Goal: Task Accomplishment & Management: Manage account settings

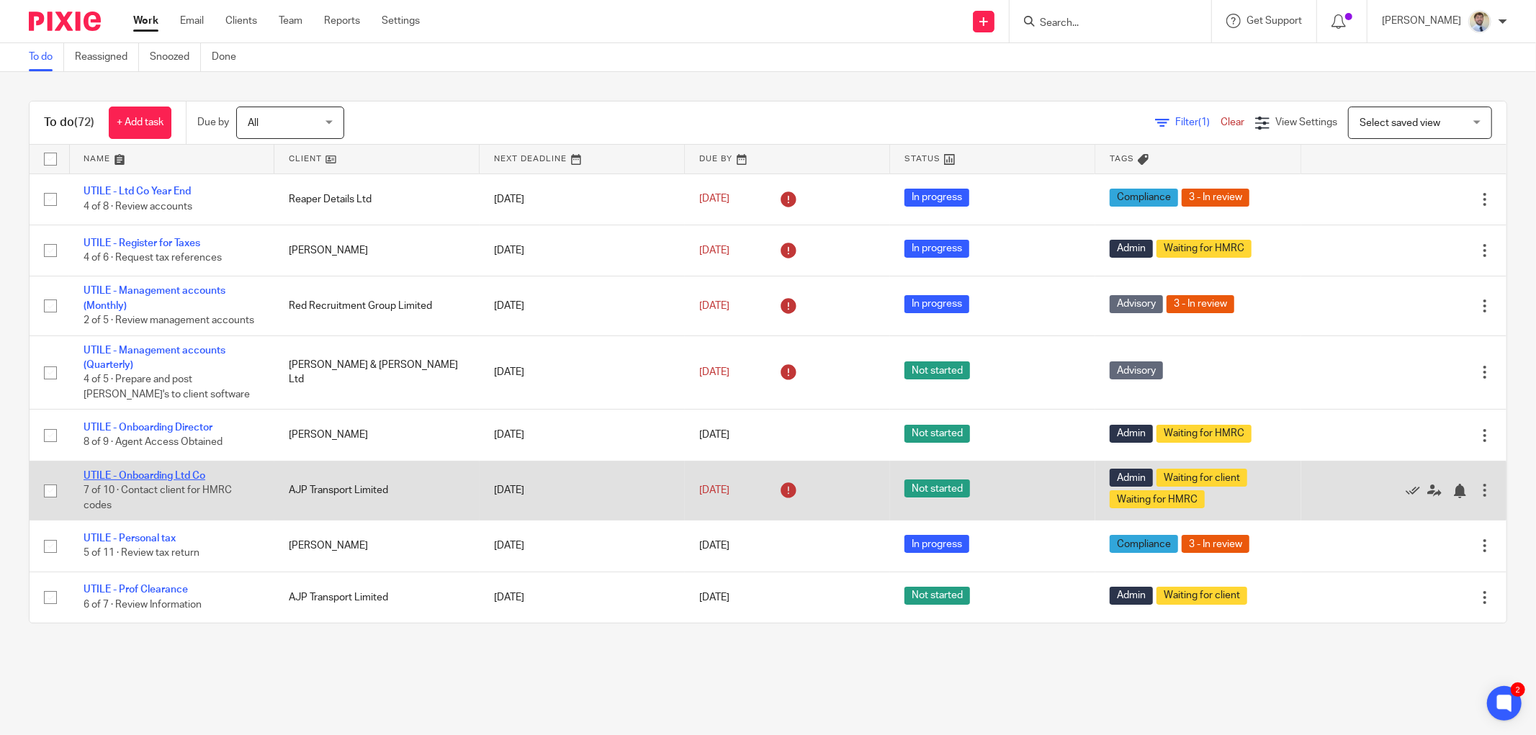
click at [181, 478] on link "UTILE - Onboarding Ltd Co" at bounding box center [145, 476] width 122 height 10
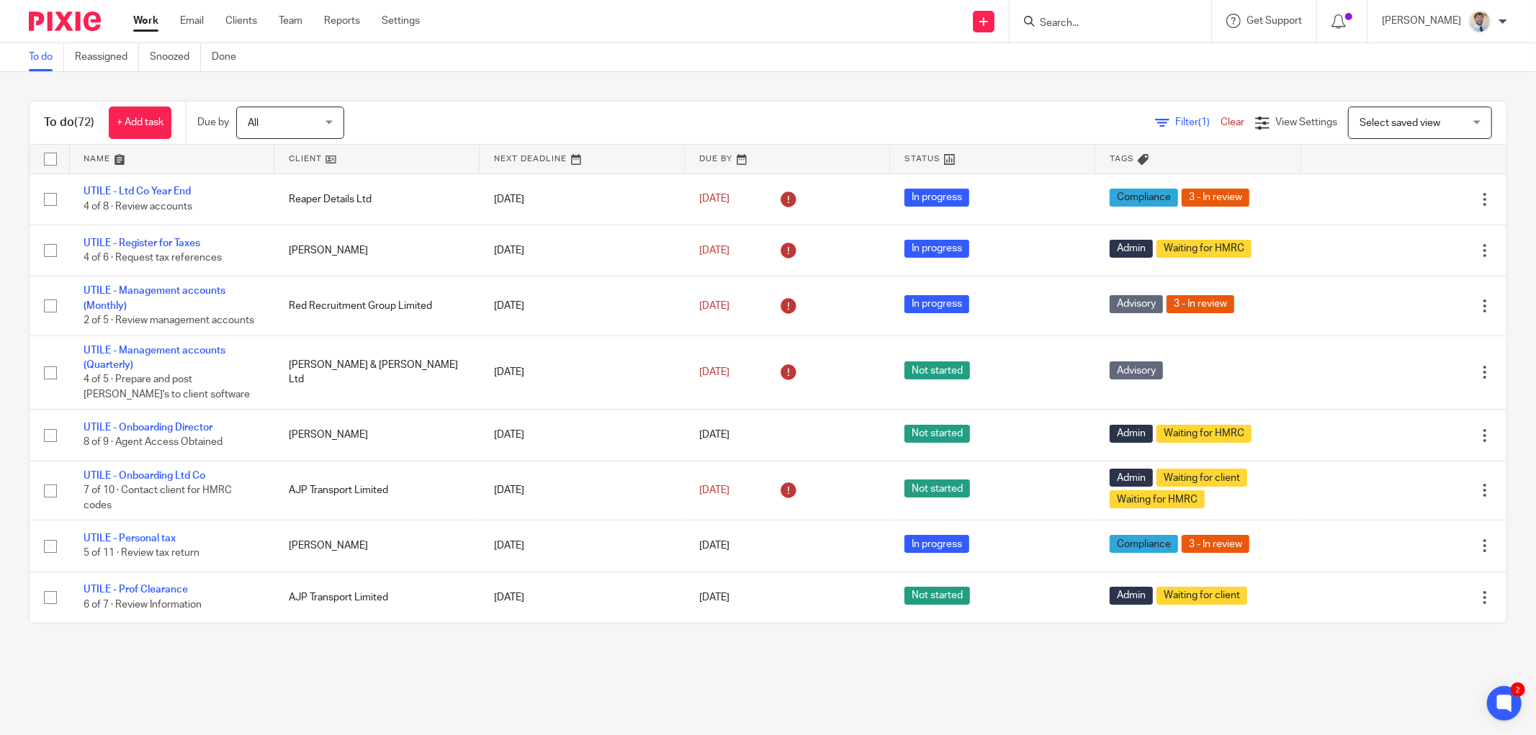
click at [1122, 19] on input "Search" at bounding box center [1103, 23] width 130 height 13
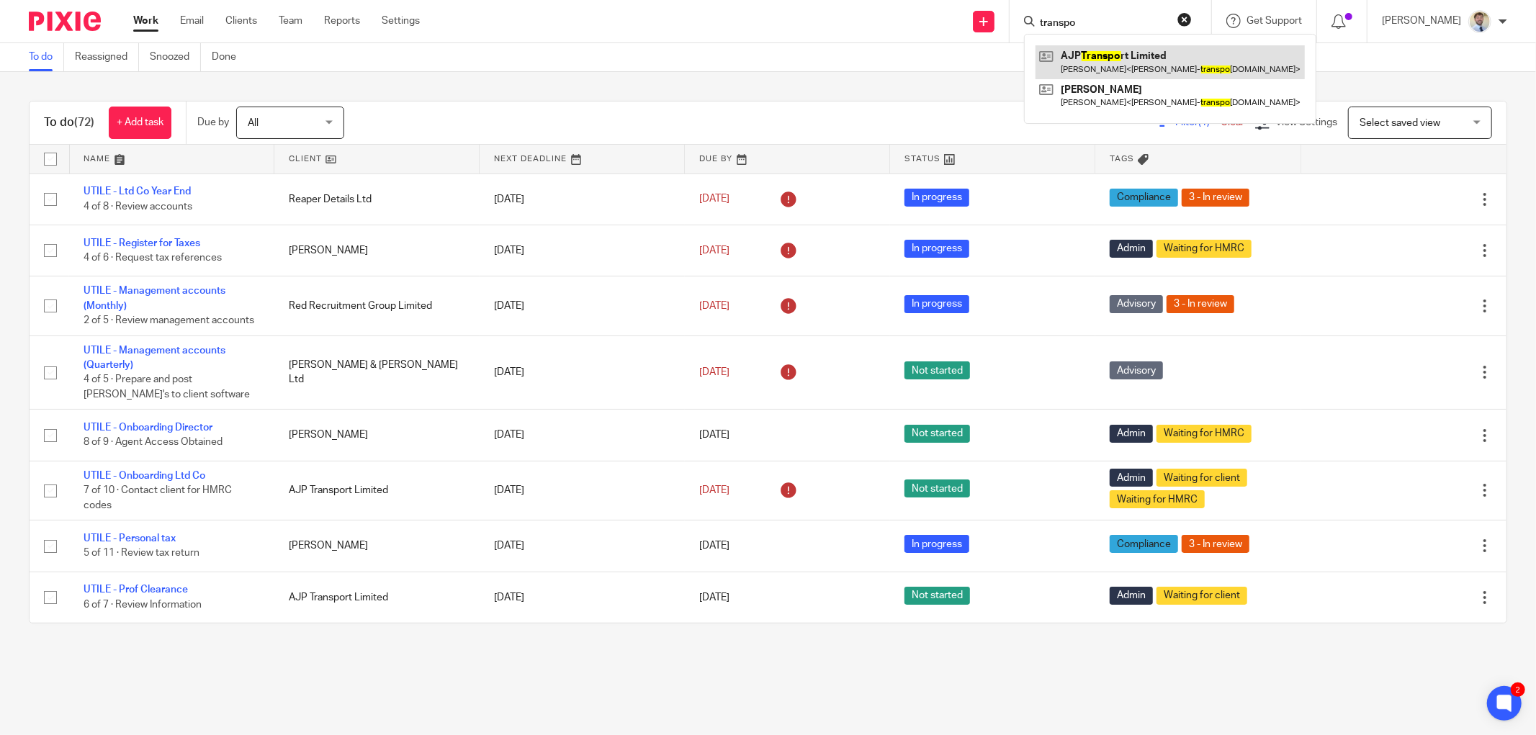
type input "transpo"
click at [1120, 58] on link at bounding box center [1169, 61] width 269 height 33
click at [198, 19] on link "Email" at bounding box center [192, 21] width 24 height 14
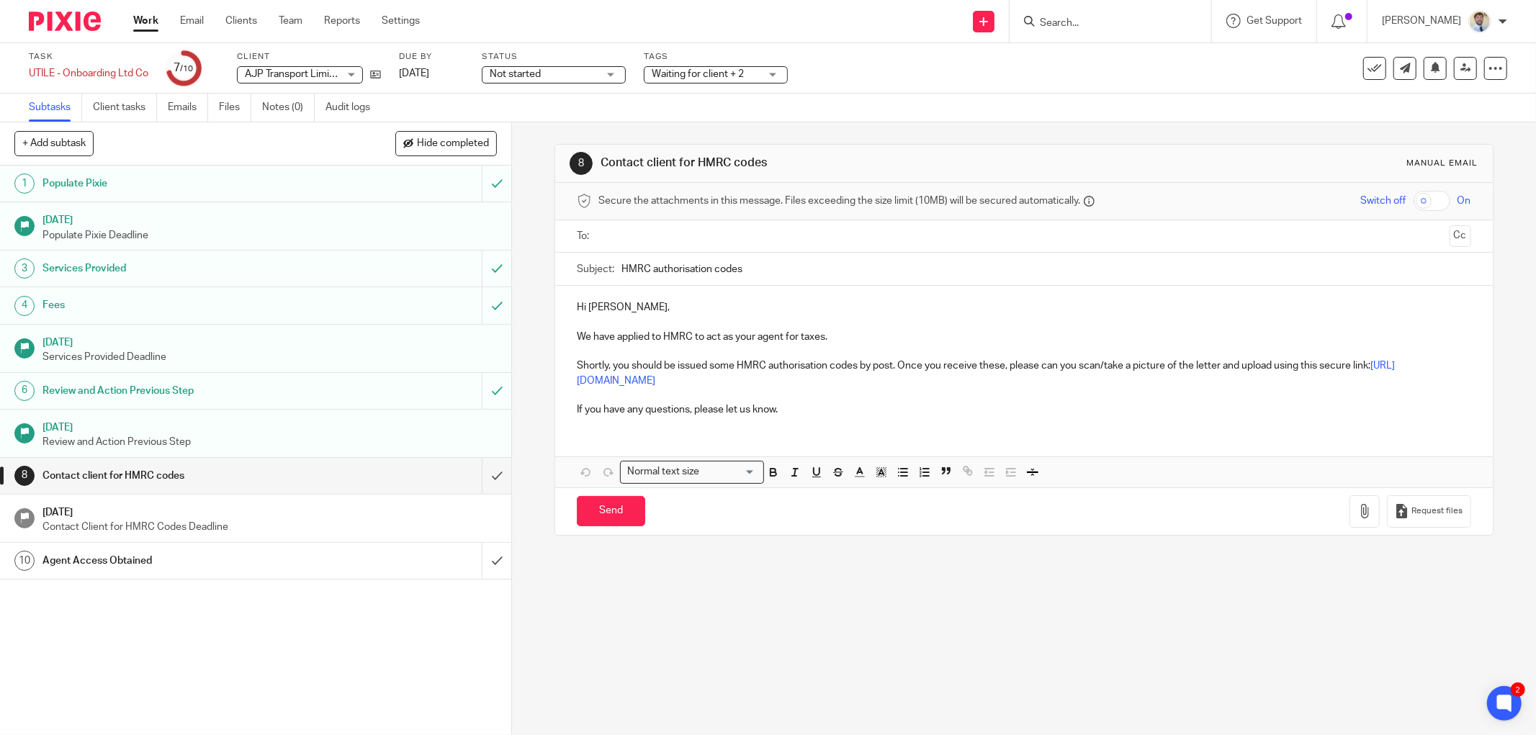
click at [518, 249] on div "8 Contact client for HMRC codes Manual email Secure the attachments in this mes…" at bounding box center [1024, 428] width 1024 height 613
click at [516, 470] on div "8 Contact client for HMRC codes Manual email Secure the attachments in this mes…" at bounding box center [1024, 428] width 1024 height 613
drag, startPoint x: 1386, startPoint y: 328, endPoint x: 1377, endPoint y: 328, distance: 8.7
click at [1386, 328] on p at bounding box center [1024, 322] width 894 height 14
click at [378, 73] on icon at bounding box center [375, 74] width 11 height 11
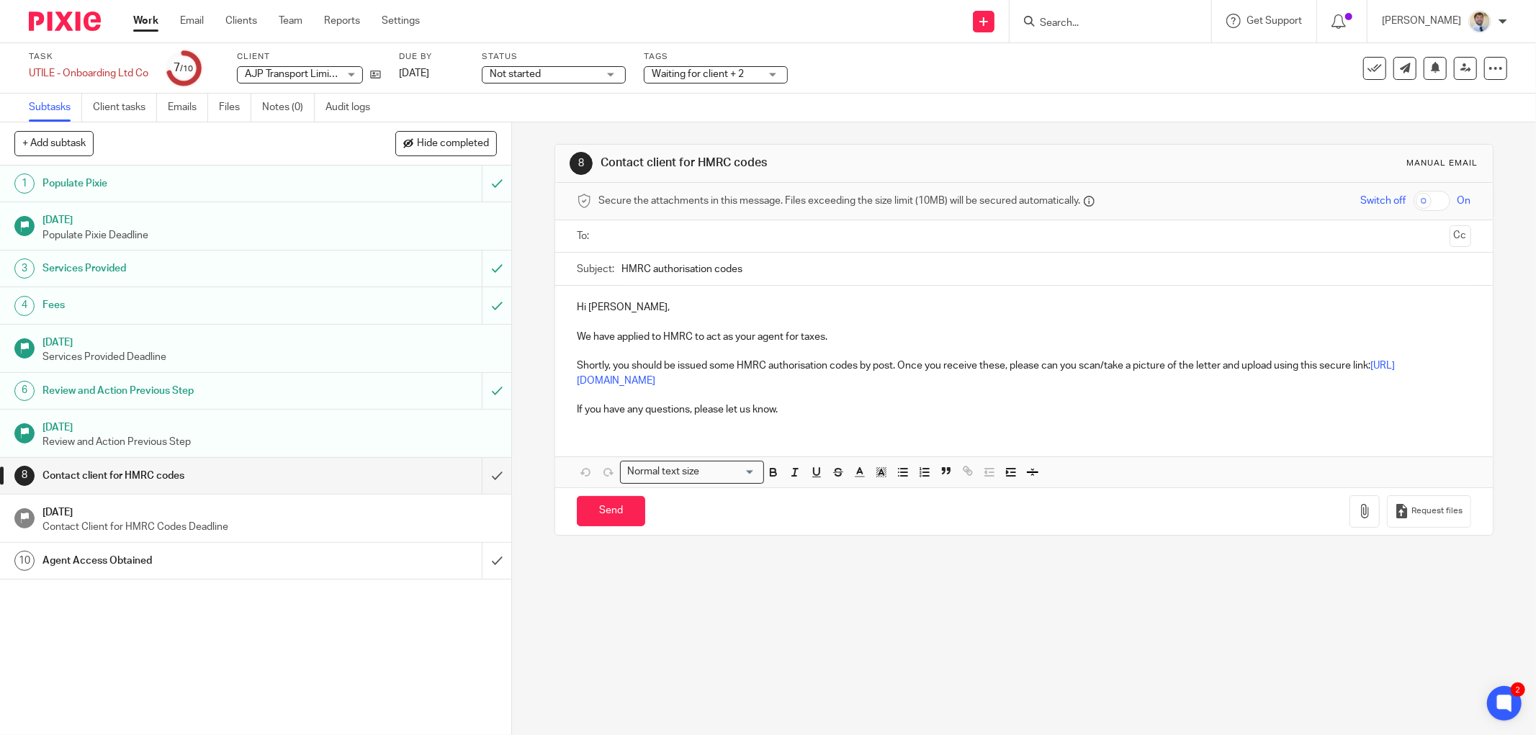
click at [327, 708] on div "1 Populate Pixie 7 Jun 2025 Populate Pixie Deadline 3 Services Provided 4 Fees …" at bounding box center [255, 450] width 511 height 569
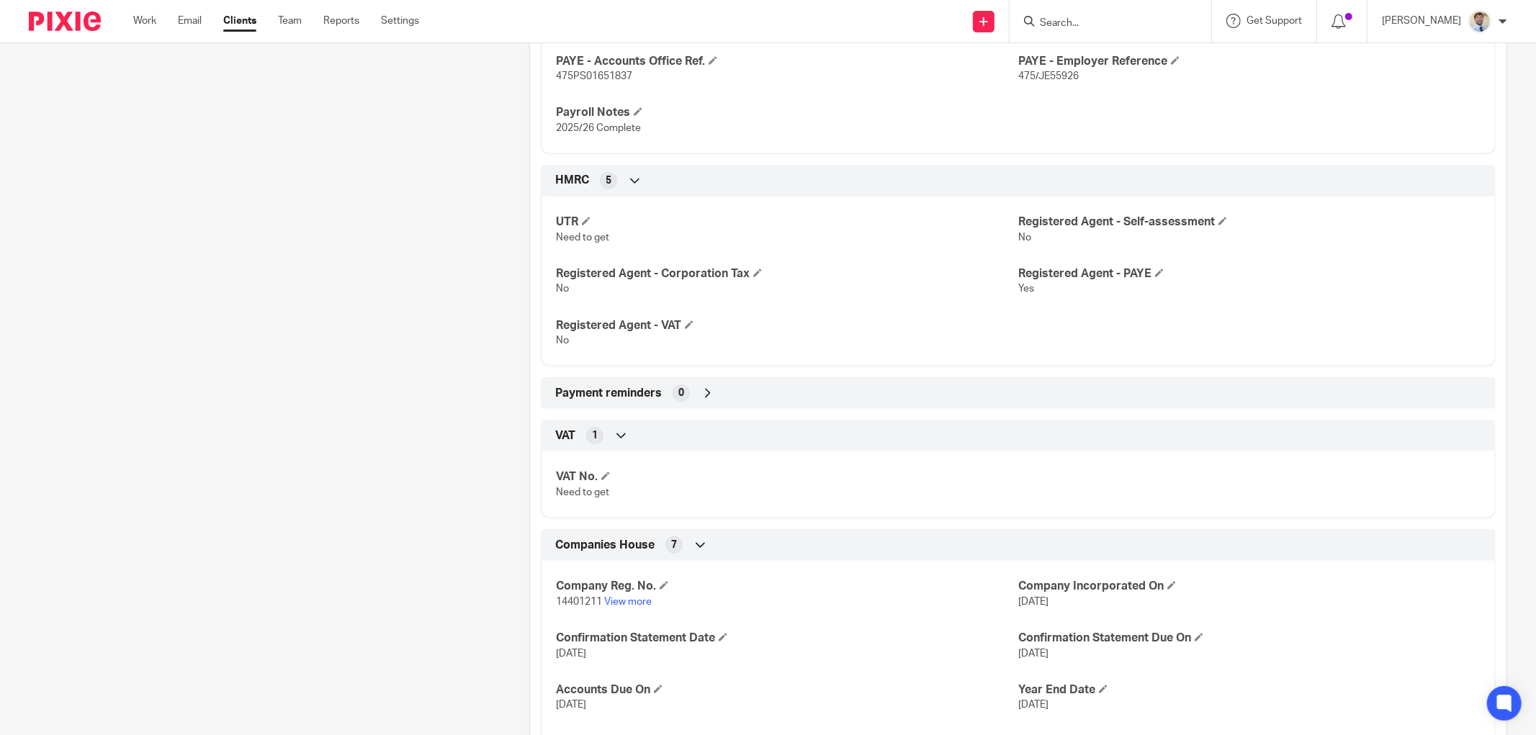
scroll to position [720, 0]
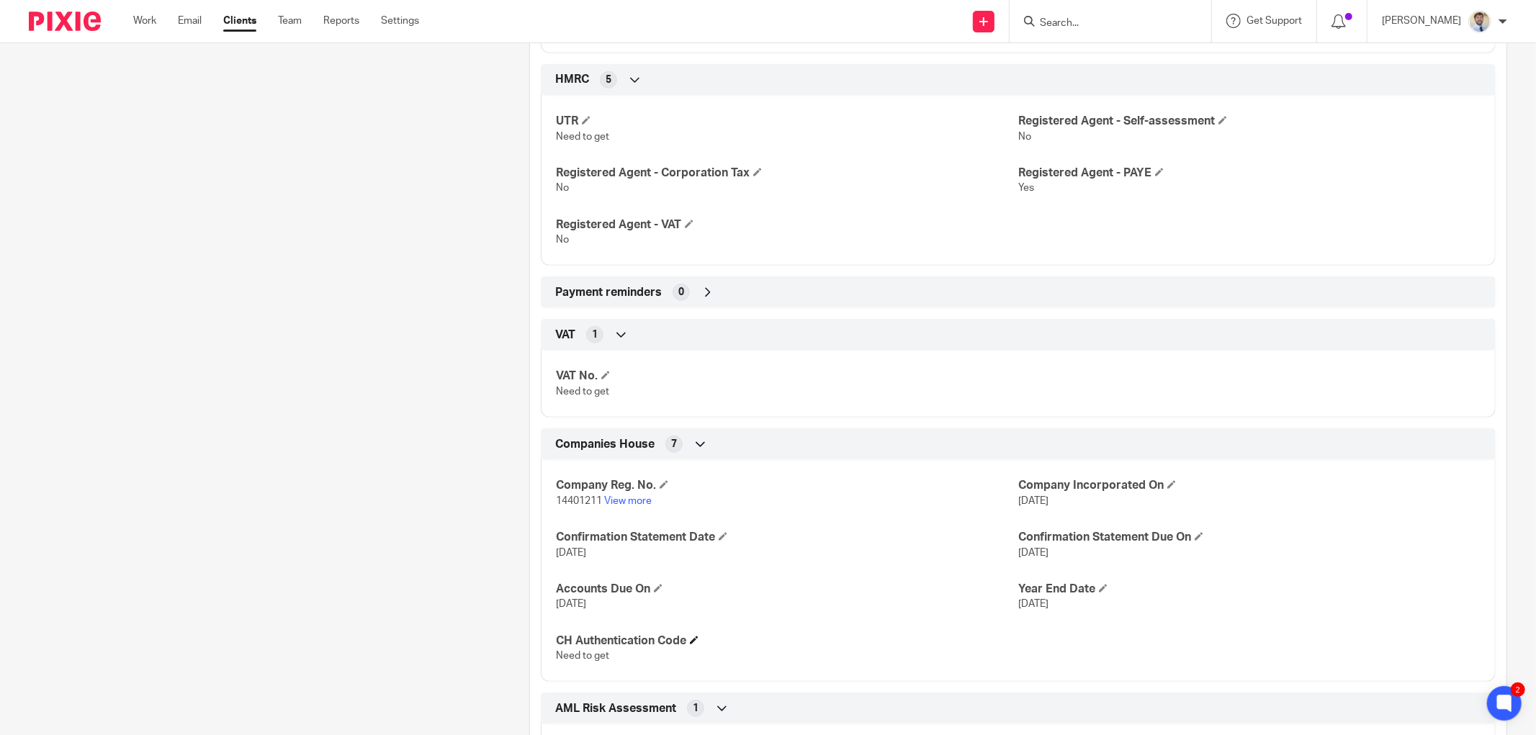
click at [685, 638] on h4 "CH Authentication Code" at bounding box center [787, 641] width 462 height 15
click at [686, 643] on h4 "CH Authentication Code" at bounding box center [787, 641] width 462 height 15
click at [688, 644] on h4 "CH Authentication Code" at bounding box center [787, 641] width 462 height 15
click at [691, 644] on span at bounding box center [694, 640] width 9 height 9
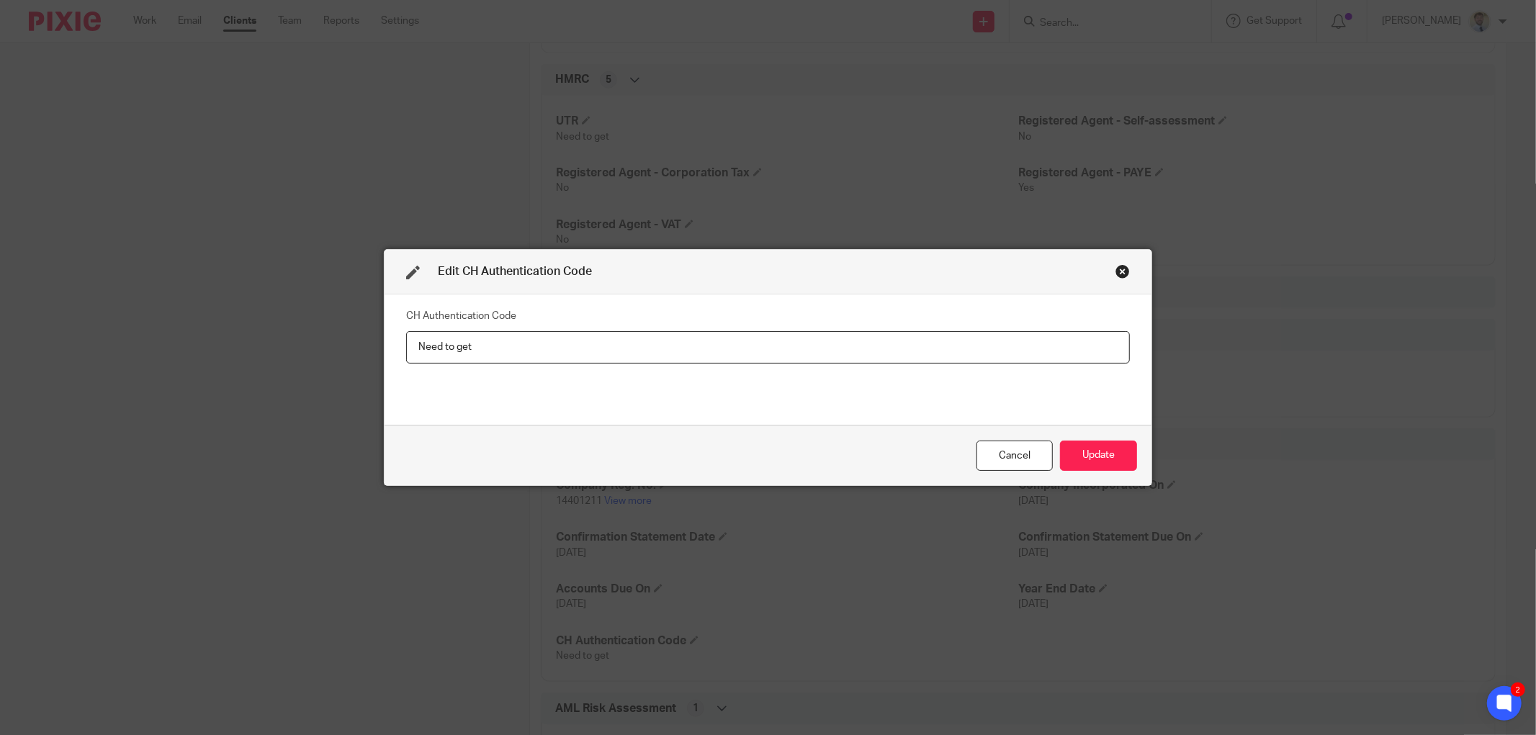
click at [772, 347] on input "Need to get" at bounding box center [767, 347] width 723 height 32
click at [772, 346] on input "Need to get" at bounding box center [767, 347] width 723 height 32
type input "VX43UD"
click at [1088, 457] on button "Update" at bounding box center [1098, 456] width 77 height 31
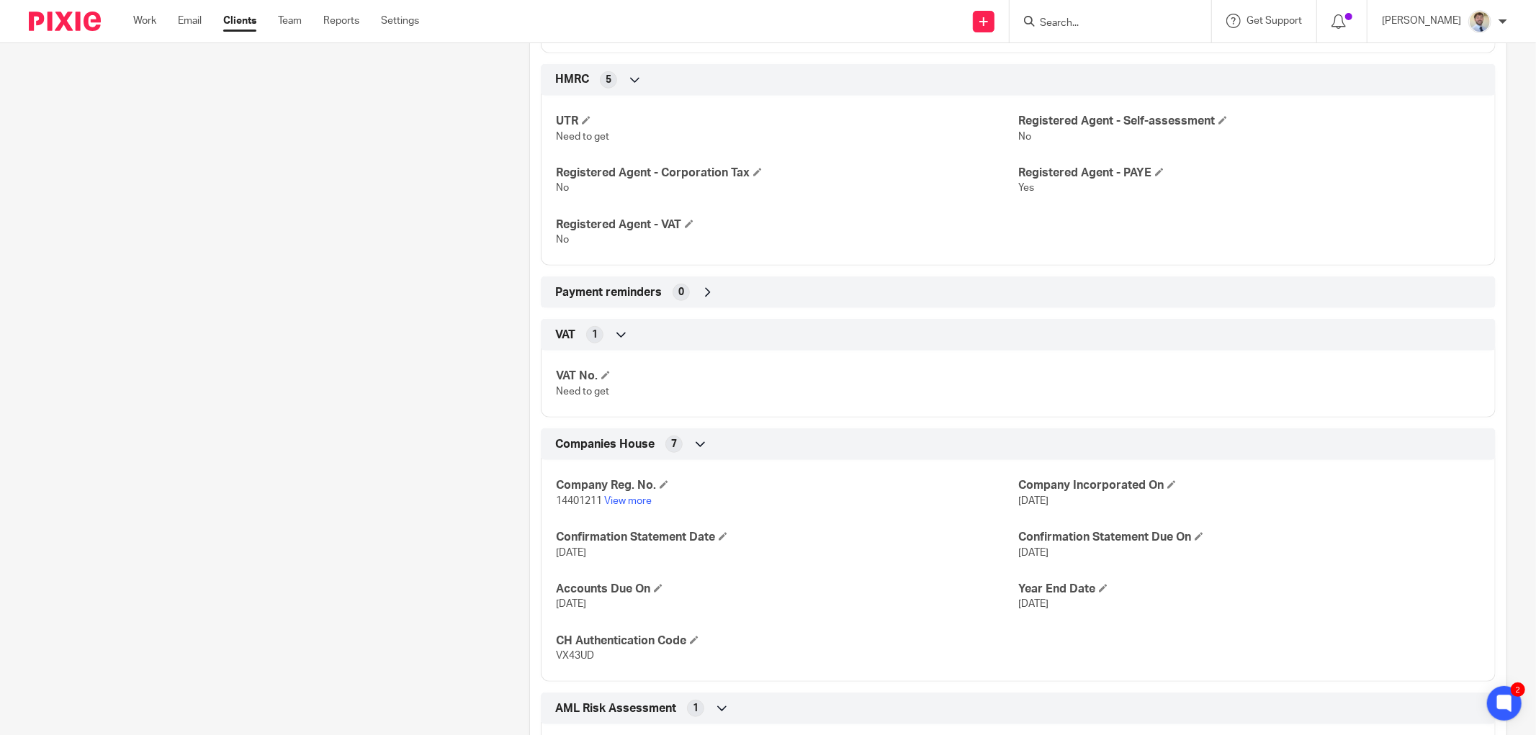
click at [134, 448] on div "Client contacts Adam Pitt adam@ajp-transport.com Edit contact Create client fro…" at bounding box center [256, 181] width 500 height 1497
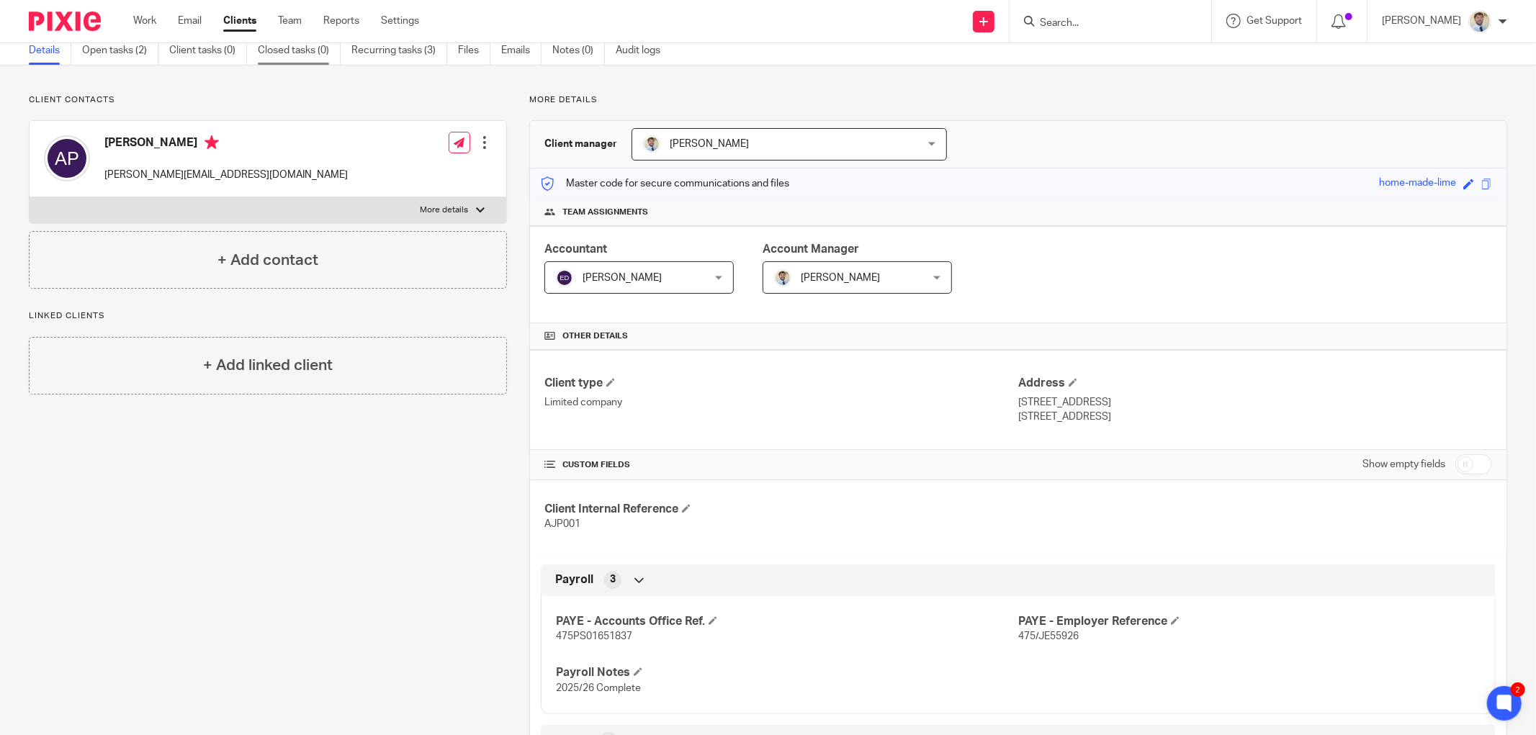
scroll to position [0, 0]
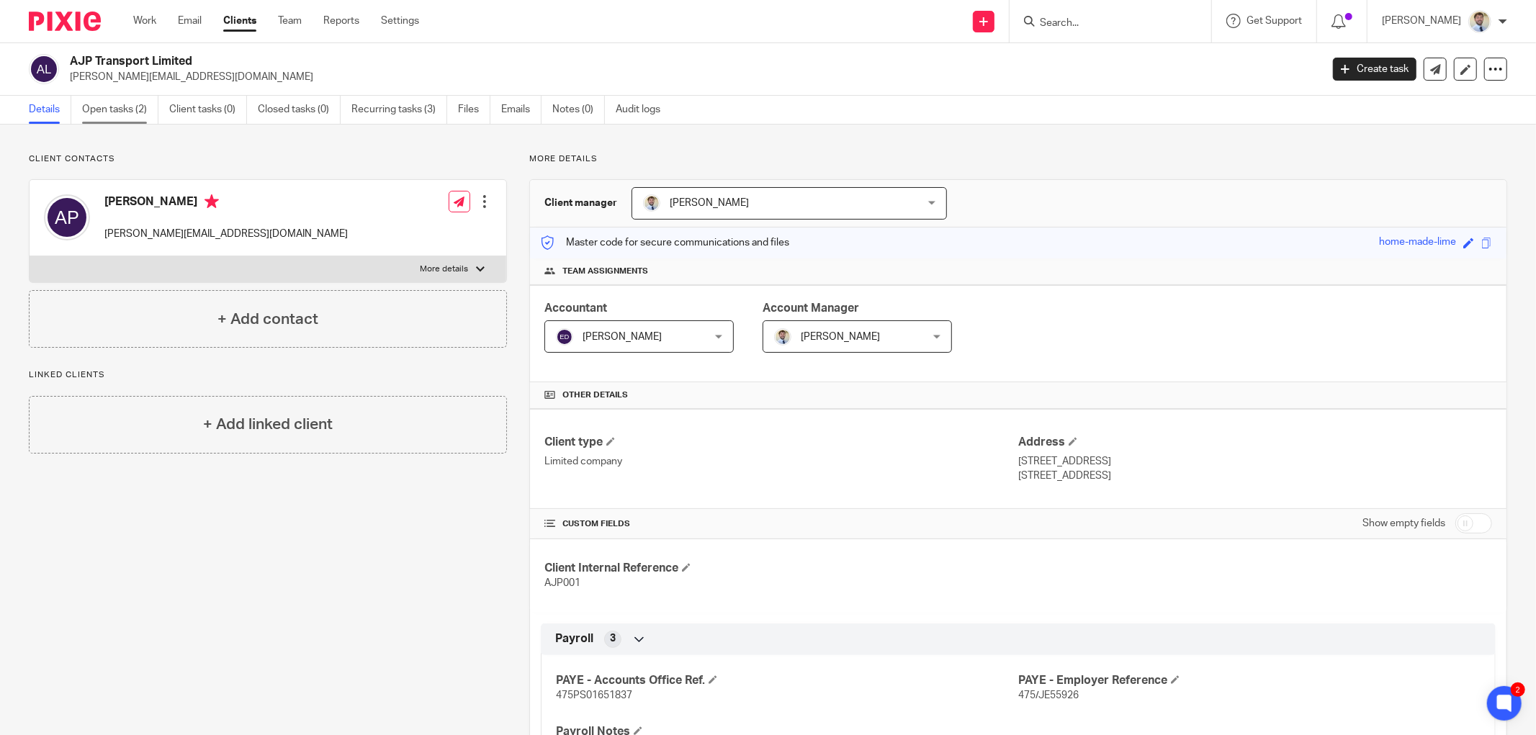
click at [120, 112] on link "Open tasks (2)" at bounding box center [120, 110] width 76 height 28
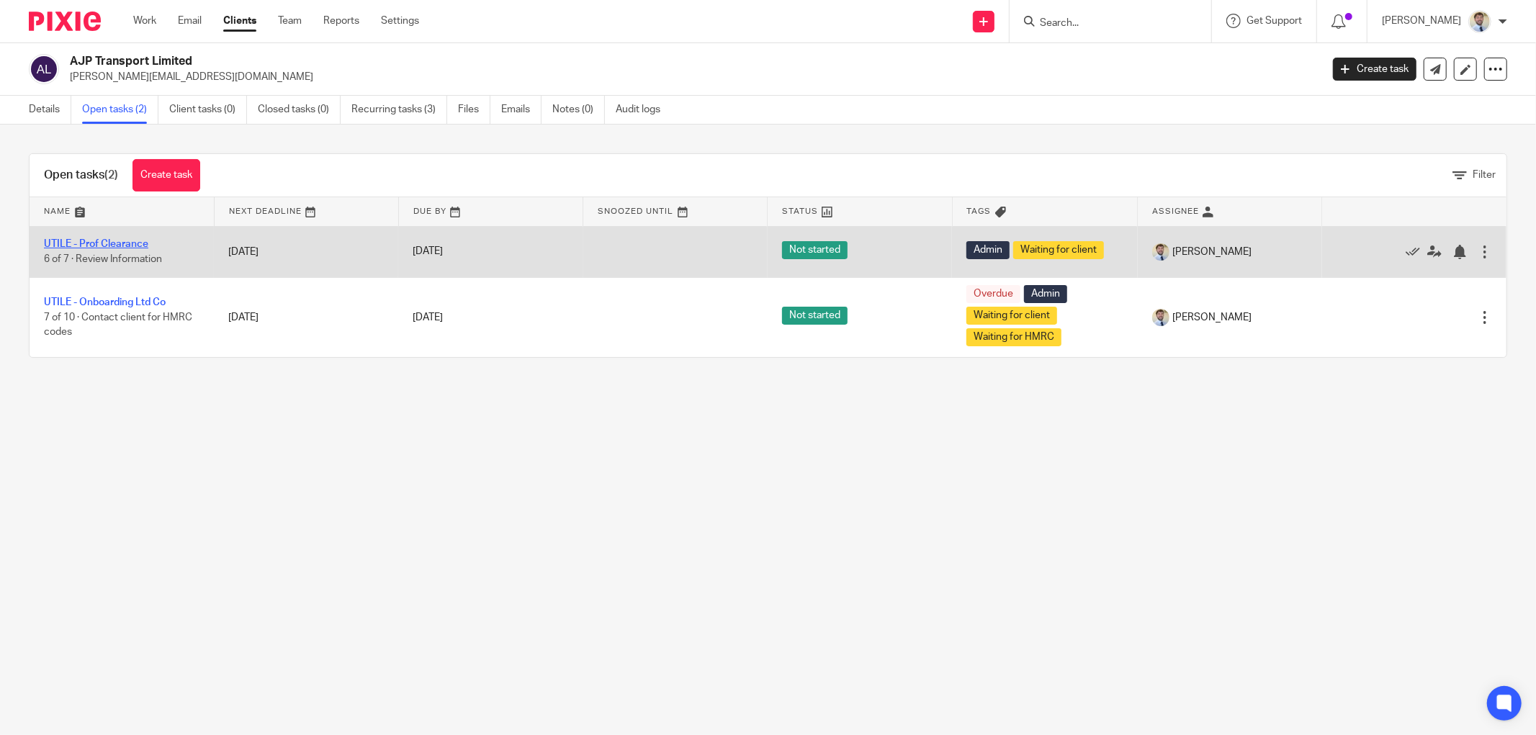
click at [102, 243] on link "UTILE - Prof Clearance" at bounding box center [96, 244] width 104 height 10
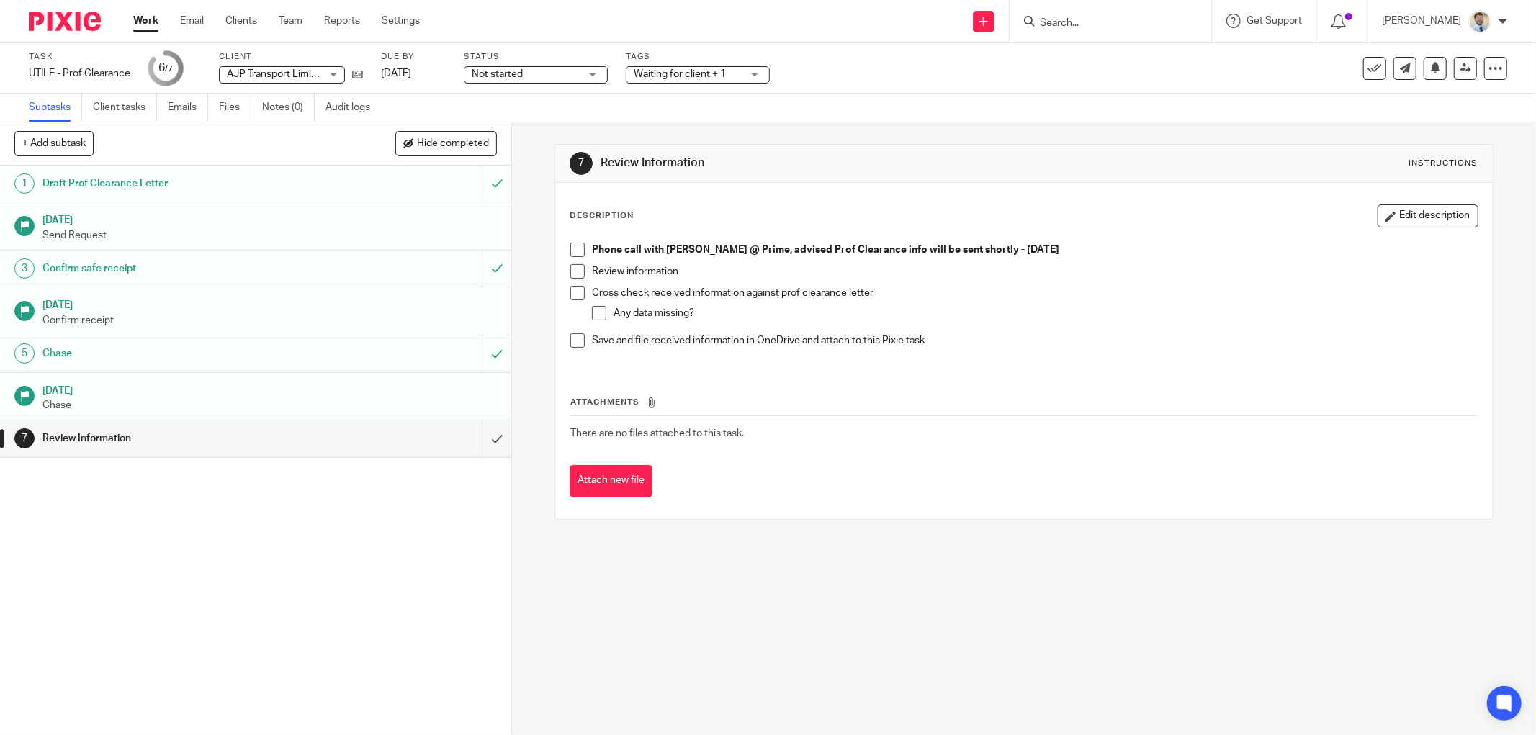
click at [574, 250] on span at bounding box center [577, 250] width 14 height 14
click at [653, 70] on span "Waiting for client + 1" at bounding box center [680, 74] width 92 height 10
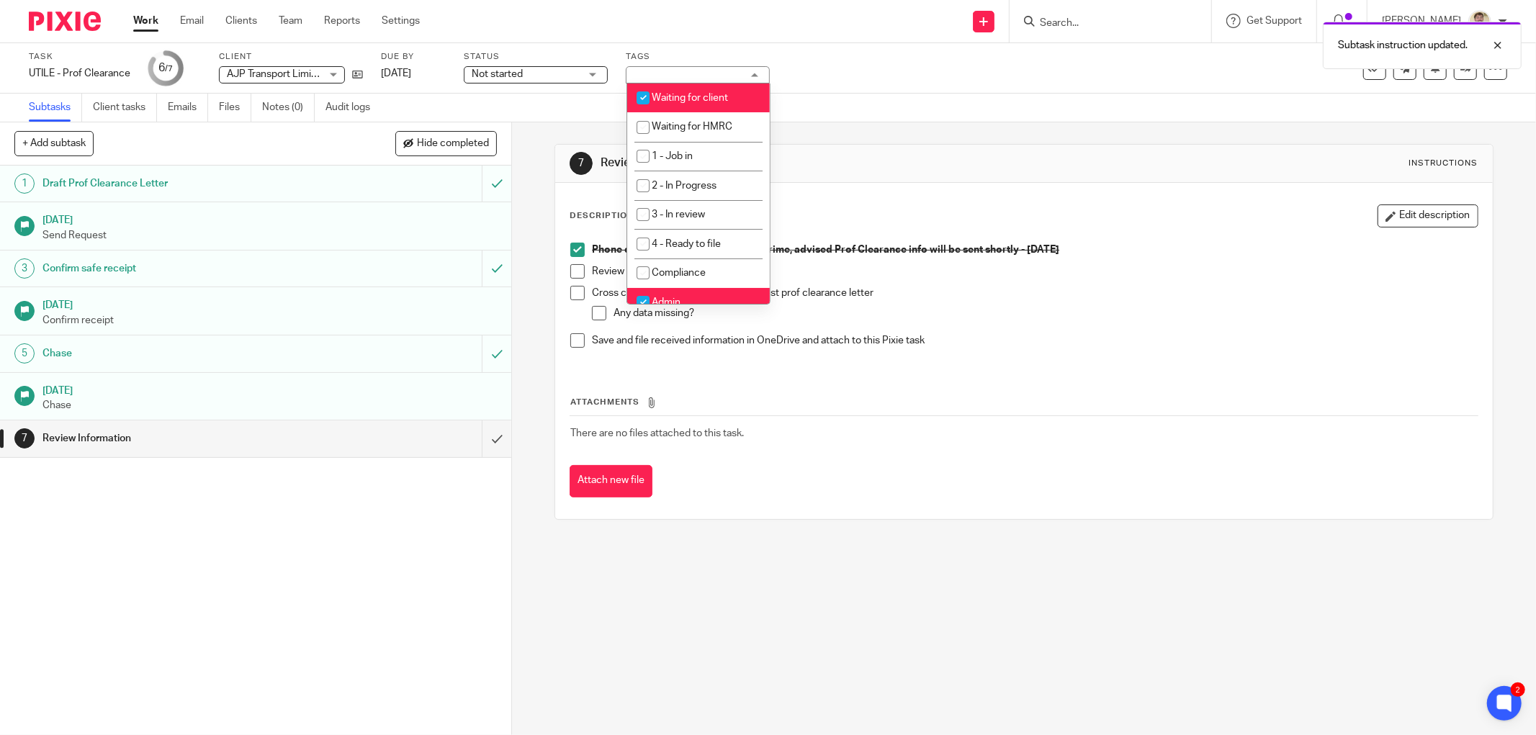
click at [662, 94] on span "Waiting for client" at bounding box center [689, 98] width 76 height 10
checkbox input "false"
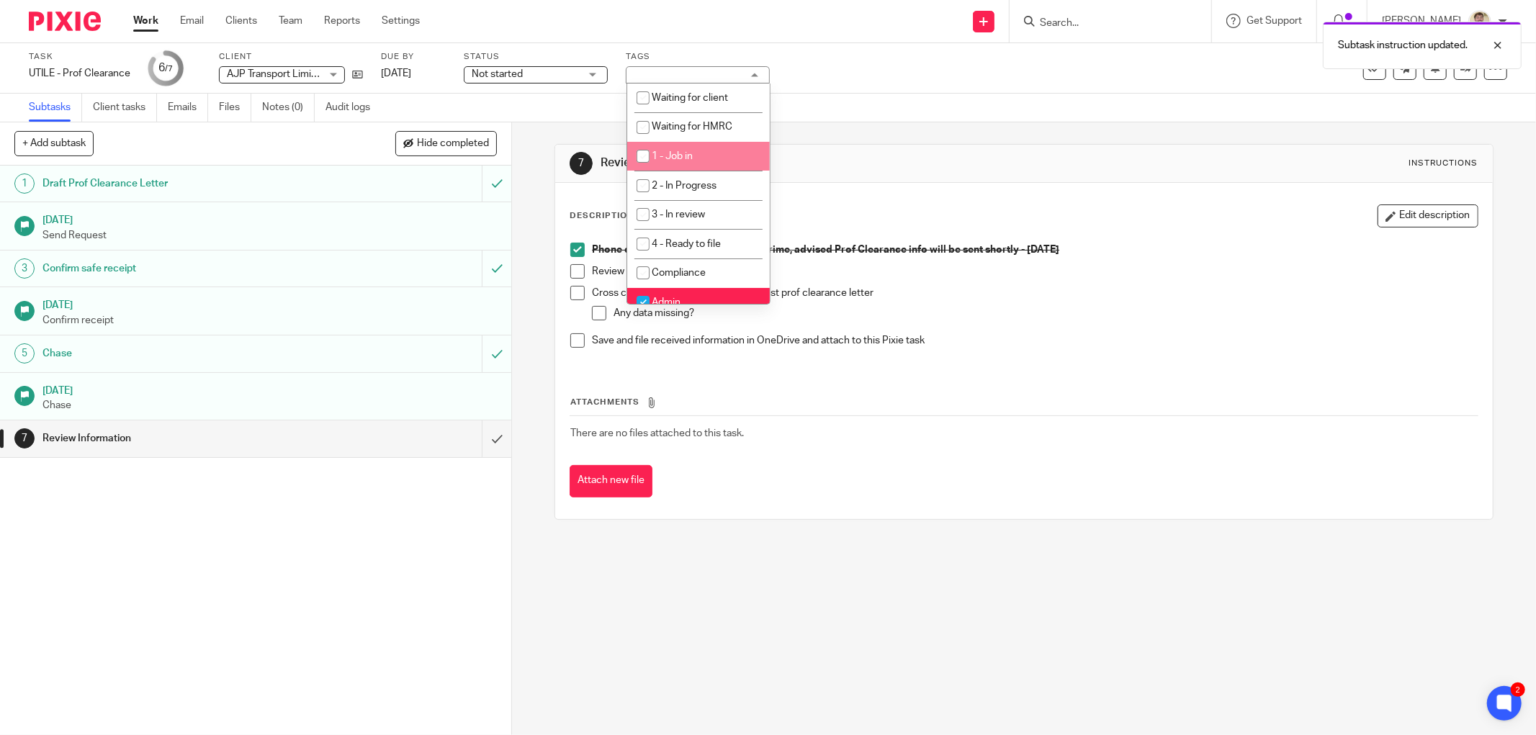
click at [659, 152] on span "1 - Job in" at bounding box center [671, 156] width 41 height 10
checkbox input "true"
click at [1294, 80] on div "Task UTILE - Prof Clearance Save UTILE - Prof Clearance 6 /7 Client AJP Transpo…" at bounding box center [768, 68] width 1478 height 35
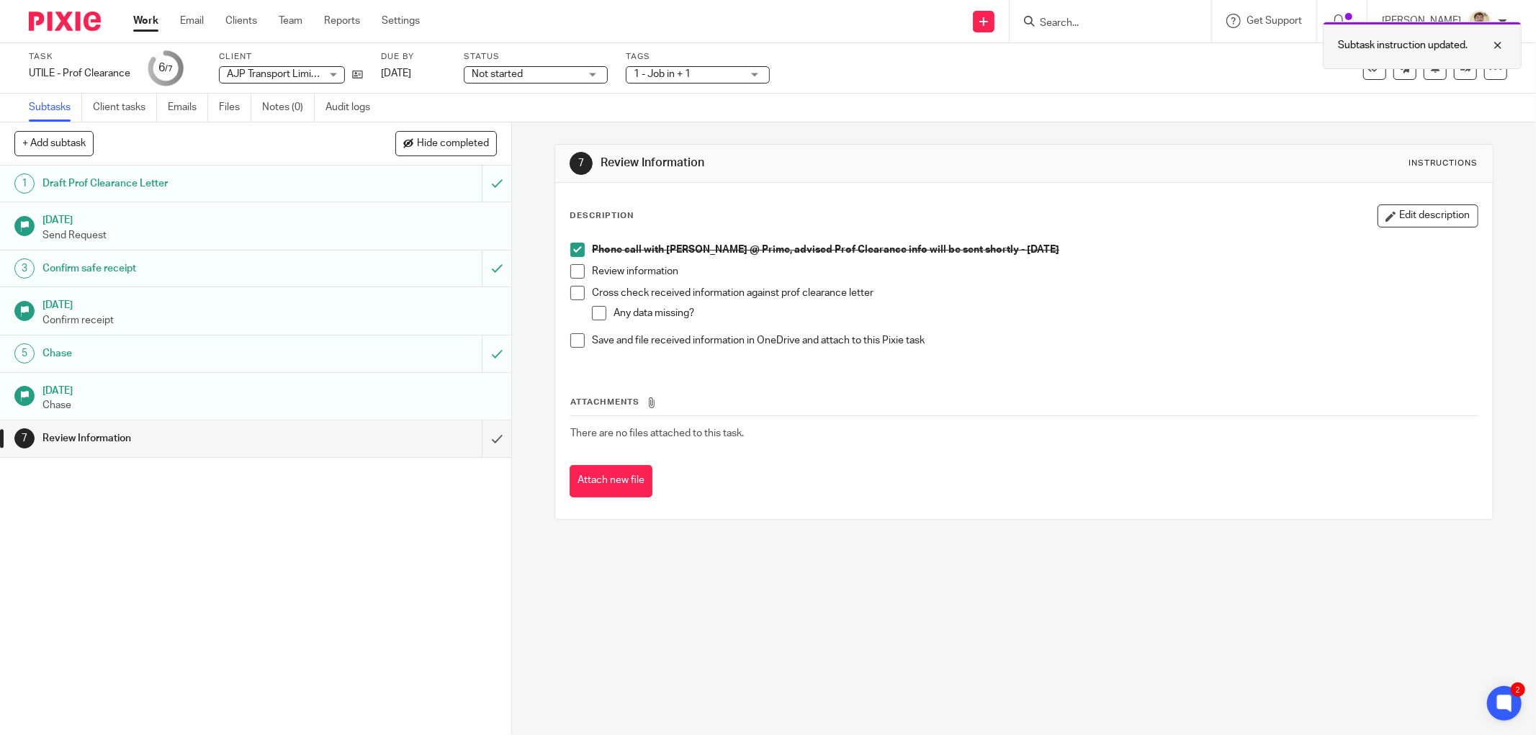
drag, startPoint x: 1497, startPoint y: 42, endPoint x: 1452, endPoint y: 60, distance: 48.8
click at [1496, 42] on div at bounding box center [1486, 45] width 39 height 17
click at [1460, 69] on icon at bounding box center [1465, 68] width 11 height 11
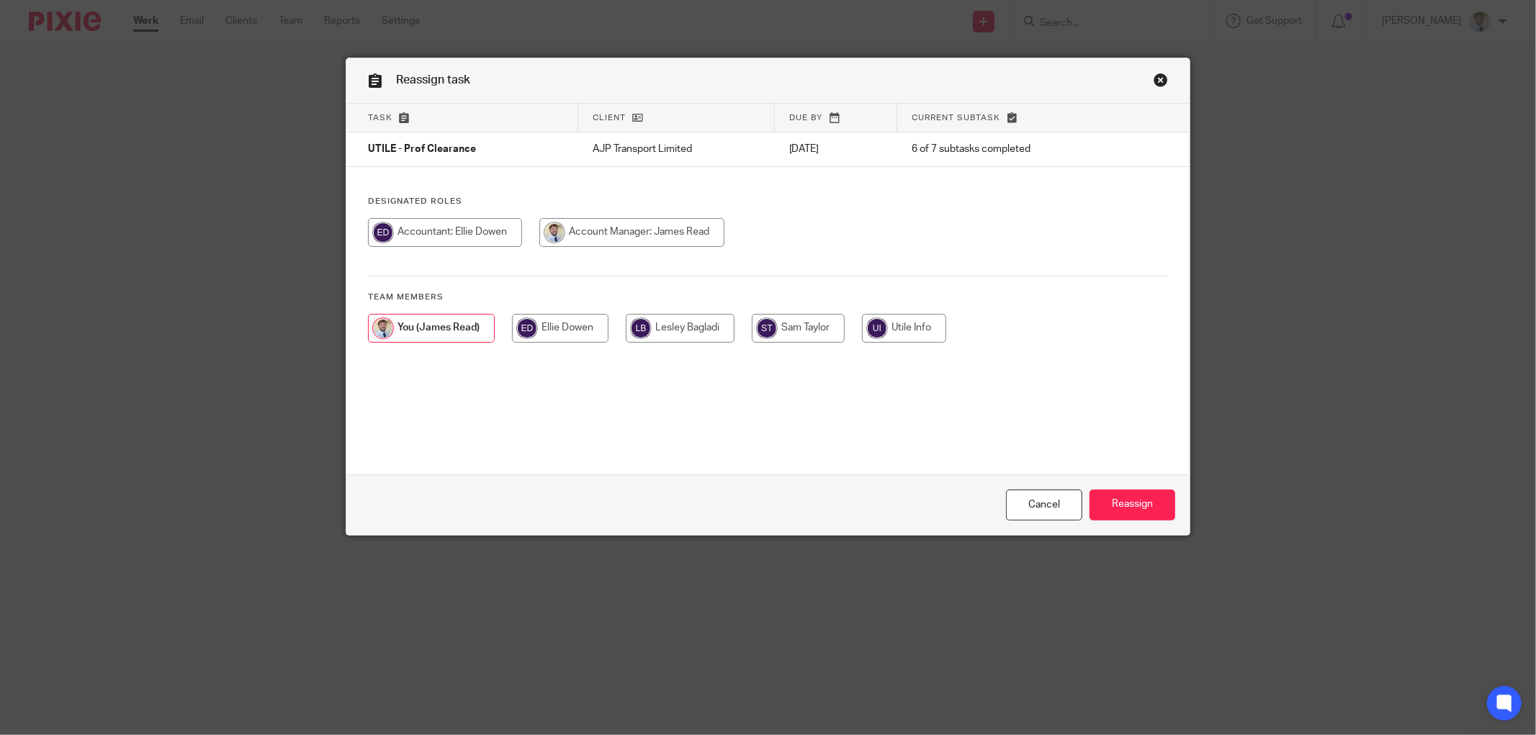
click at [678, 332] on input "radio" at bounding box center [680, 328] width 109 height 29
radio input "true"
click at [1110, 504] on input "Reassign" at bounding box center [1132, 505] width 86 height 31
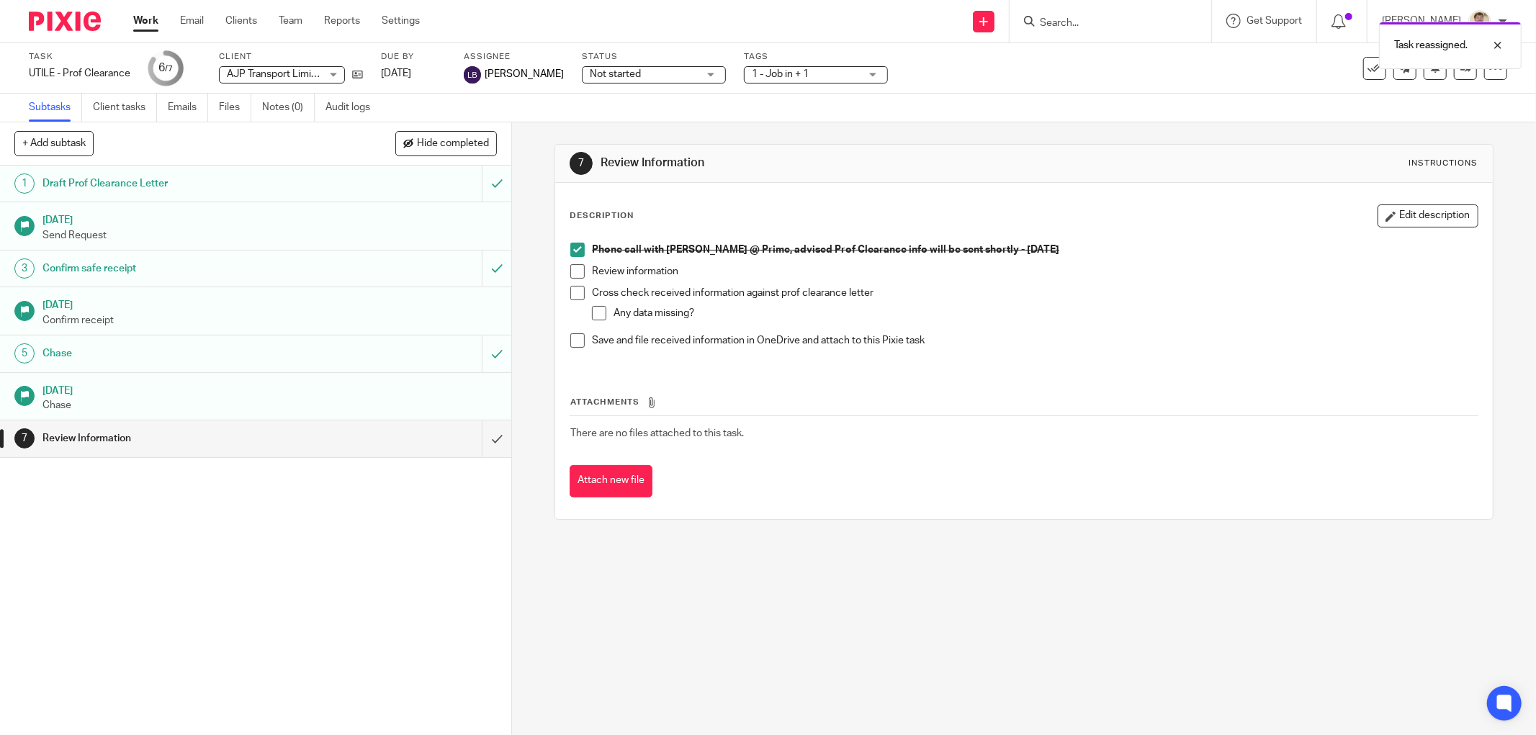
click at [617, 230] on div "Description Edit description Phone call with [PERSON_NAME] @ Prime, advised Pro…" at bounding box center [1023, 285] width 908 height 162
click at [440, 68] on link "[DATE]" at bounding box center [413, 73] width 65 height 15
click at [609, 111] on div "Subtasks Client tasks Emails Files Notes (0) Audit logs" at bounding box center [768, 108] width 1536 height 29
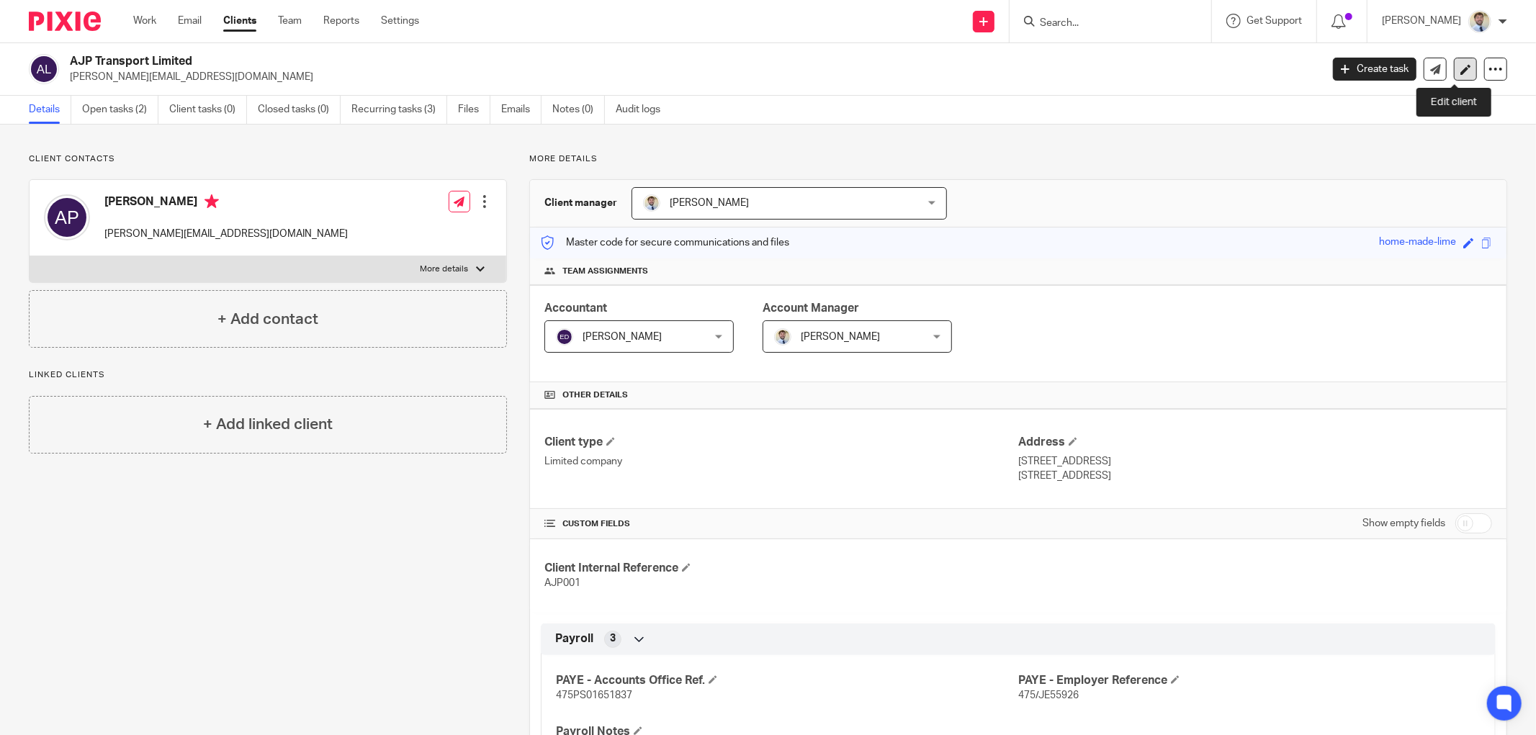
click at [1460, 68] on icon at bounding box center [1465, 69] width 11 height 11
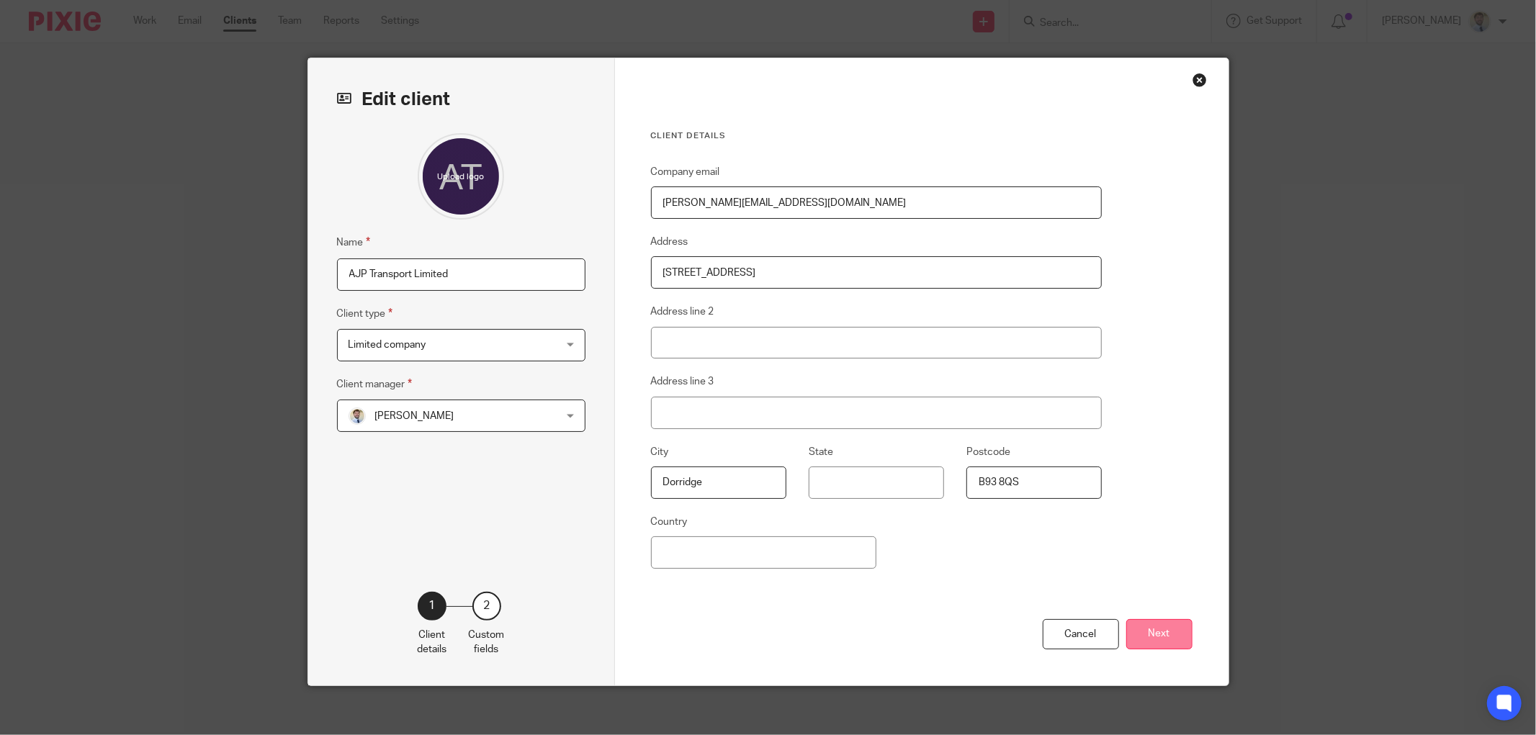
click at [1163, 631] on button "Next" at bounding box center [1159, 634] width 66 height 31
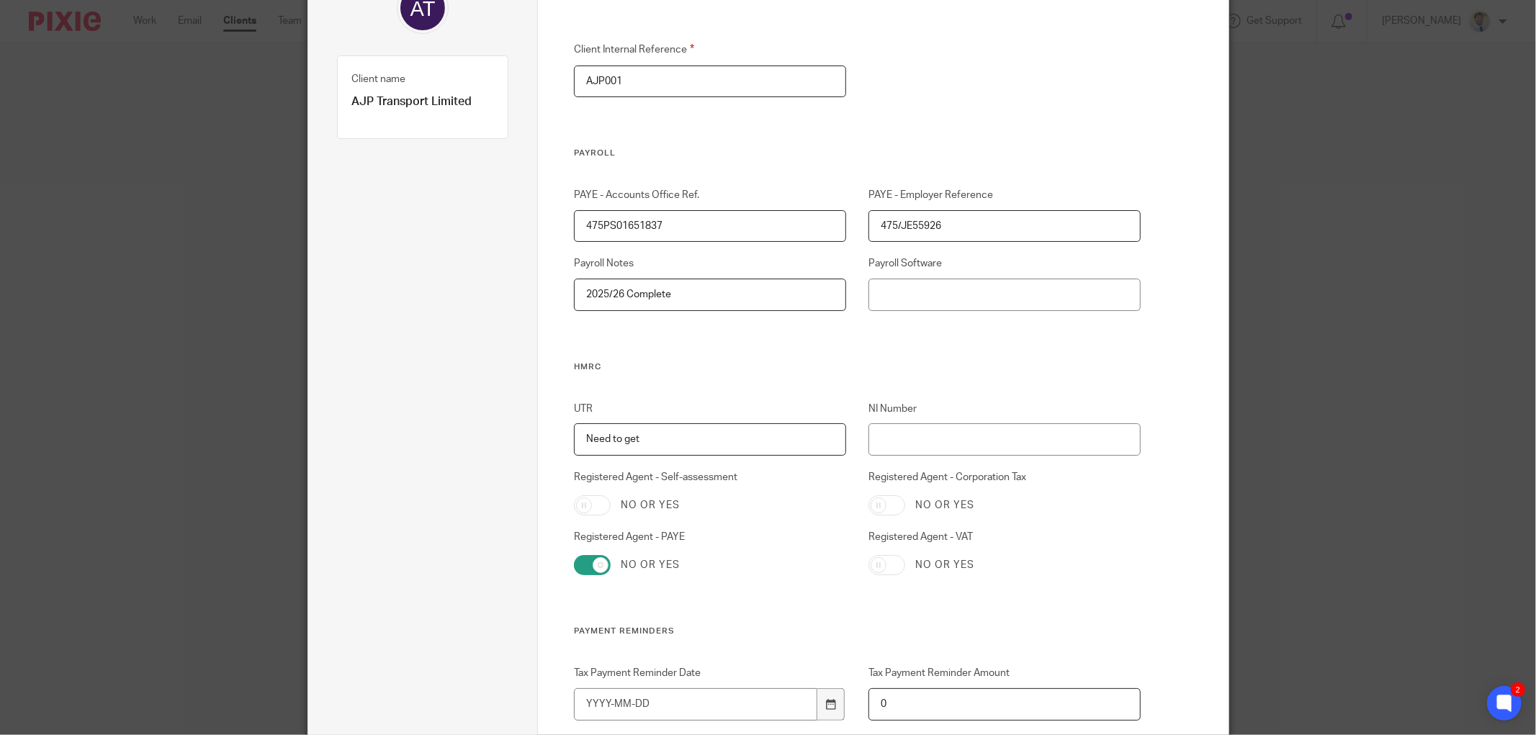
scroll to position [160, 0]
click at [645, 446] on input "Need to get" at bounding box center [710, 438] width 272 height 32
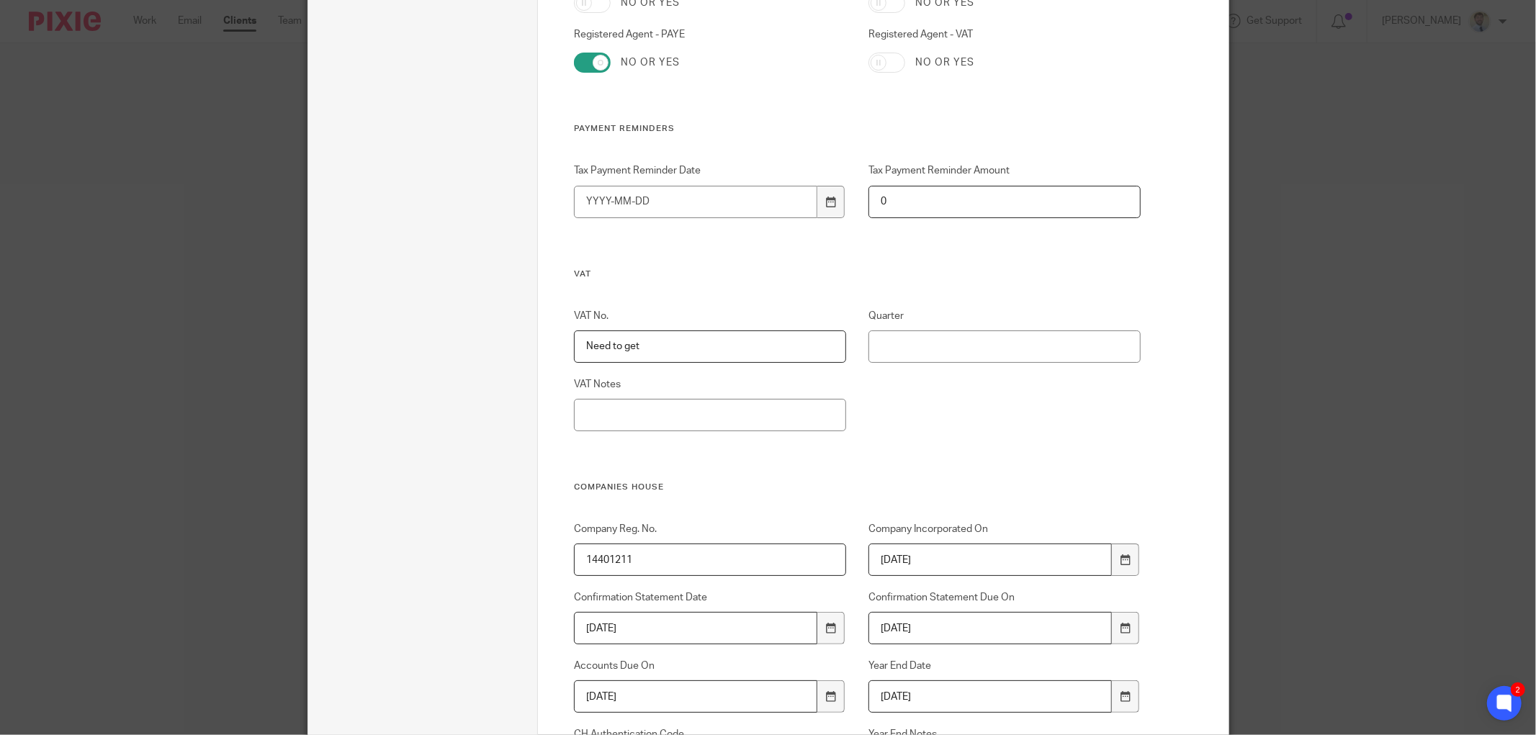
scroll to position [1040, 0]
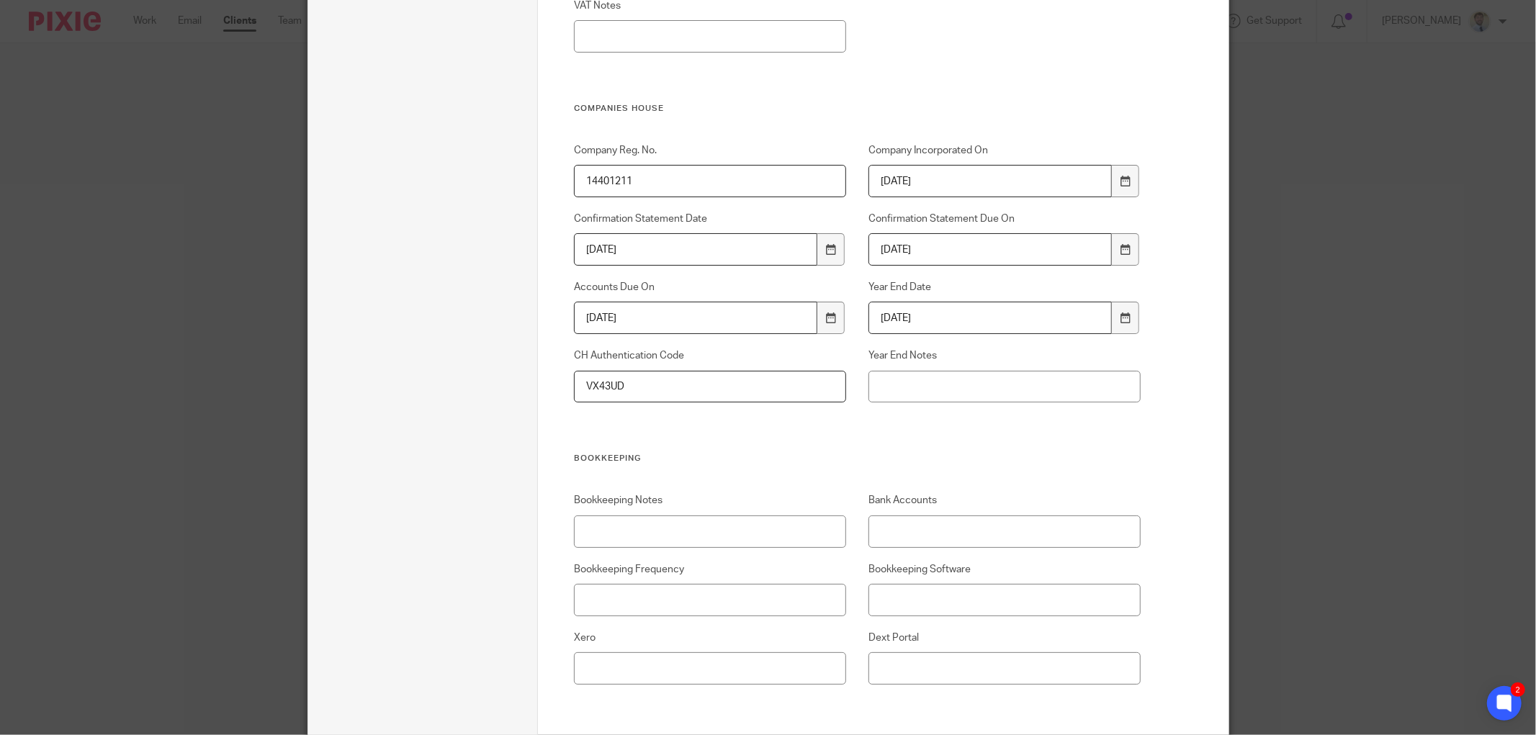
drag, startPoint x: 639, startPoint y: 181, endPoint x: 549, endPoint y: 183, distance: 90.0
click at [555, 191] on div "Company Reg. No. 14401211" at bounding box center [698, 170] width 294 height 54
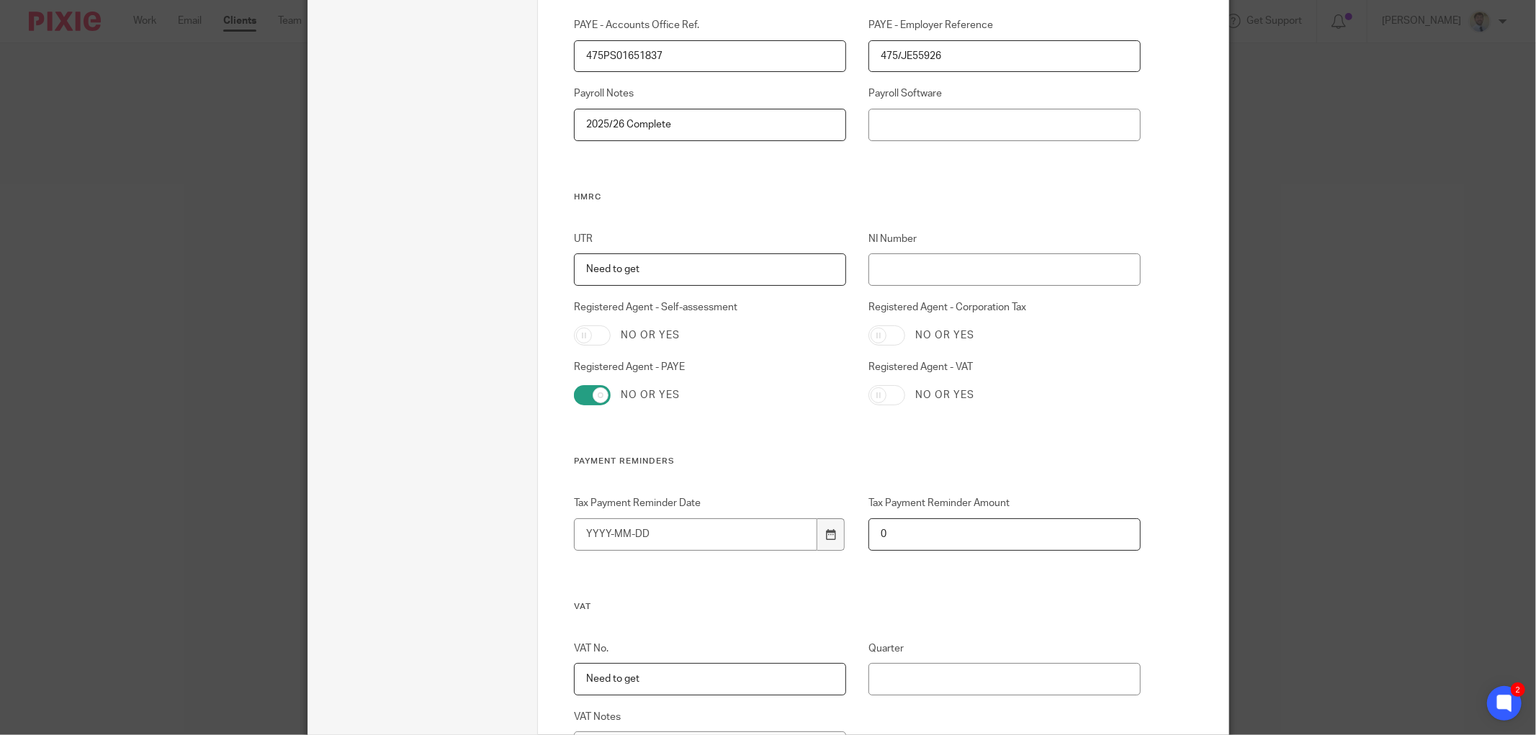
scroll to position [320, 0]
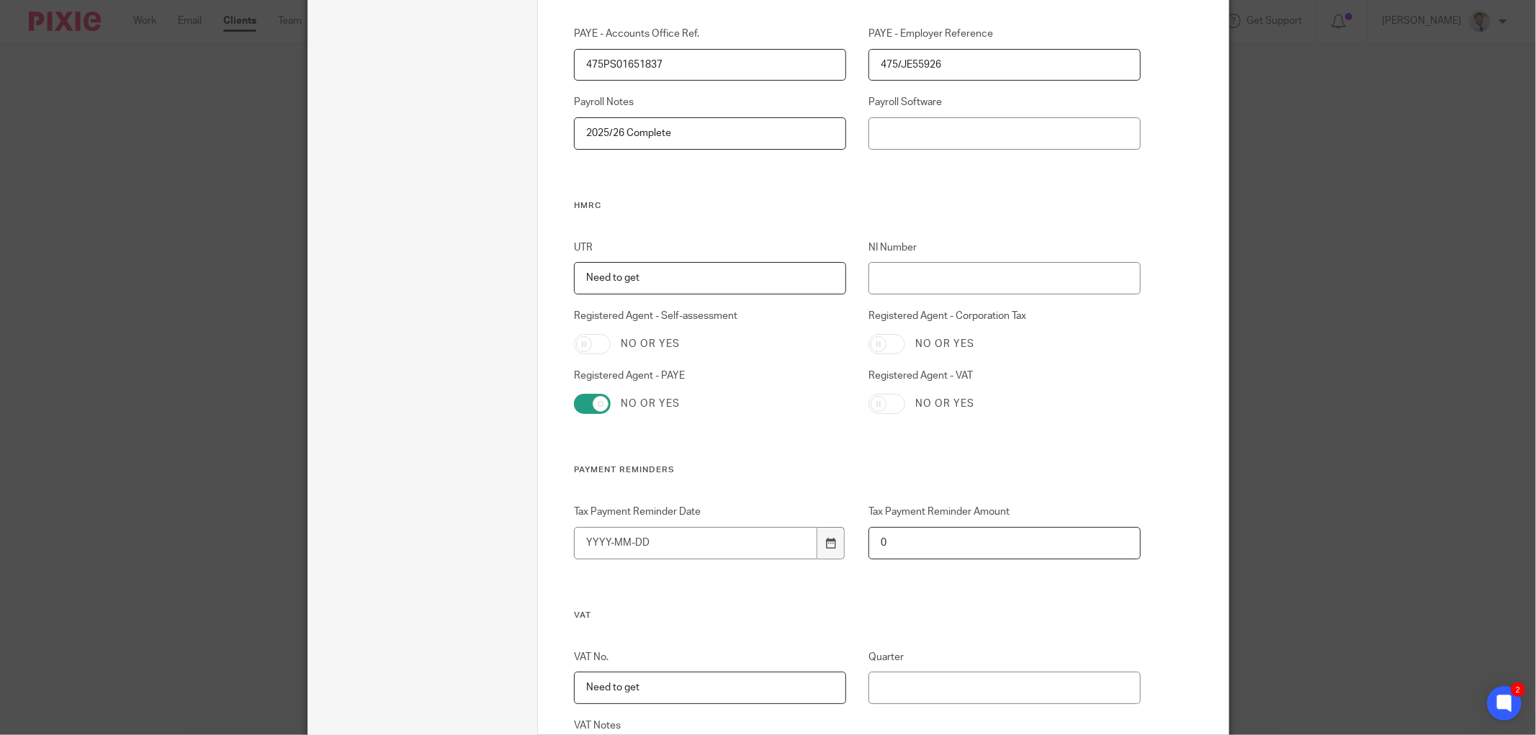
drag, startPoint x: 646, startPoint y: 277, endPoint x: 463, endPoint y: 278, distance: 183.6
paste input "3016101090"
type input "3016101090"
click at [880, 344] on input "Registered Agent - Corporation Tax" at bounding box center [886, 344] width 37 height 20
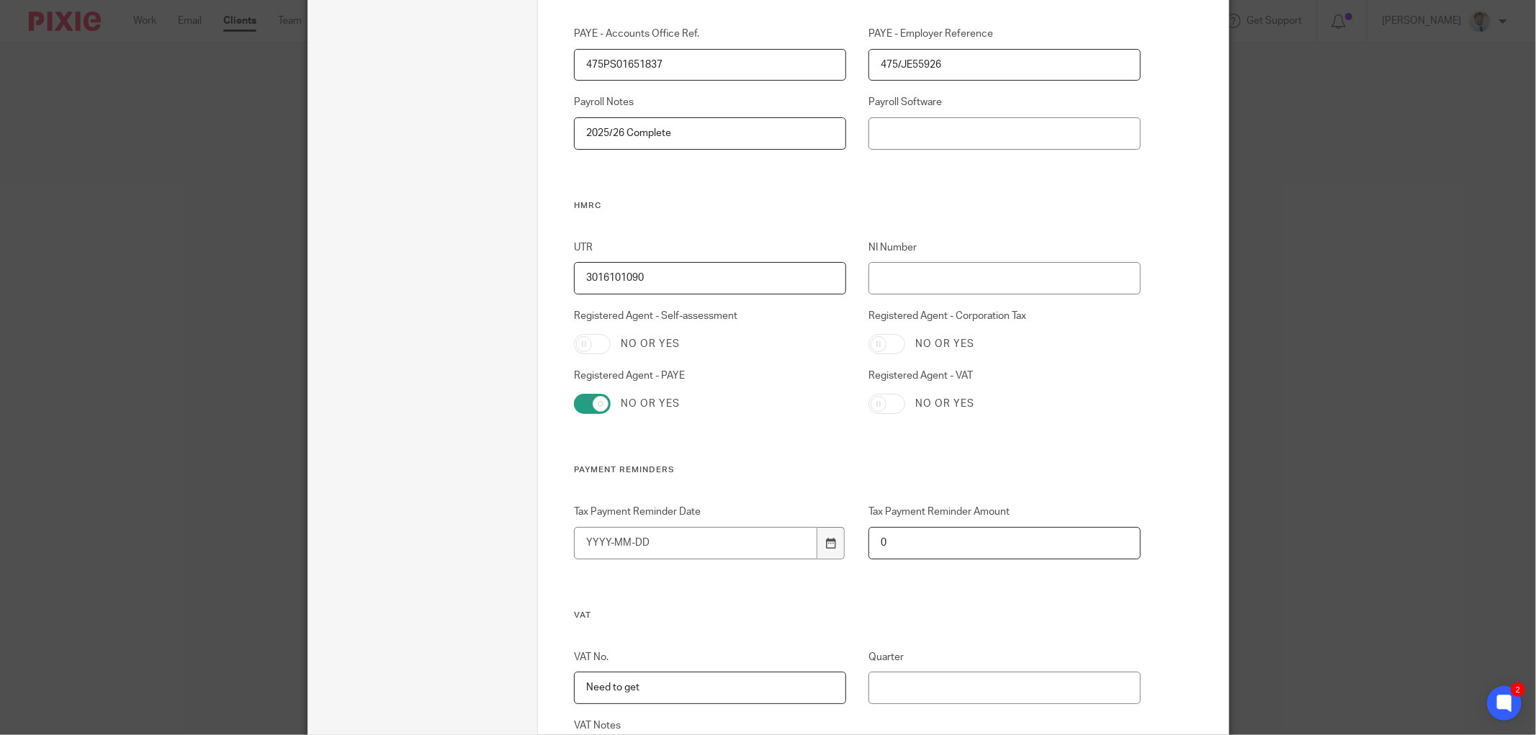
checkbox input "true"
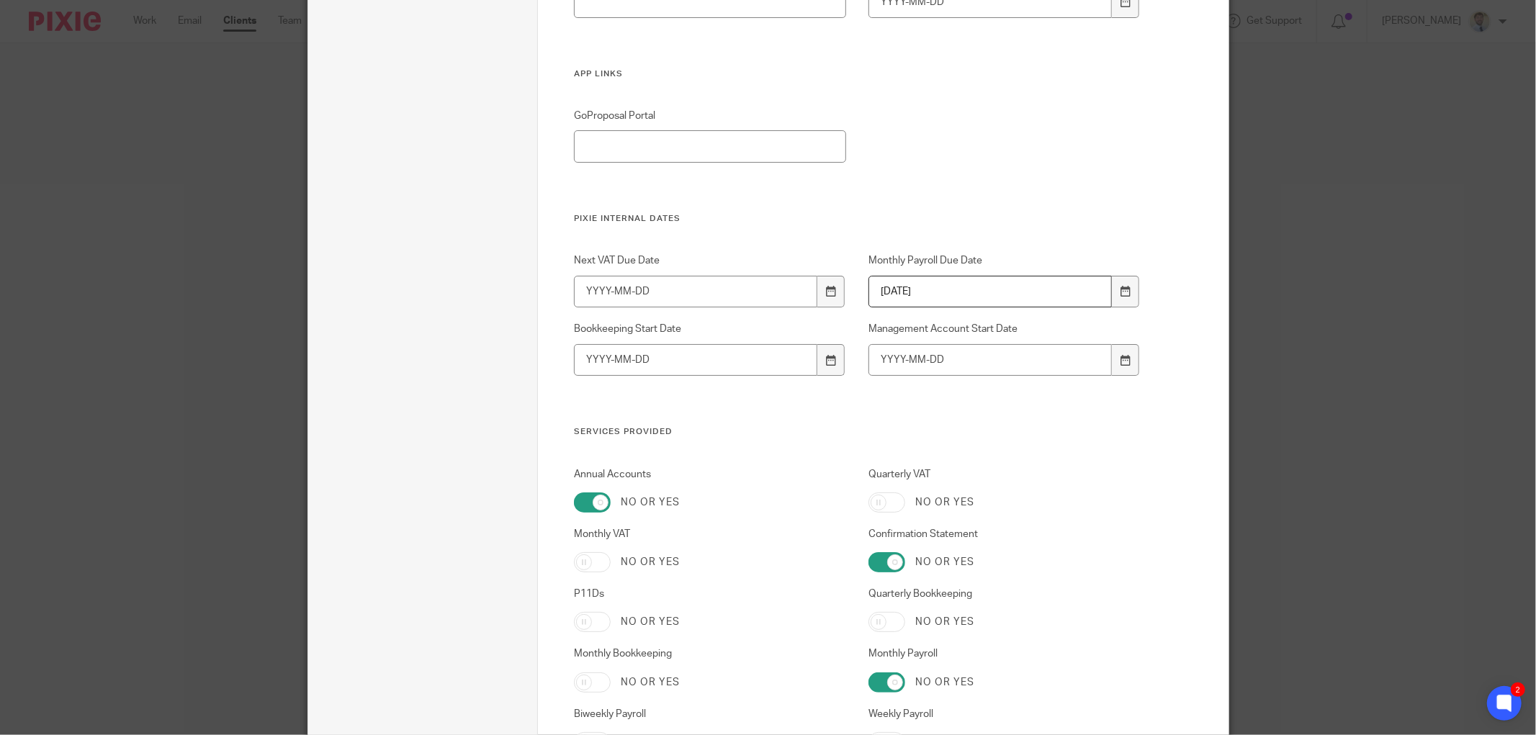
scroll to position [2559, 0]
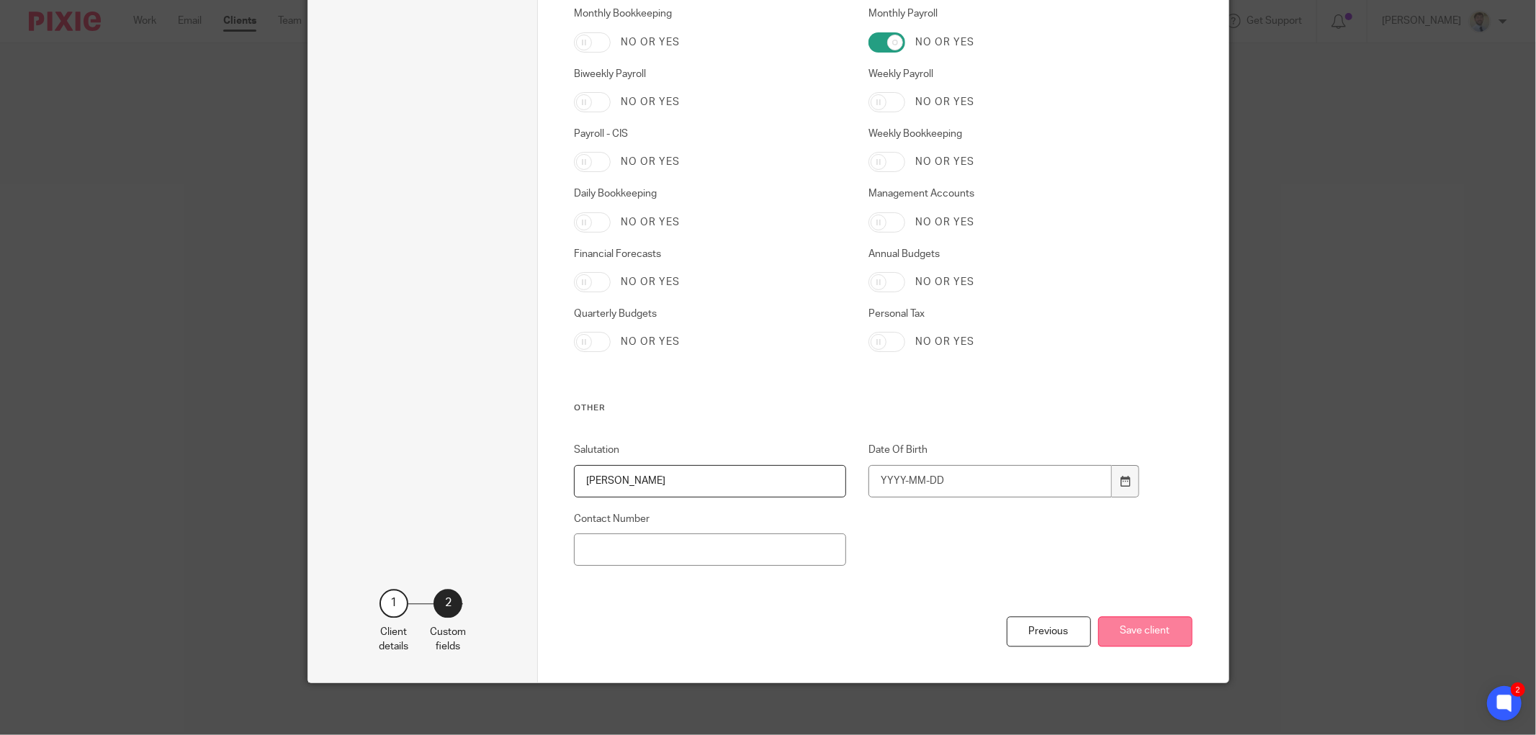
click at [1145, 636] on button "Save client" at bounding box center [1145, 631] width 94 height 31
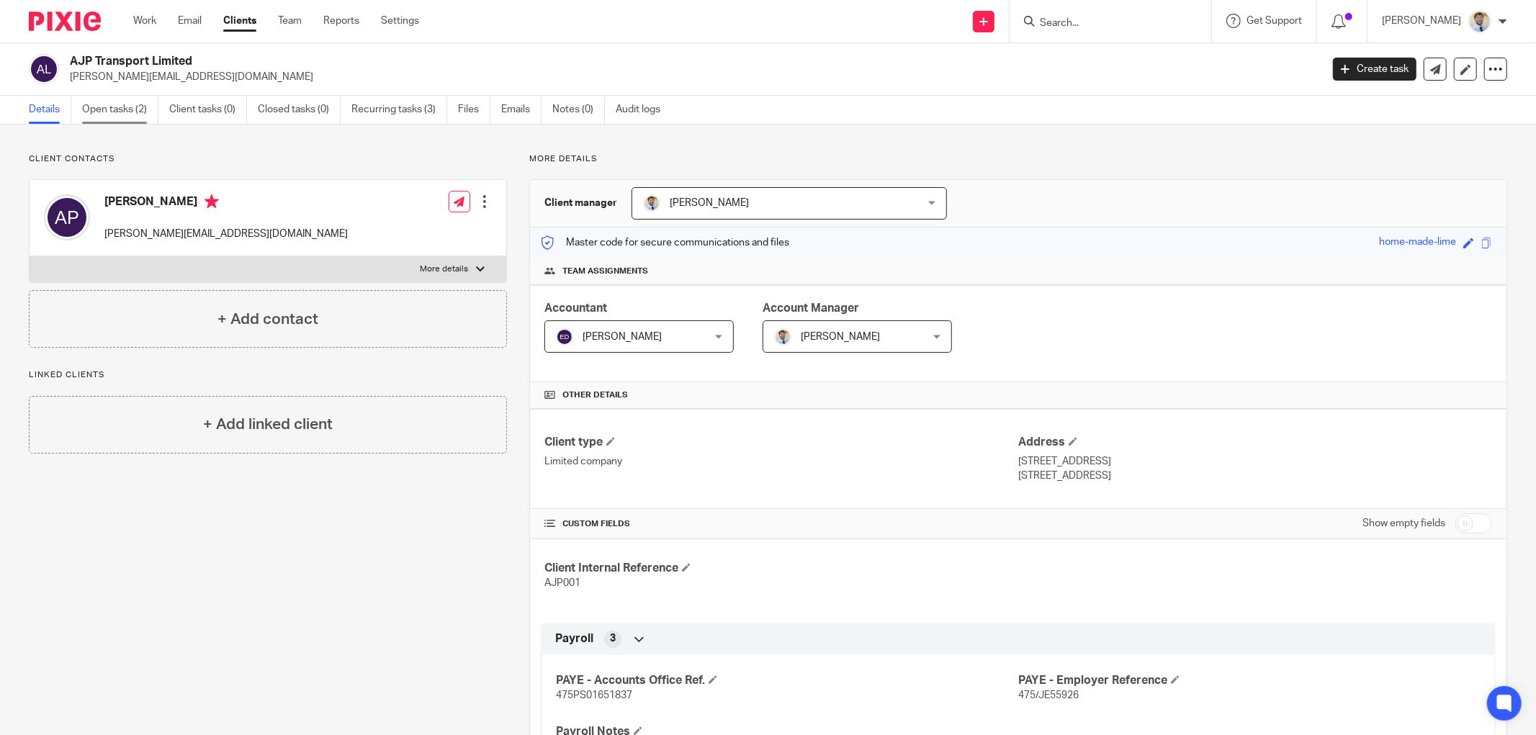
click at [144, 104] on link "Open tasks (2)" at bounding box center [120, 110] width 76 height 28
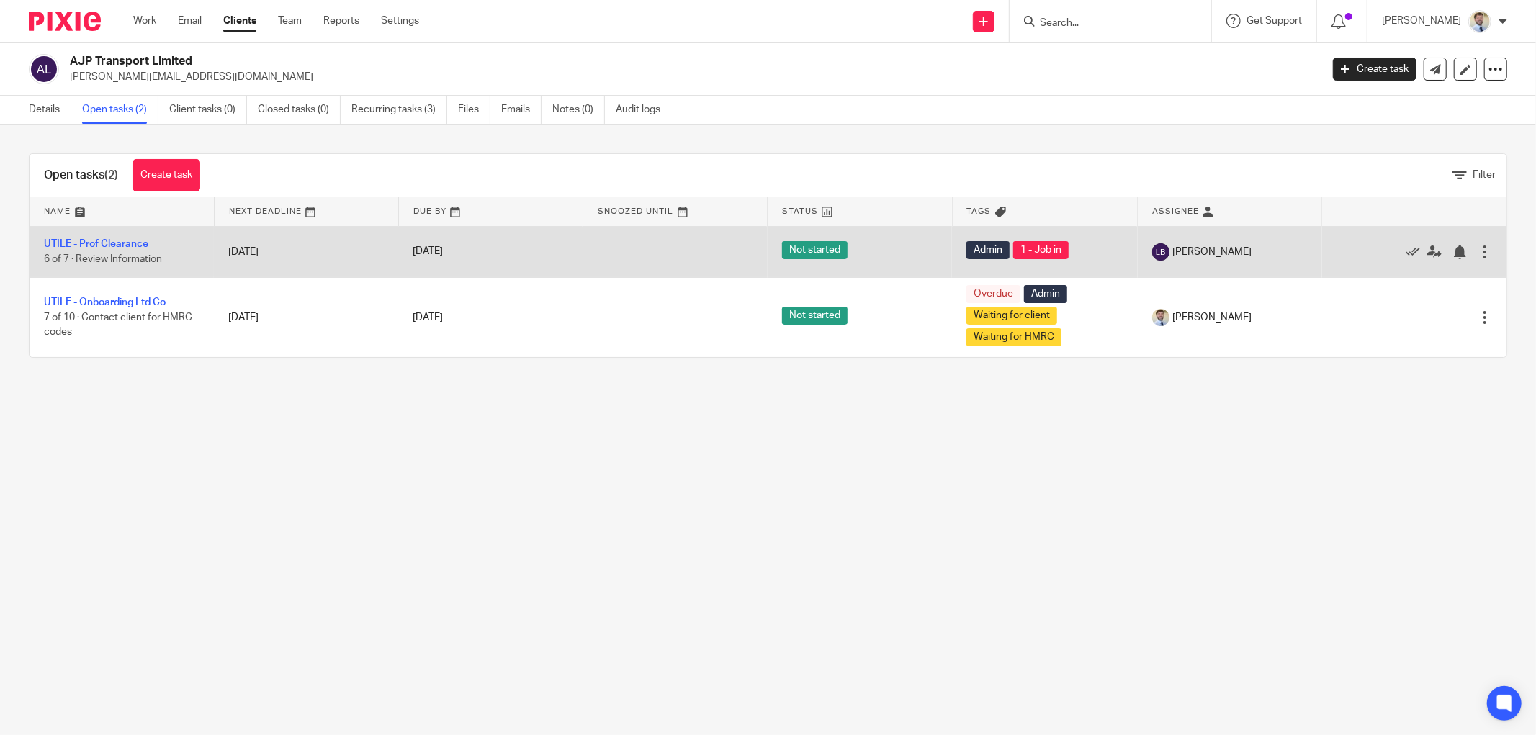
click at [70, 252] on td "UTILE - Prof Clearance 6 of 7 · Review Information" at bounding box center [122, 251] width 184 height 51
click at [73, 245] on link "UTILE - Prof Clearance" at bounding box center [96, 244] width 104 height 10
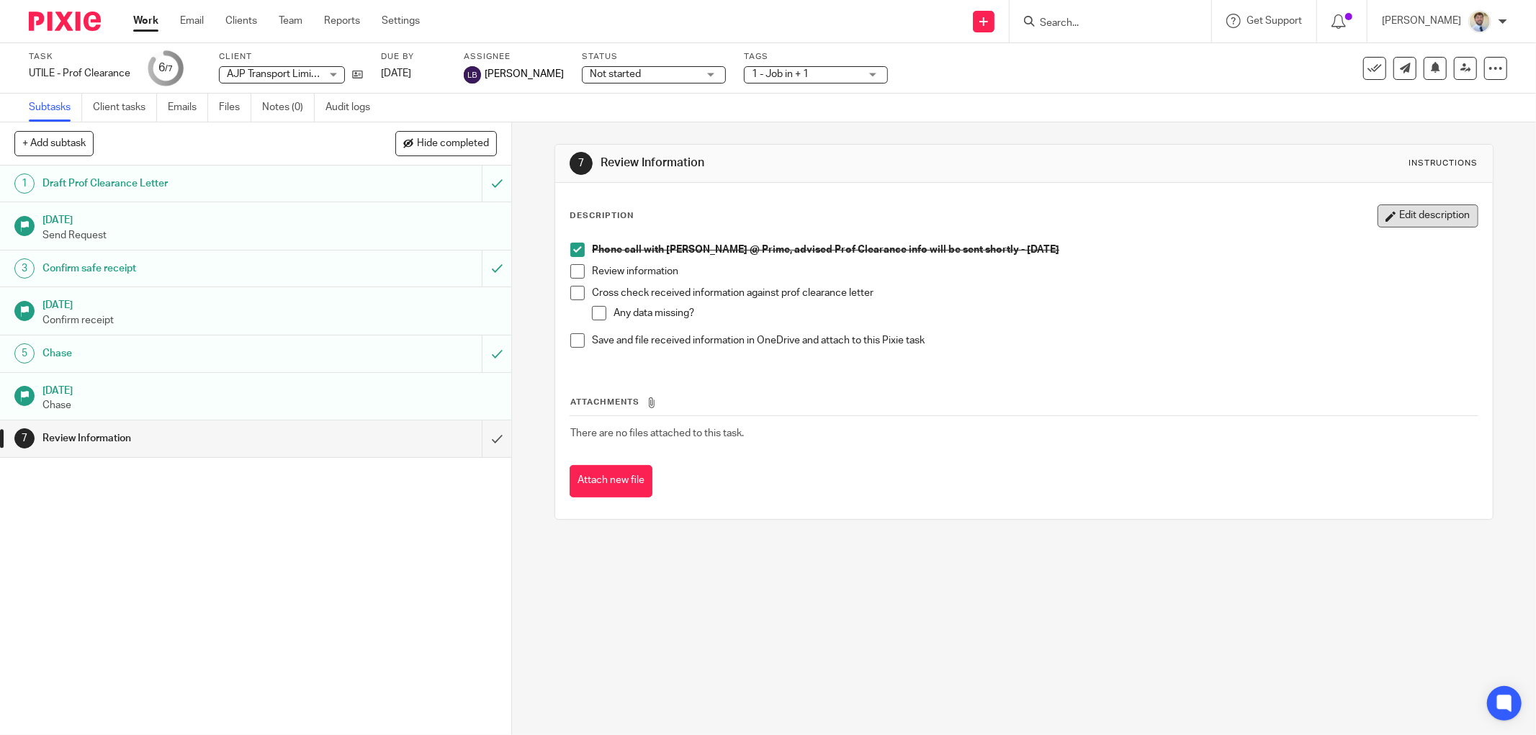
click at [1430, 210] on button "Edit description" at bounding box center [1427, 215] width 101 height 23
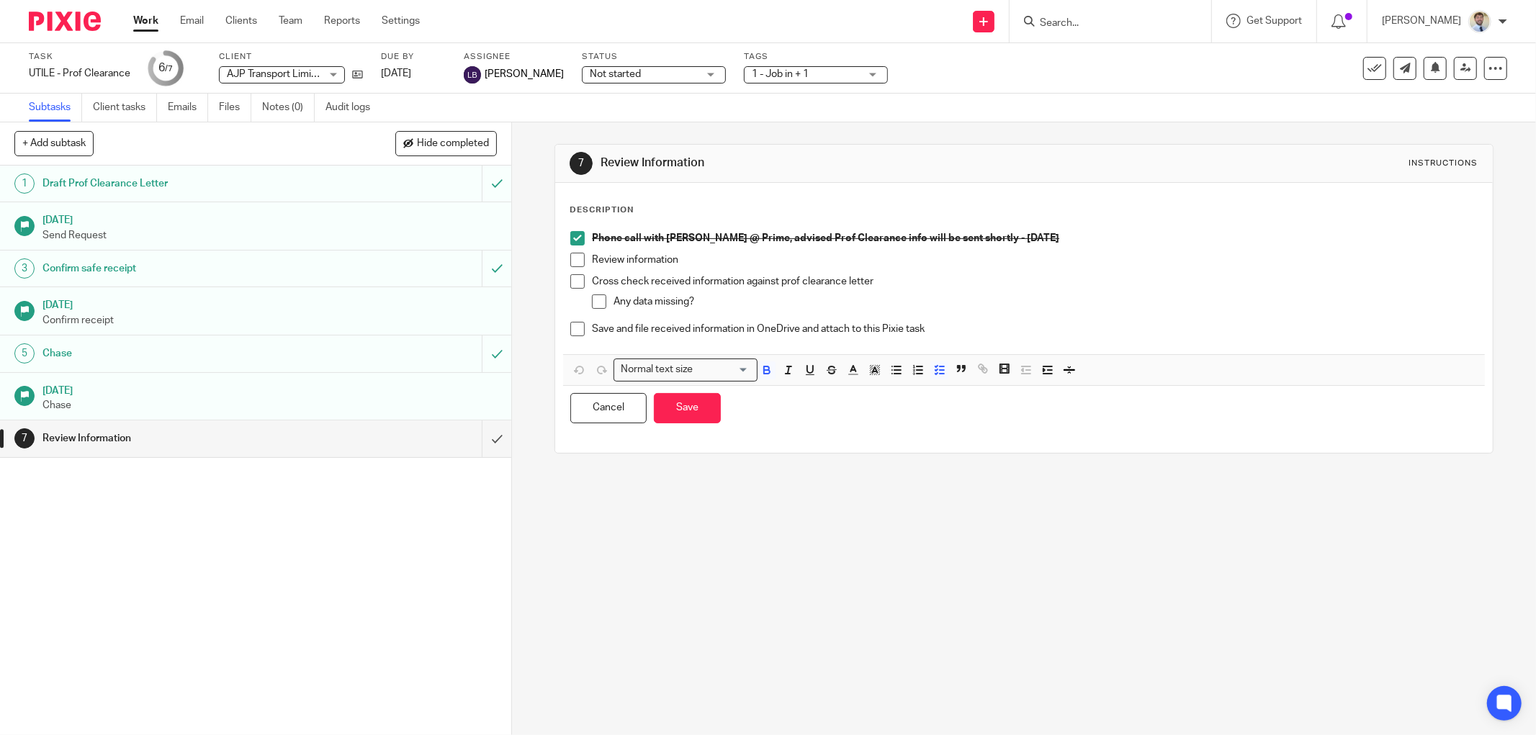
click at [724, 256] on p "Review information" at bounding box center [1034, 260] width 885 height 14
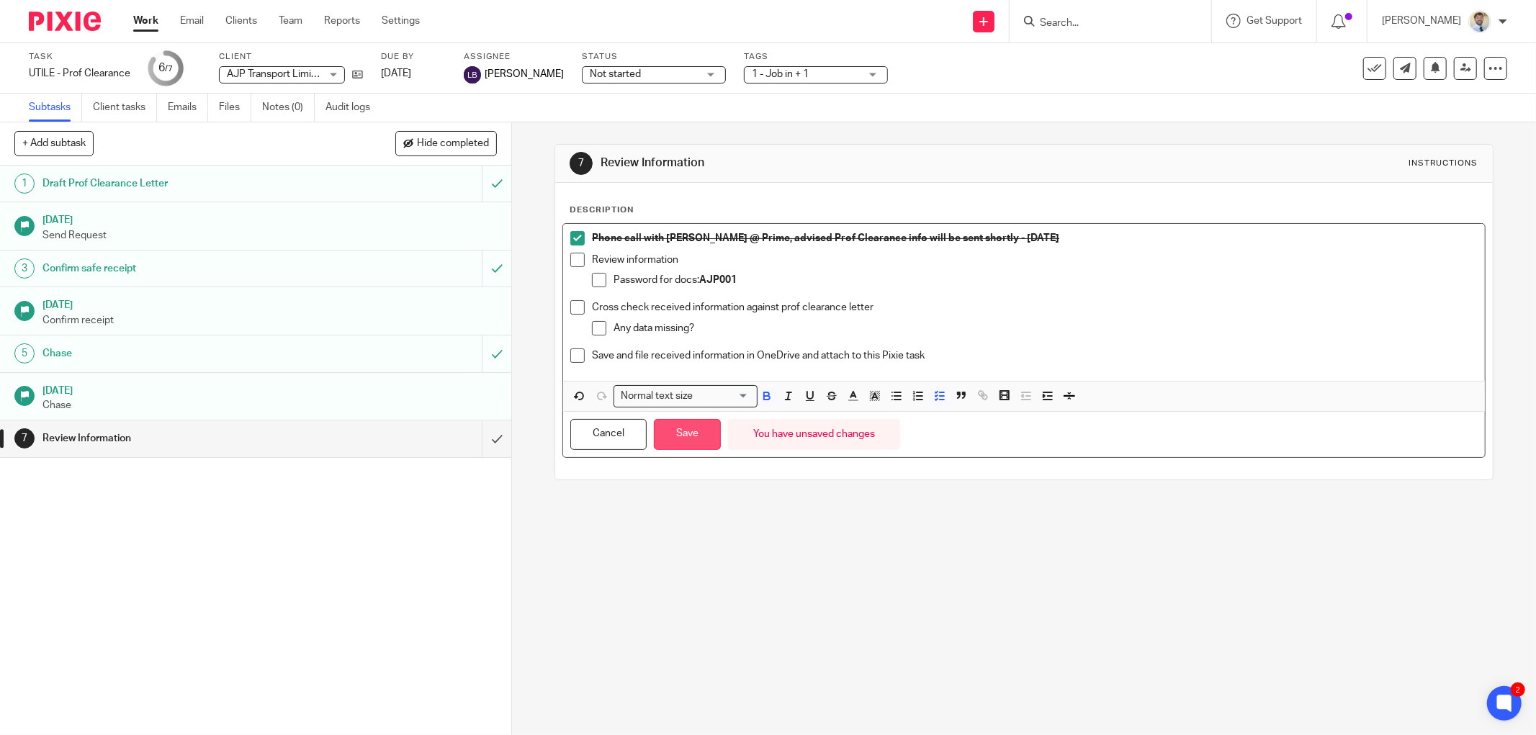
click at [684, 441] on button "Save" at bounding box center [687, 434] width 67 height 31
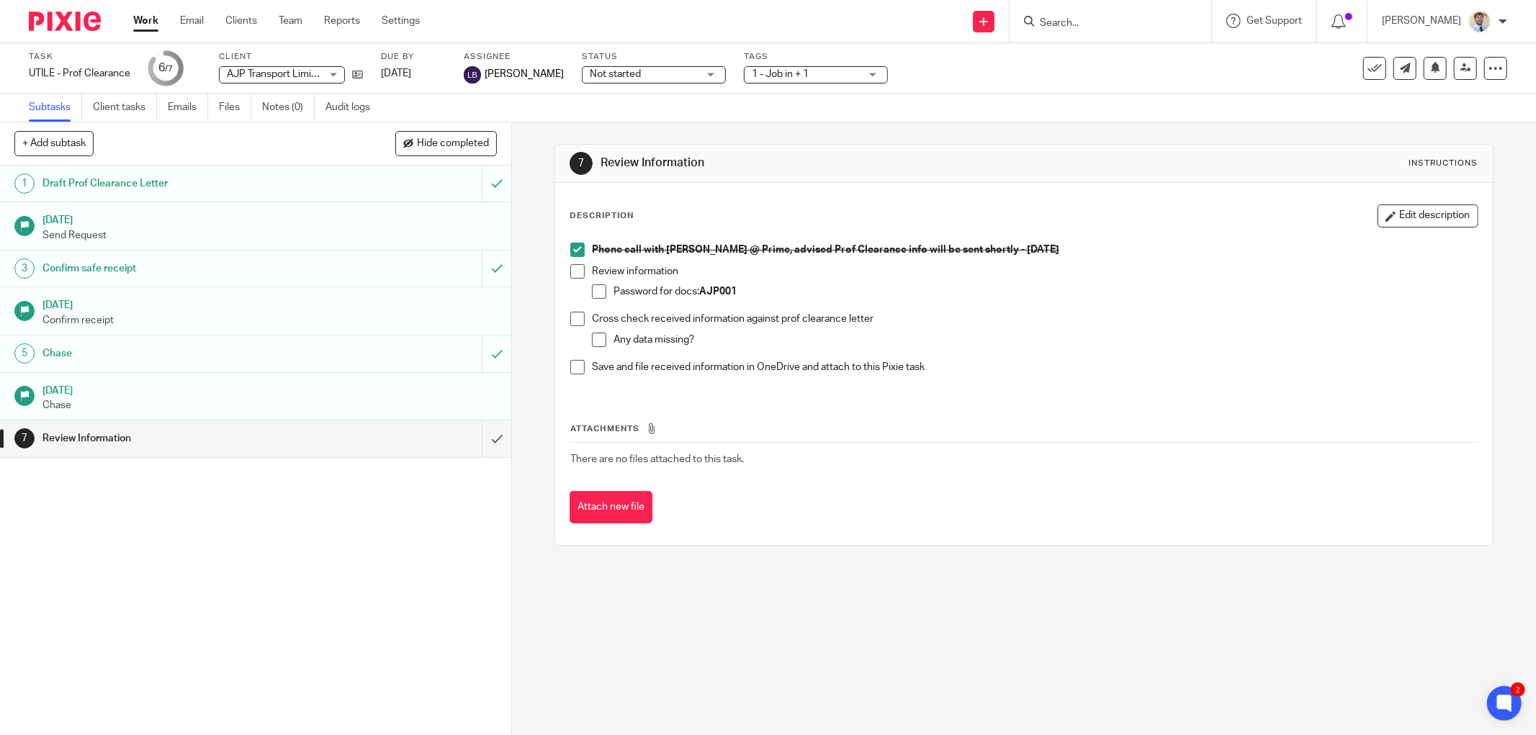
click at [526, 322] on div "7 Review Information Instructions Description Edit description Phone call with …" at bounding box center [1024, 428] width 1024 height 613
click at [91, 562] on div "1 Draft Prof Clearance Letter 31 Jul 2025 Send Request 3 Confirm safe receipt 4…" at bounding box center [255, 450] width 511 height 569
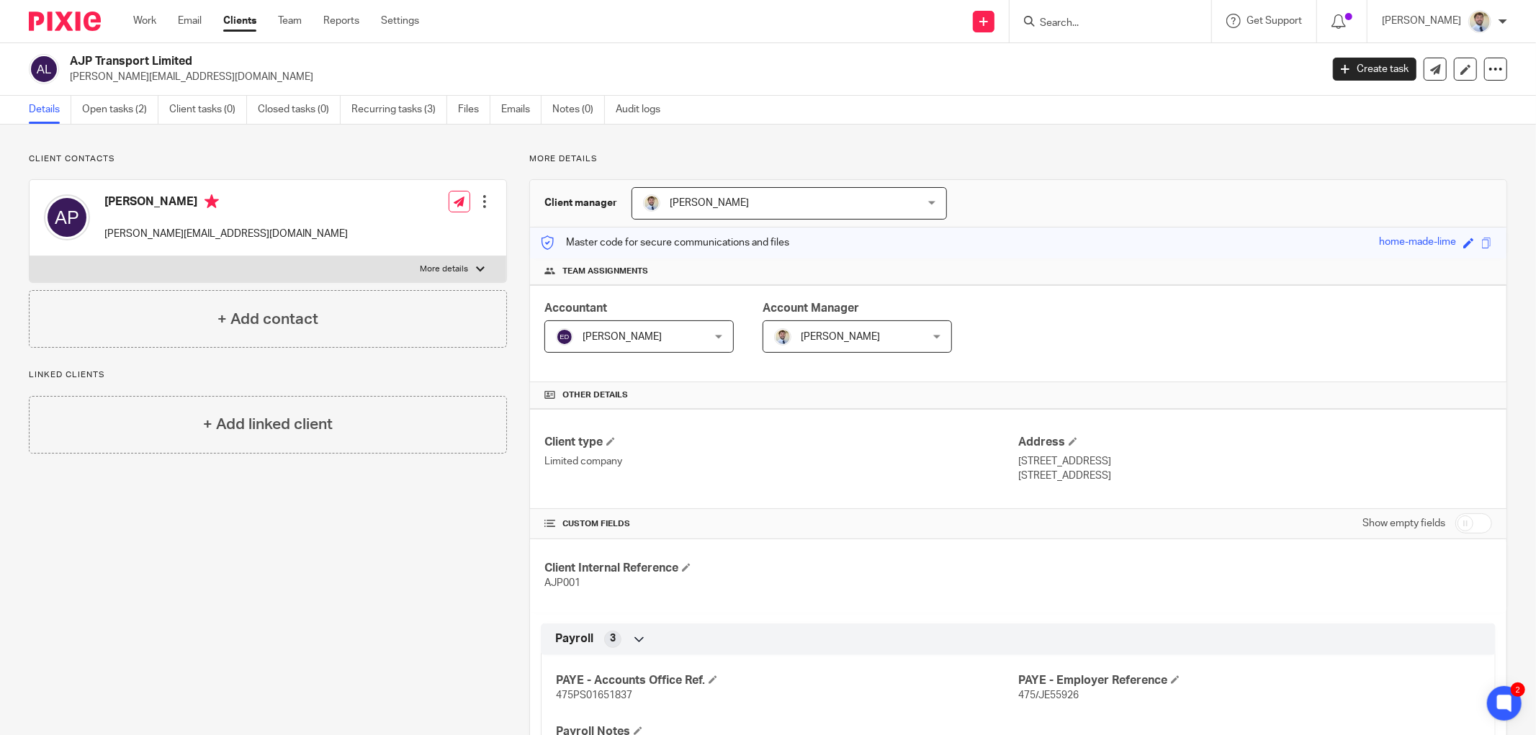
click at [125, 117] on link "Open tasks (2)" at bounding box center [120, 110] width 76 height 28
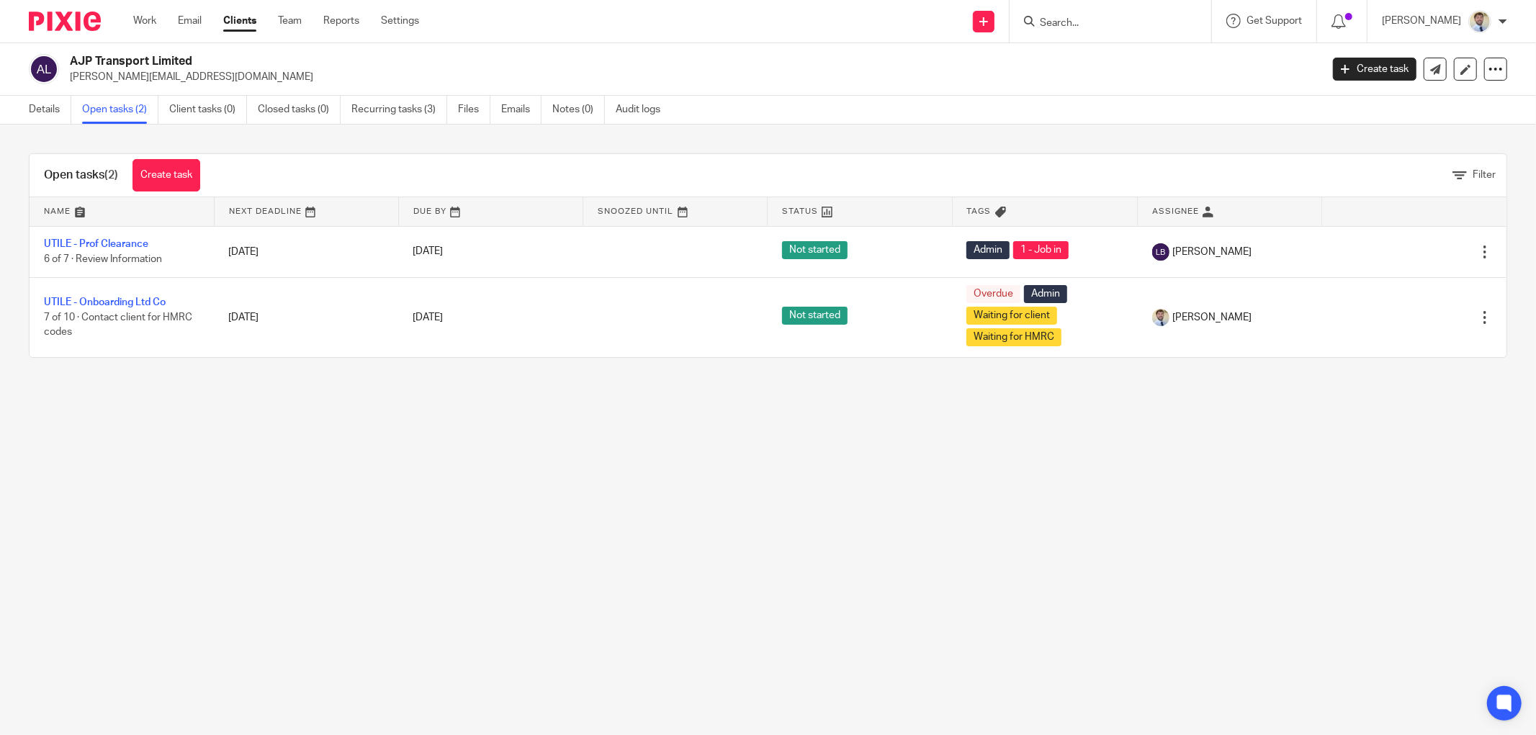
click at [403, 114] on link "Recurring tasks (3)" at bounding box center [399, 110] width 96 height 28
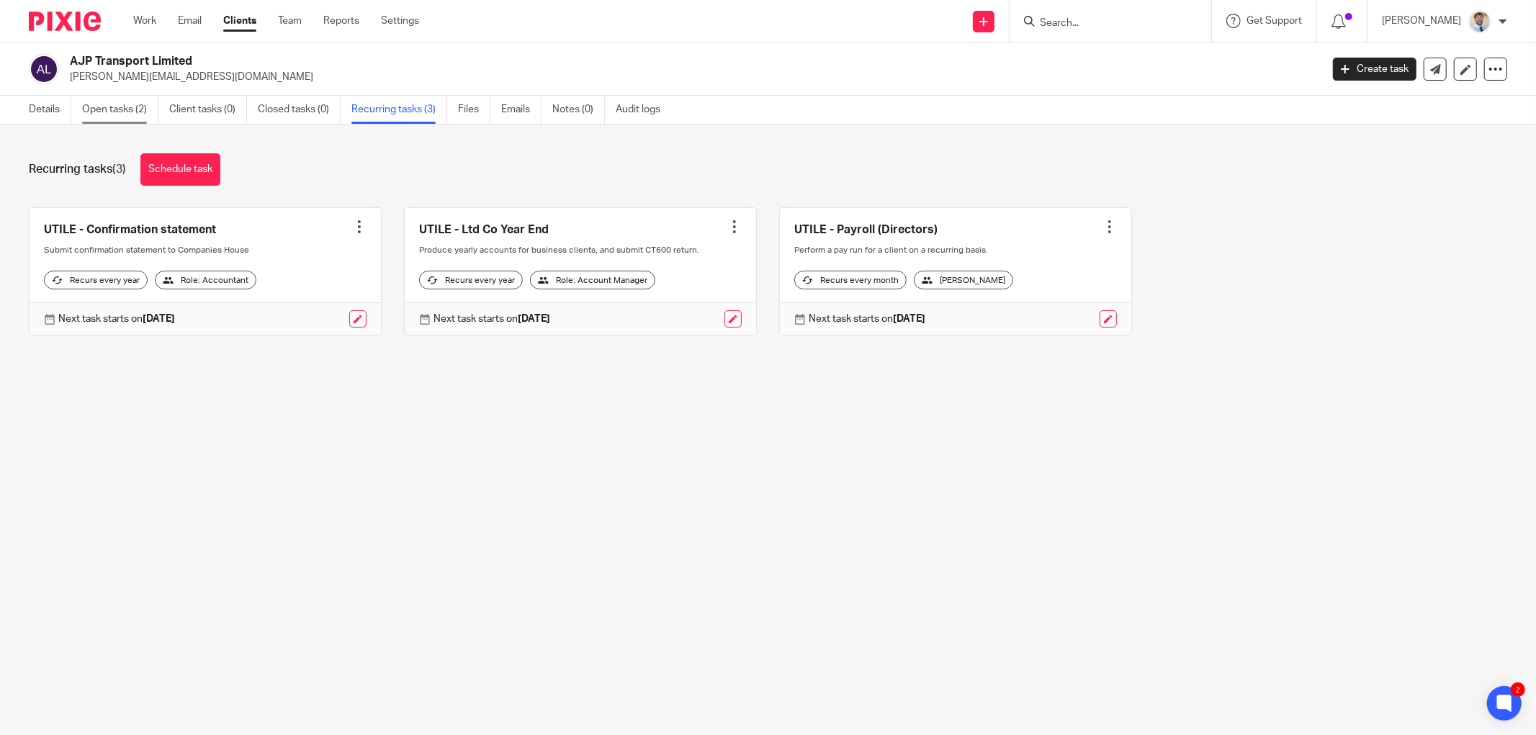
click at [138, 113] on link "Open tasks (2)" at bounding box center [120, 110] width 76 height 28
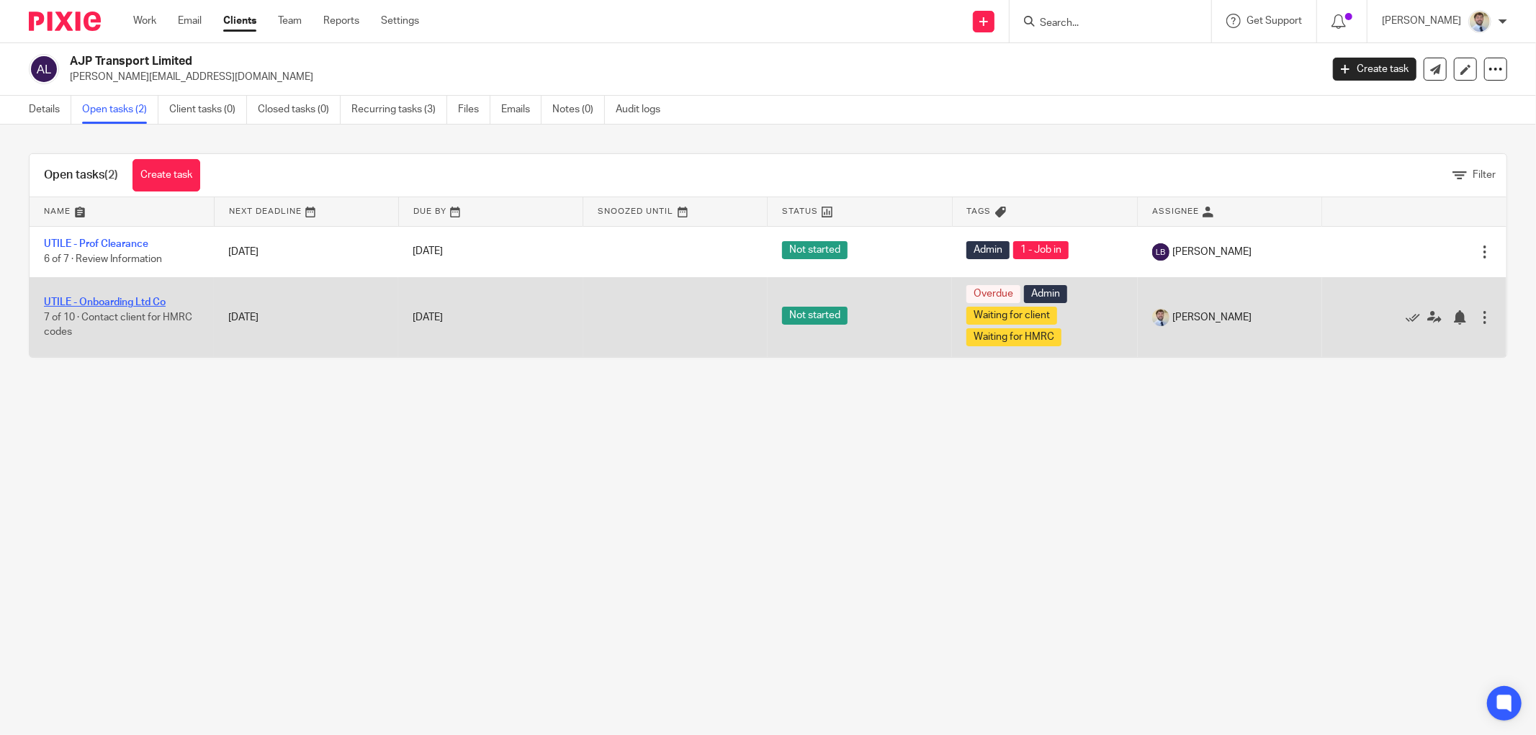
click at [102, 305] on link "UTILE - Onboarding Ltd Co" at bounding box center [105, 302] width 122 height 10
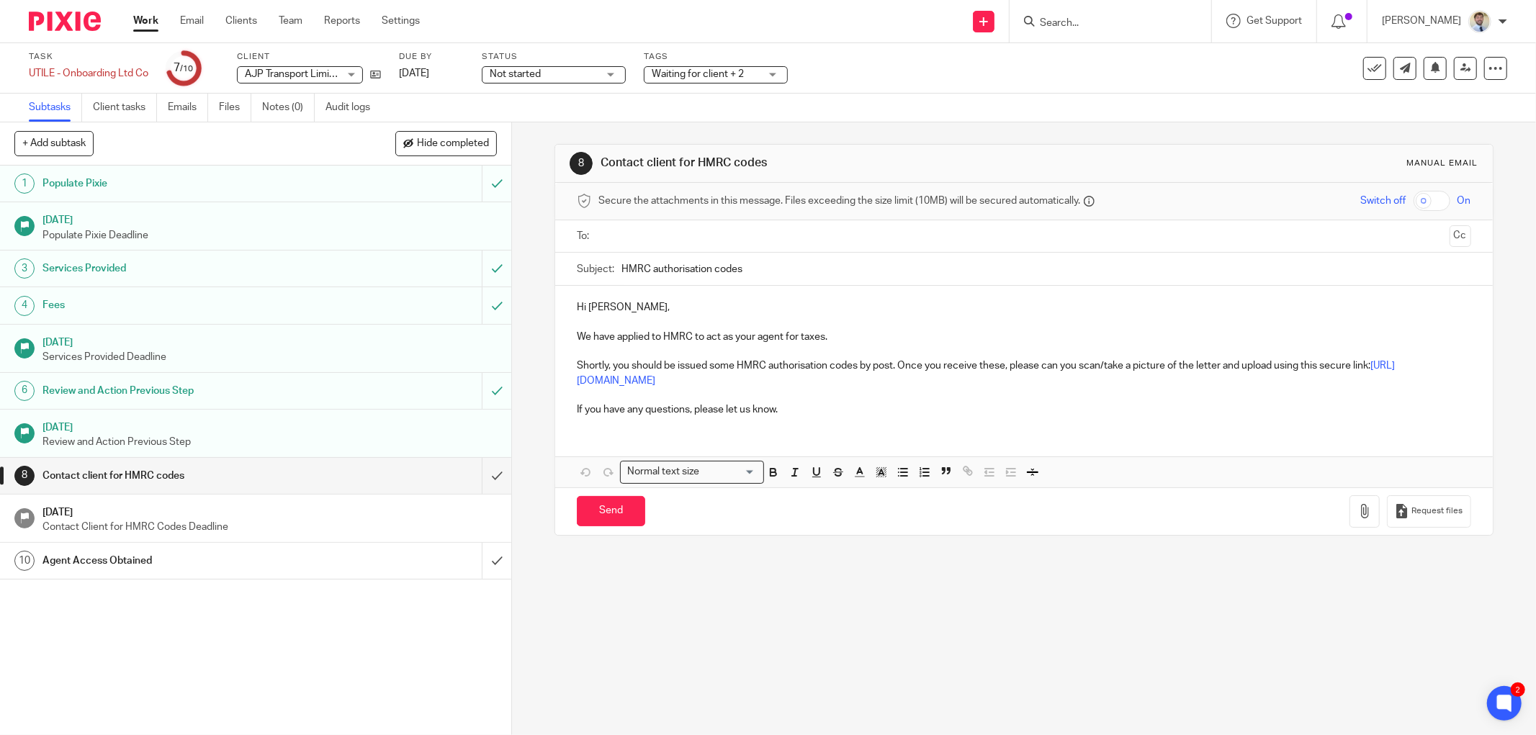
click at [622, 238] on input "text" at bounding box center [1022, 236] width 839 height 17
click at [634, 306] on p "Hi Adam," at bounding box center [1024, 310] width 894 height 14
click at [631, 334] on p "We have applied to HMRC to act as your agent for taxes." at bounding box center [1024, 340] width 894 height 14
click at [577, 341] on p "We have applied to HMRC to act as your agent for taxes." at bounding box center [1024, 340] width 894 height 14
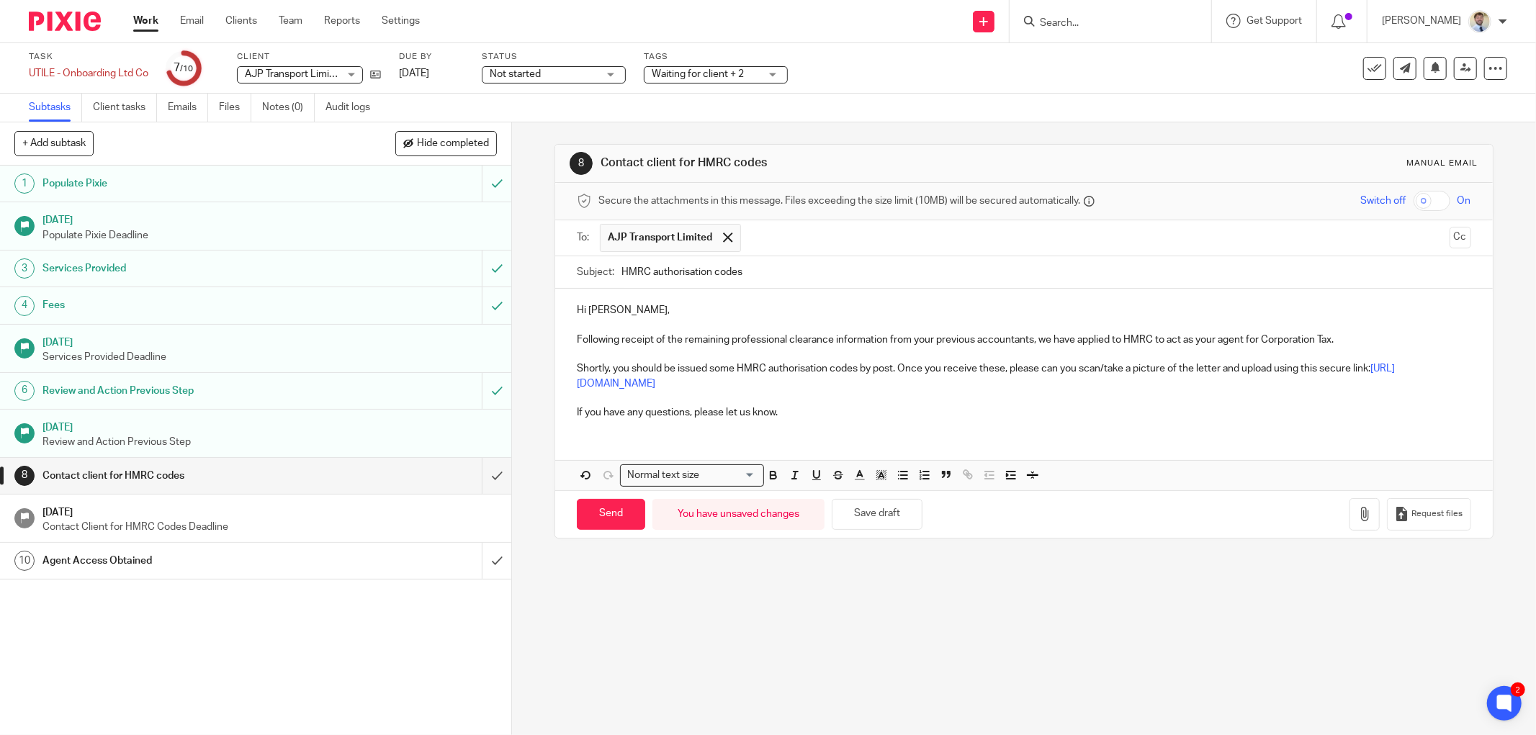
click at [700, 370] on p "Shortly, you should be issued some HMRC authorisation codes by post. Once you r…" at bounding box center [1024, 376] width 894 height 30
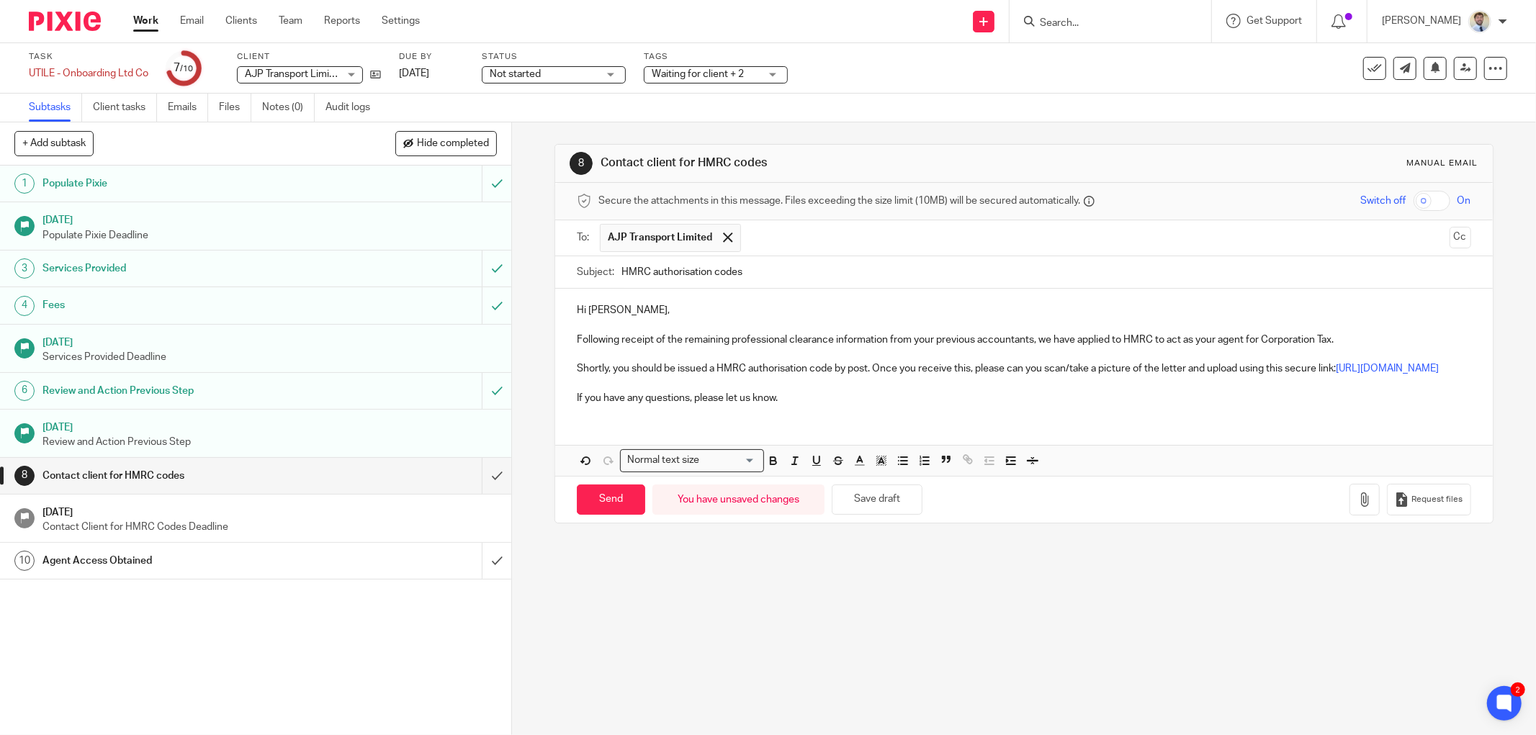
click at [672, 391] on p at bounding box center [1024, 384] width 894 height 14
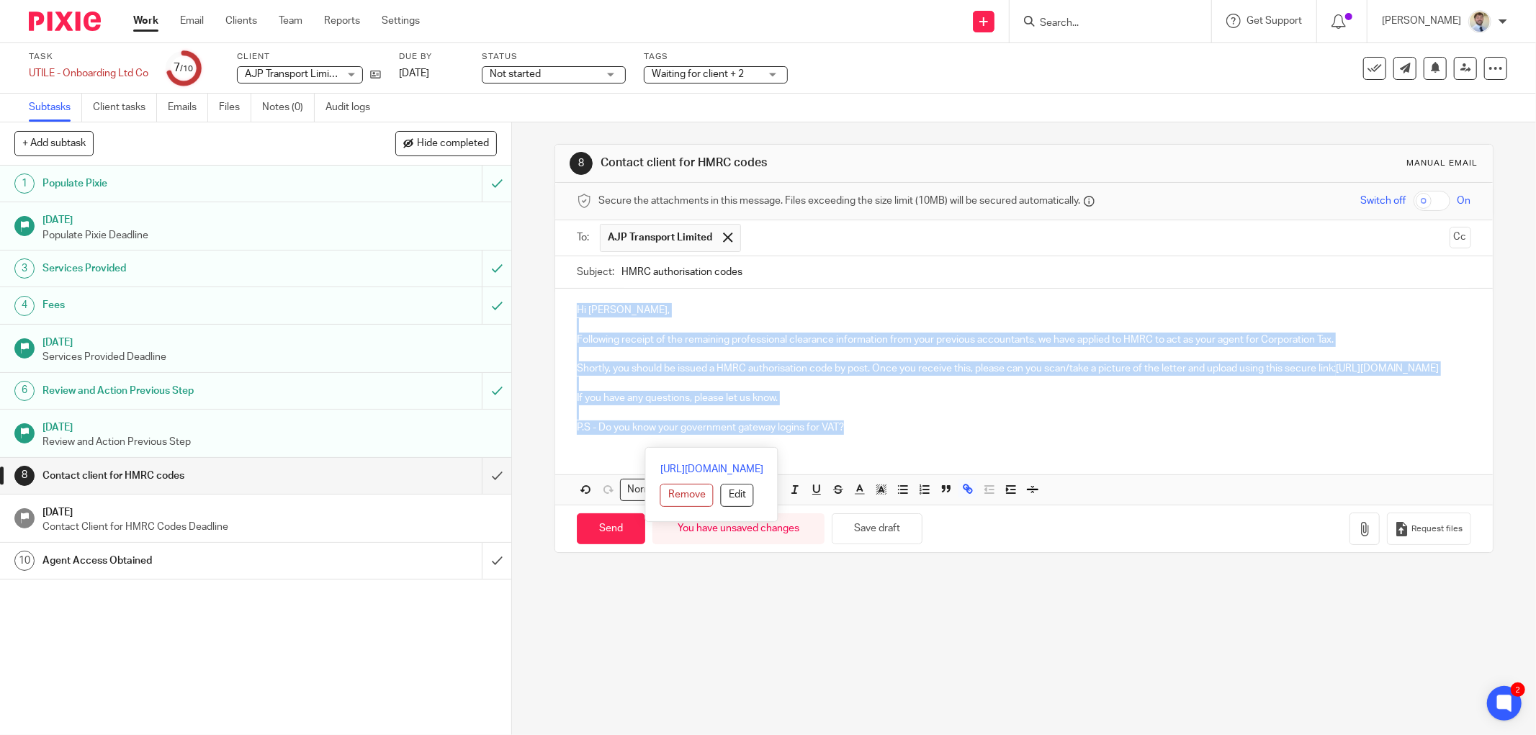
drag, startPoint x: 867, startPoint y: 442, endPoint x: 564, endPoint y: 307, distance: 331.9
click at [558, 308] on div "Hi Adam, Following receipt of the remaining professional clearance information …" at bounding box center [1023, 367] width 937 height 156
copy div "Hi Adam, Following receipt of the remaining professional clearance information …"
click at [1107, 435] on p "P.S - Do you know your government gateway logins for VAT?" at bounding box center [1024, 427] width 894 height 14
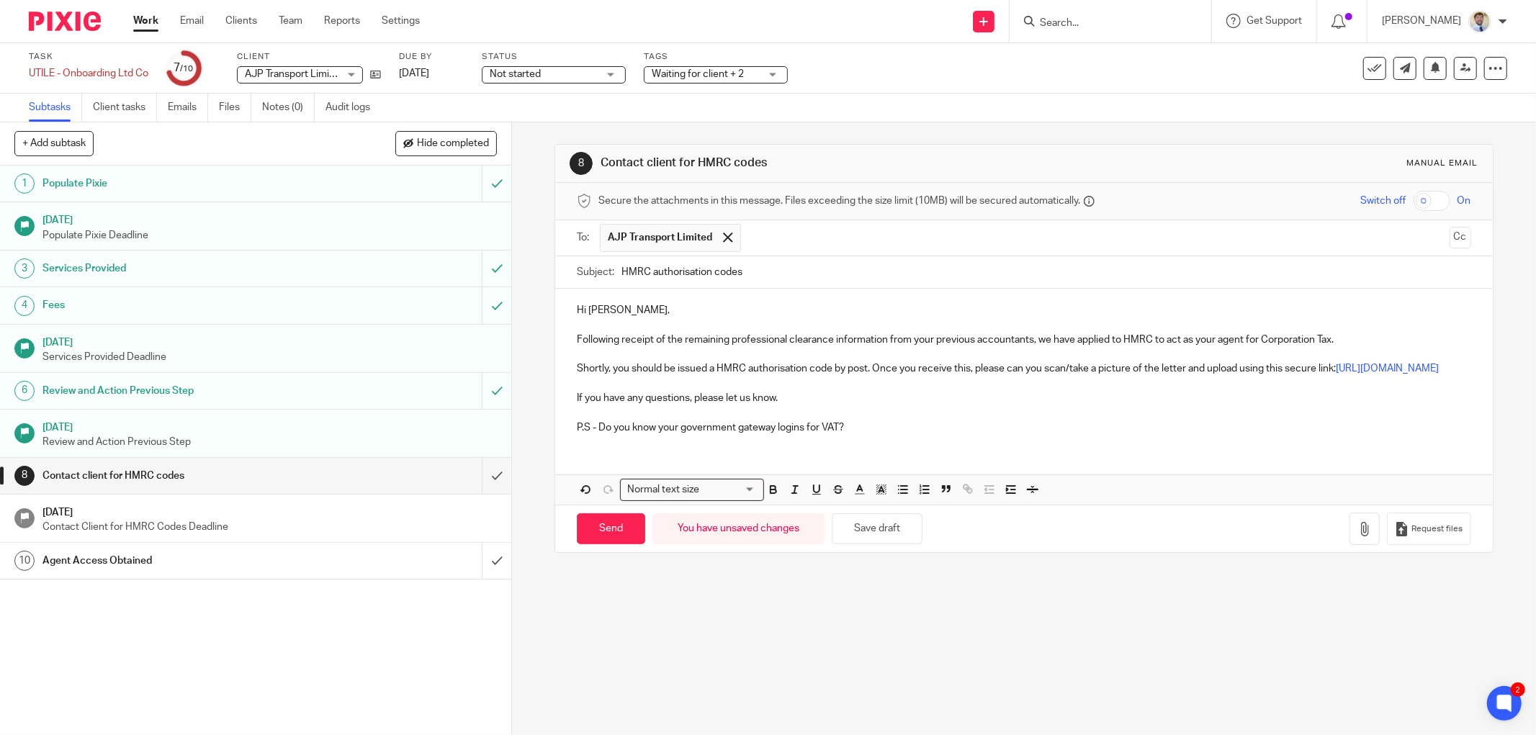
click at [112, 266] on h1 "Services Provided" at bounding box center [184, 269] width 284 height 22
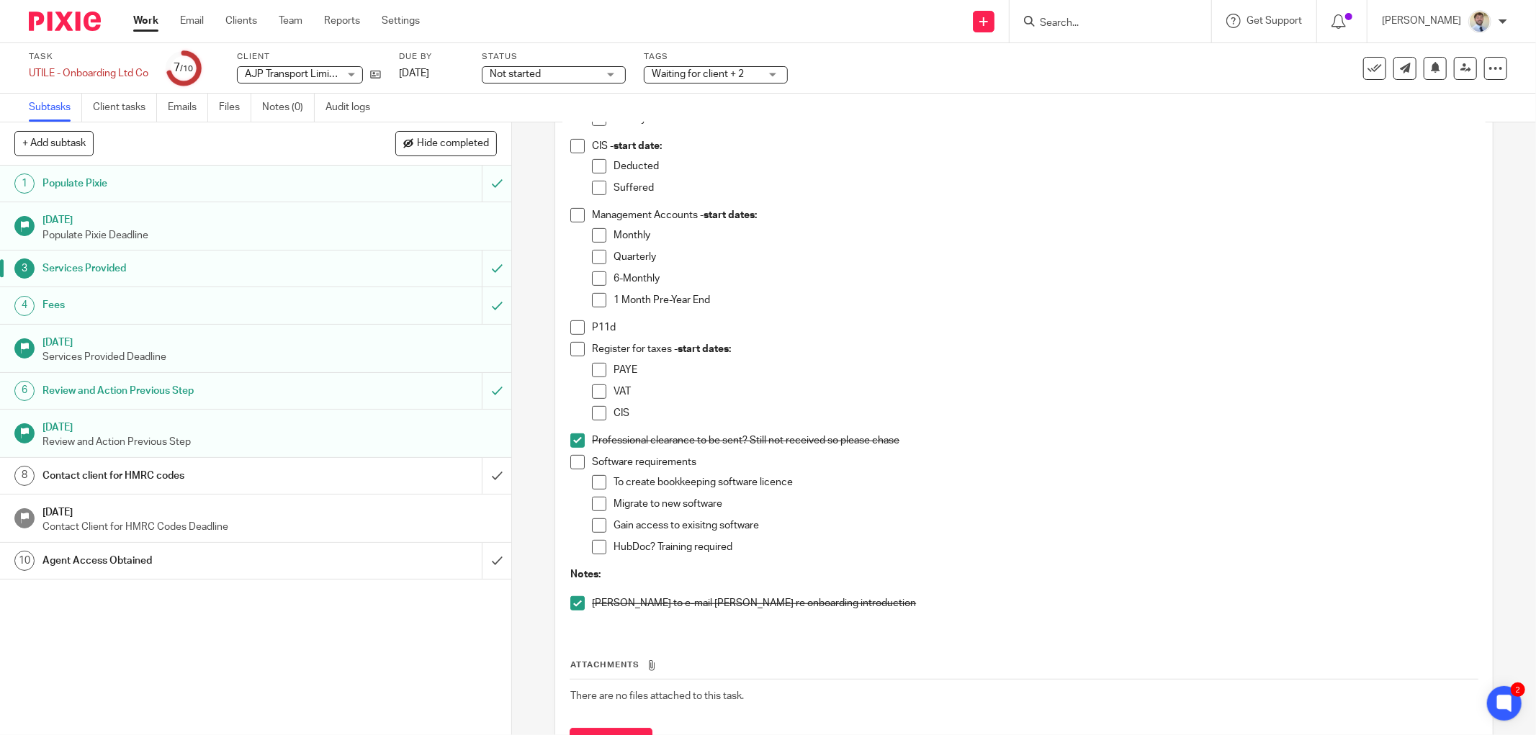
scroll to position [479, 0]
click at [189, 475] on h1 "Contact client for HMRC codes" at bounding box center [184, 476] width 284 height 22
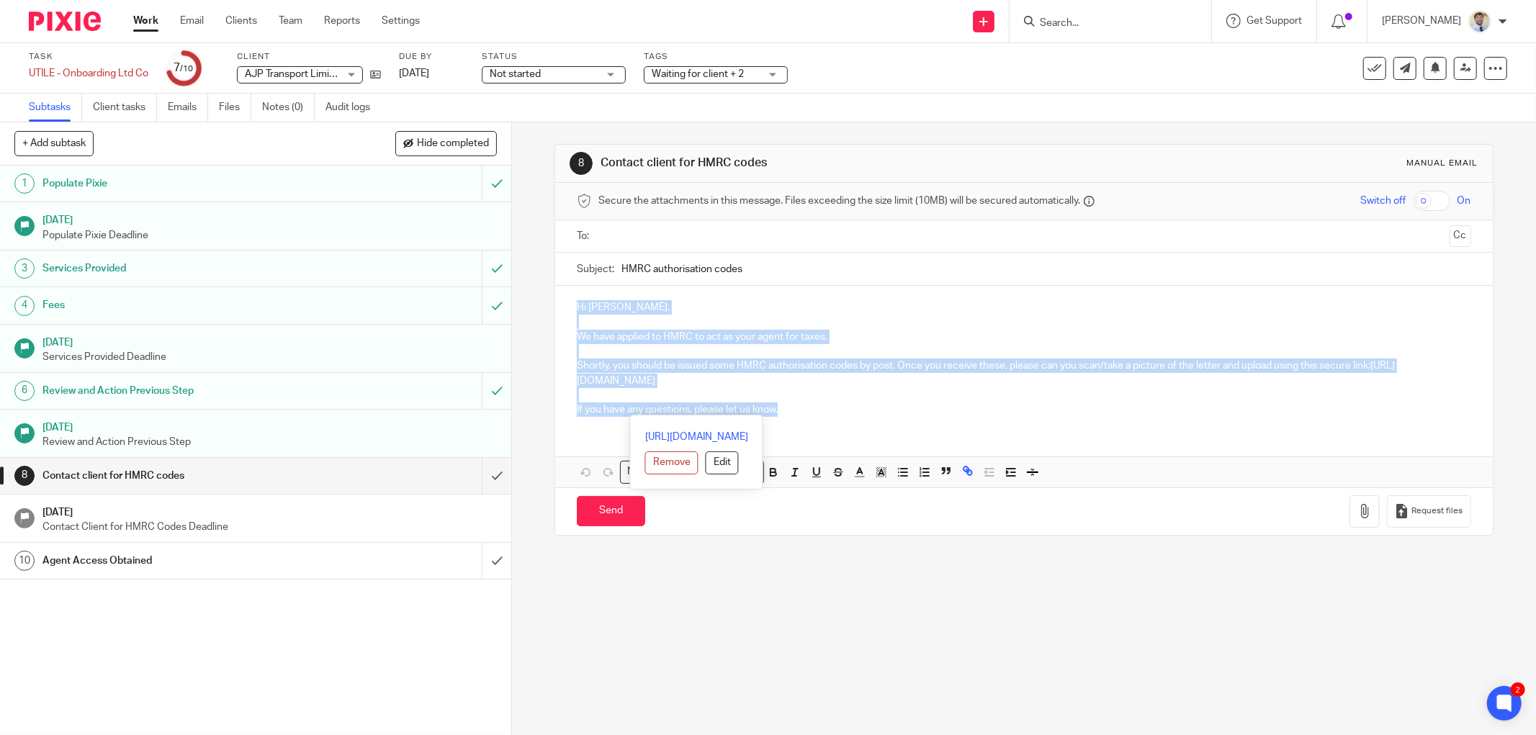
drag, startPoint x: 794, startPoint y: 405, endPoint x: 517, endPoint y: 304, distance: 295.2
click at [517, 304] on div "8 Contact client for HMRC codes Manual email Secure the attachments in this mes…" at bounding box center [1024, 428] width 1024 height 613
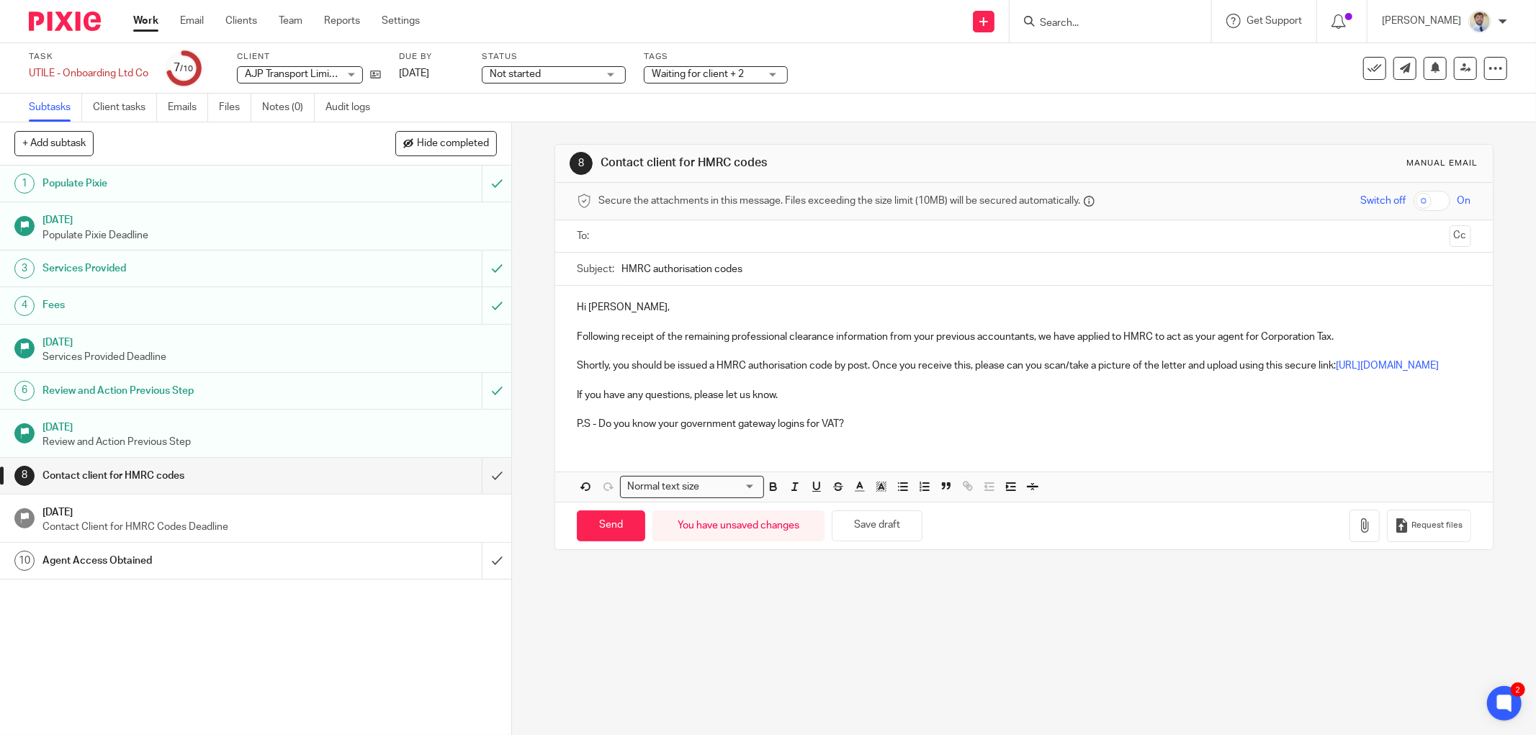
click at [649, 233] on input "text" at bounding box center [1022, 236] width 839 height 17
click at [721, 349] on p at bounding box center [1024, 354] width 894 height 14
click at [853, 435] on p "P.S - Do you know your government gateway logins for VAT?" at bounding box center [1024, 427] width 894 height 14
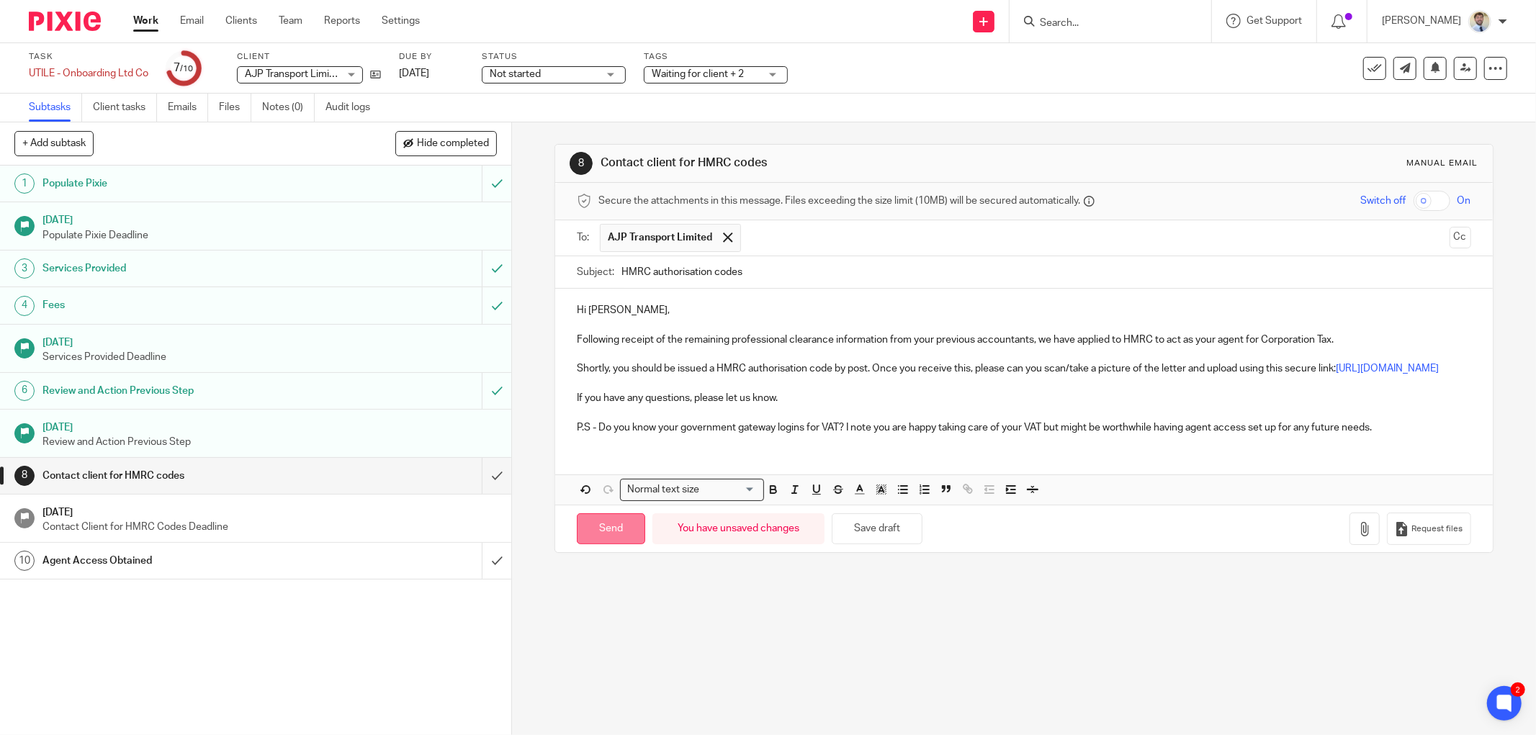
click at [612, 544] on input "Send" at bounding box center [611, 528] width 68 height 31
type input "Sent"
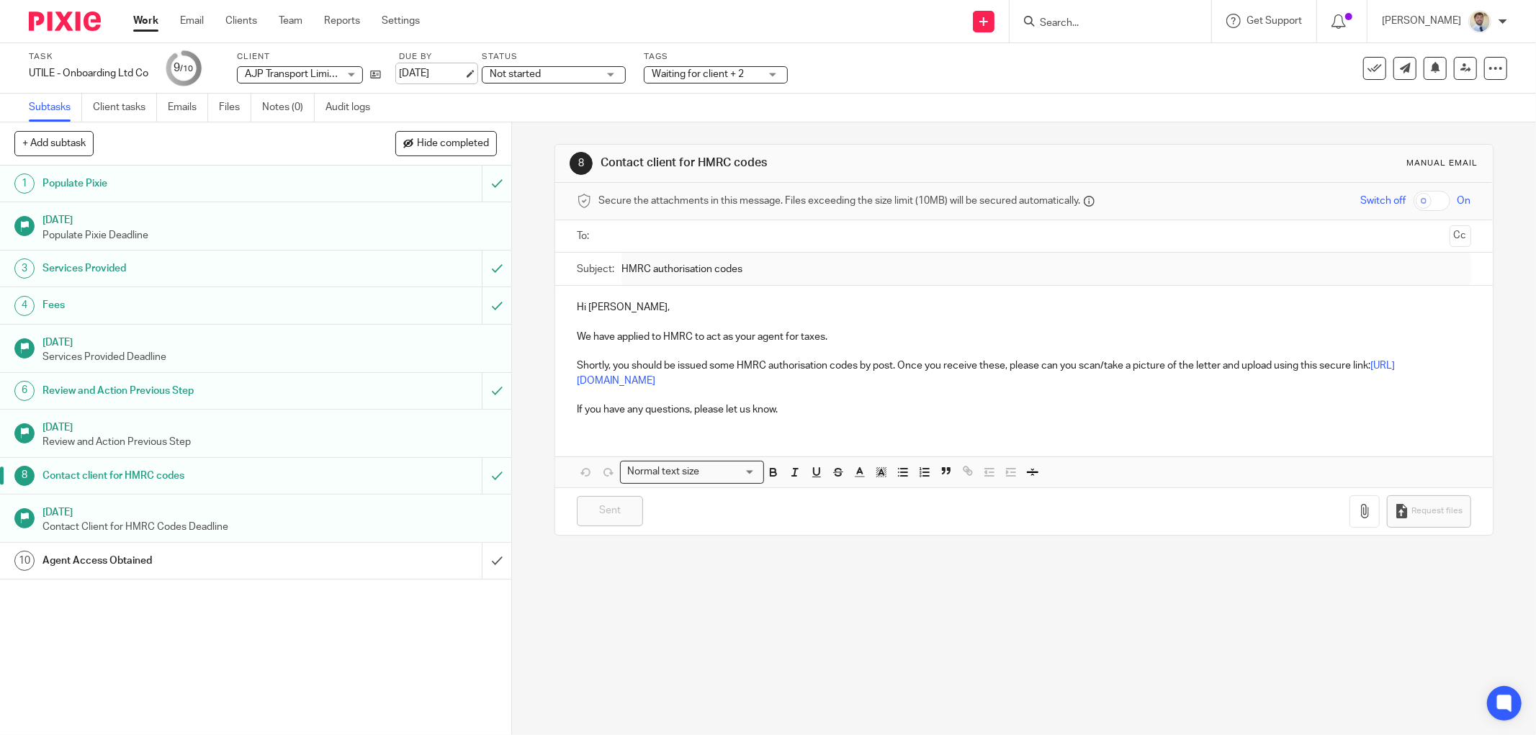
click at [428, 78] on link "[DATE]" at bounding box center [431, 73] width 65 height 15
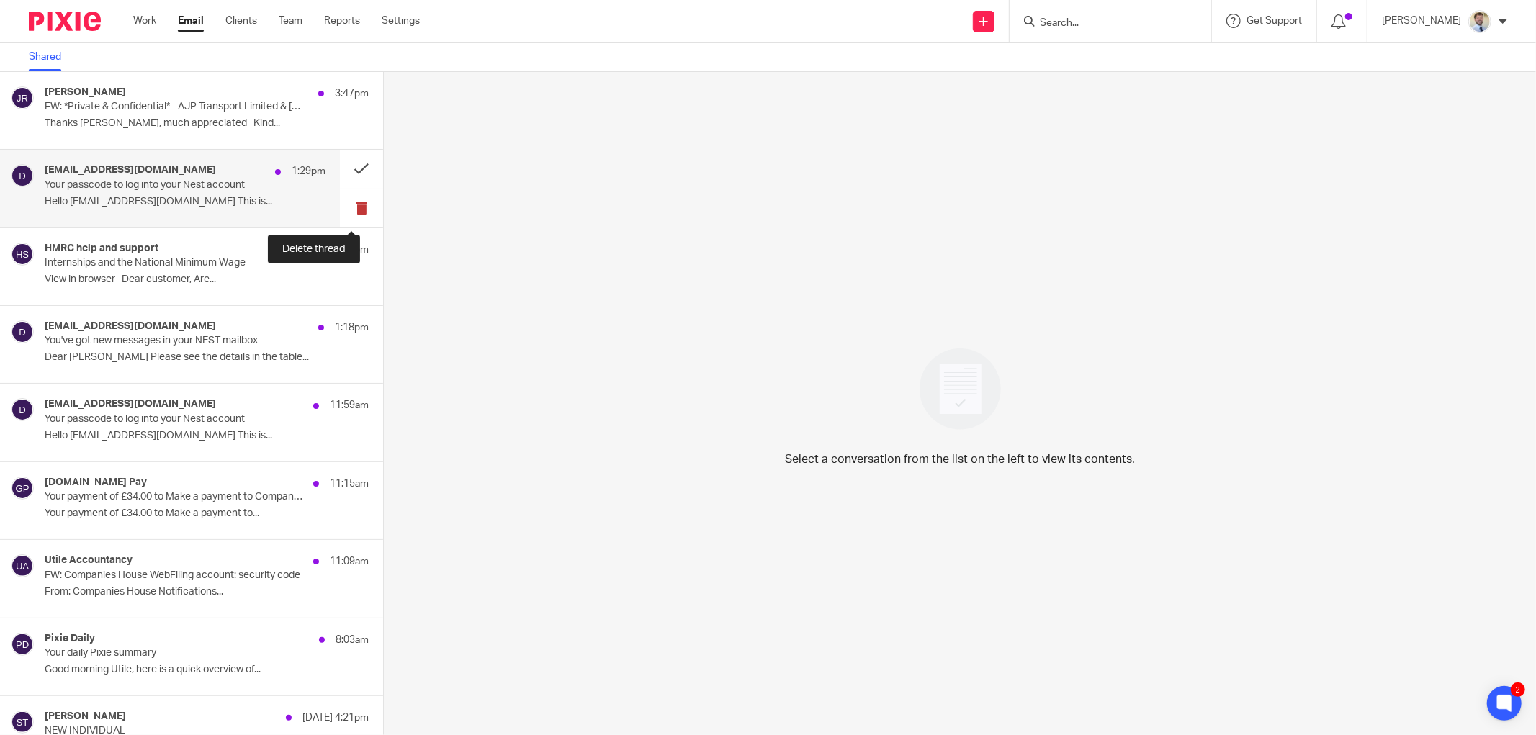
click at [348, 211] on button at bounding box center [361, 208] width 43 height 38
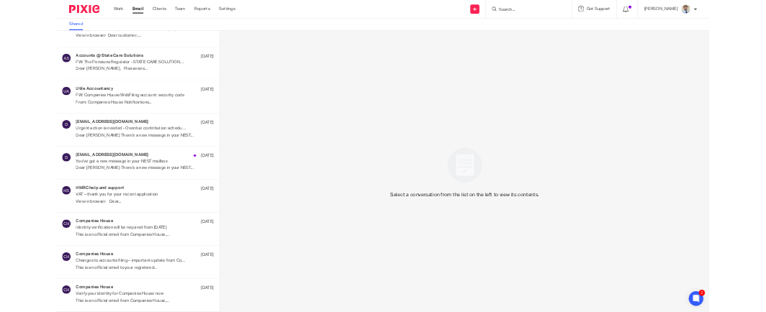
scroll to position [5337, 0]
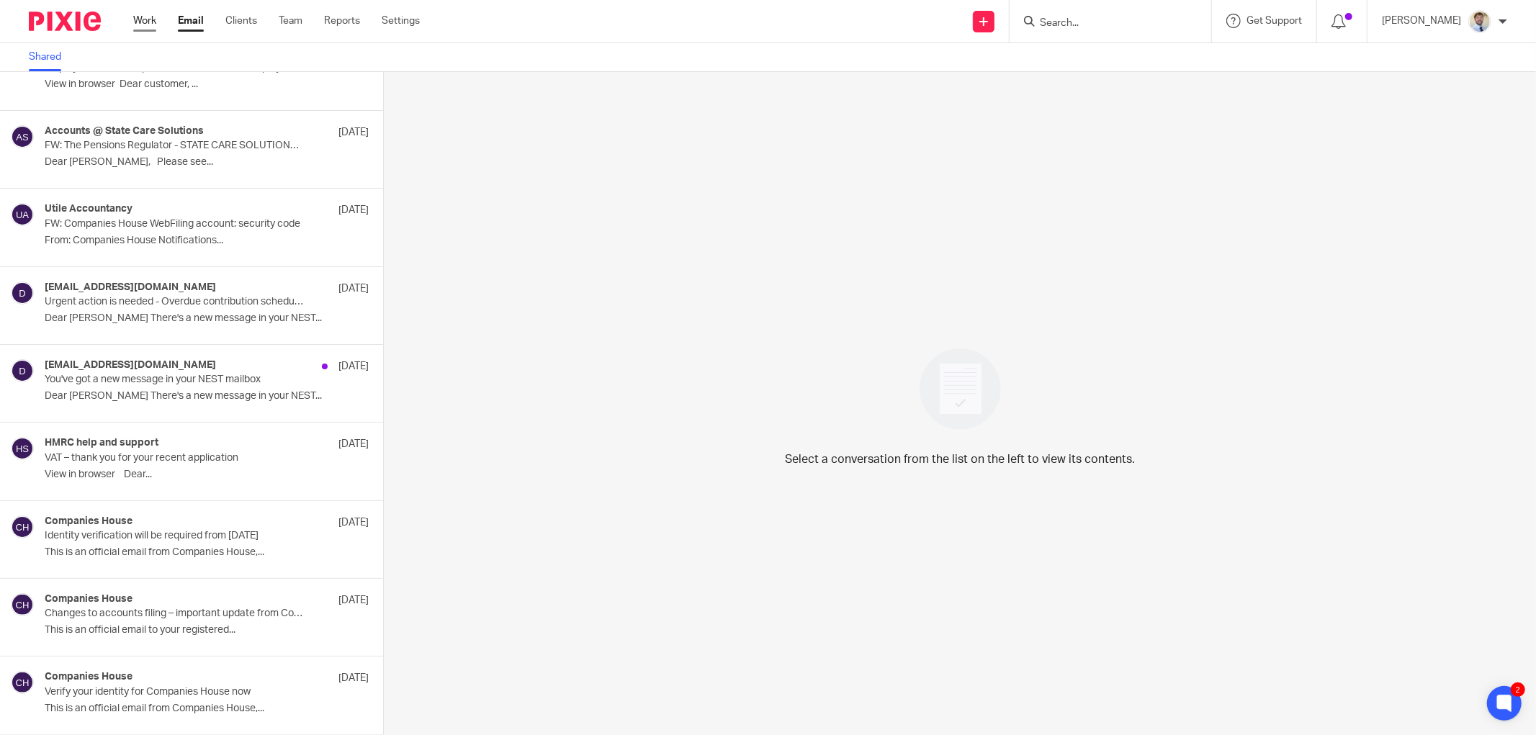
click at [149, 24] on link "Work" at bounding box center [144, 21] width 23 height 14
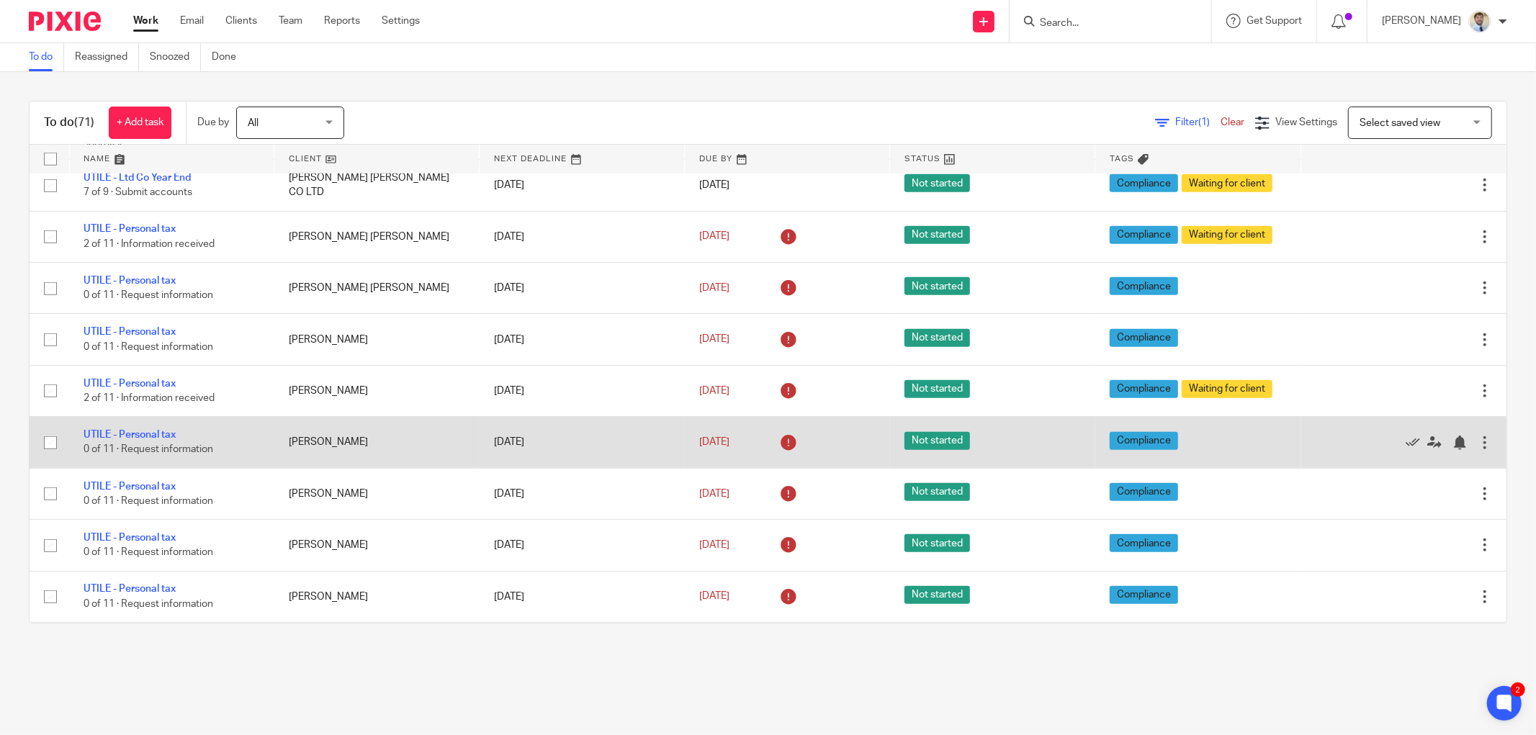
scroll to position [657, 0]
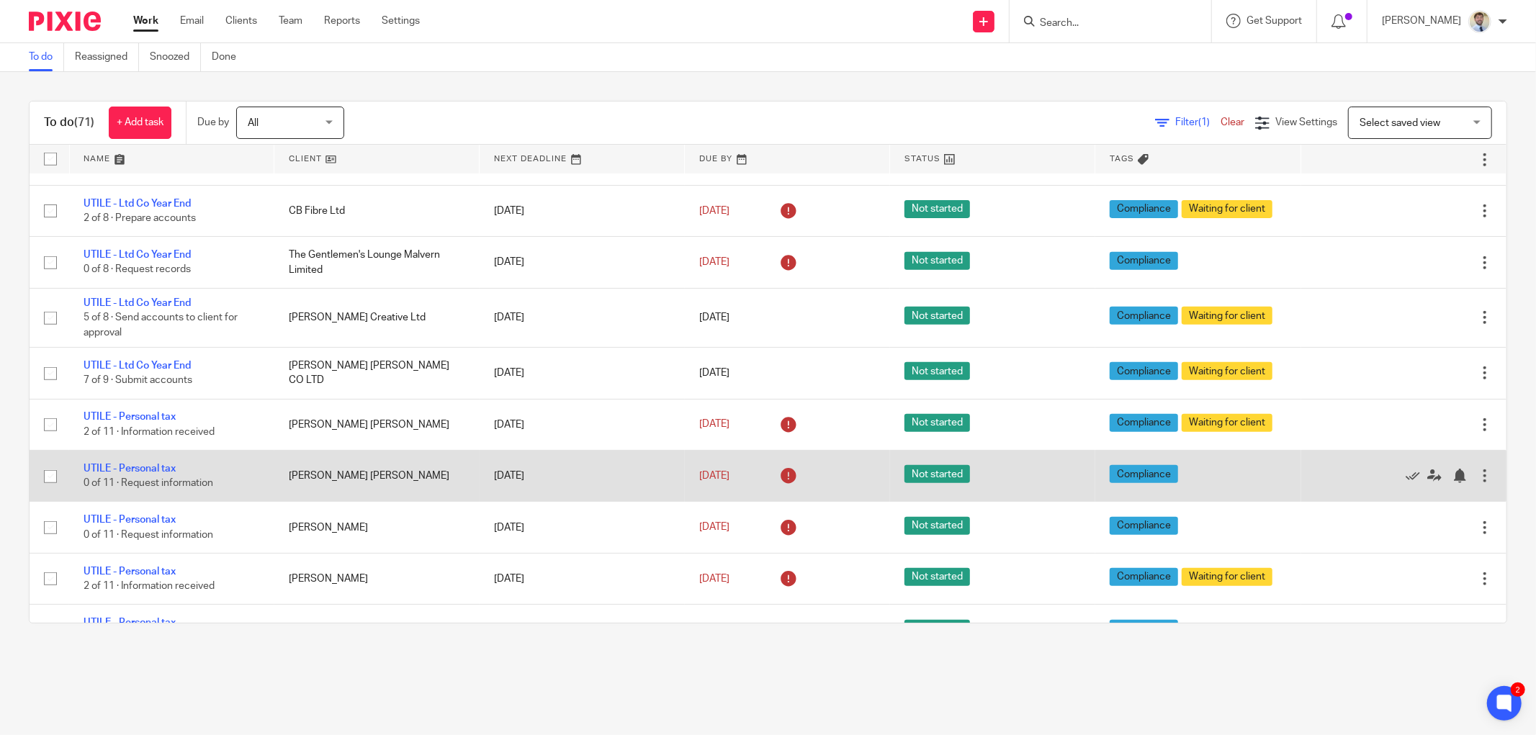
click at [425, 459] on td "[PERSON_NAME] [PERSON_NAME]" at bounding box center [376, 476] width 205 height 51
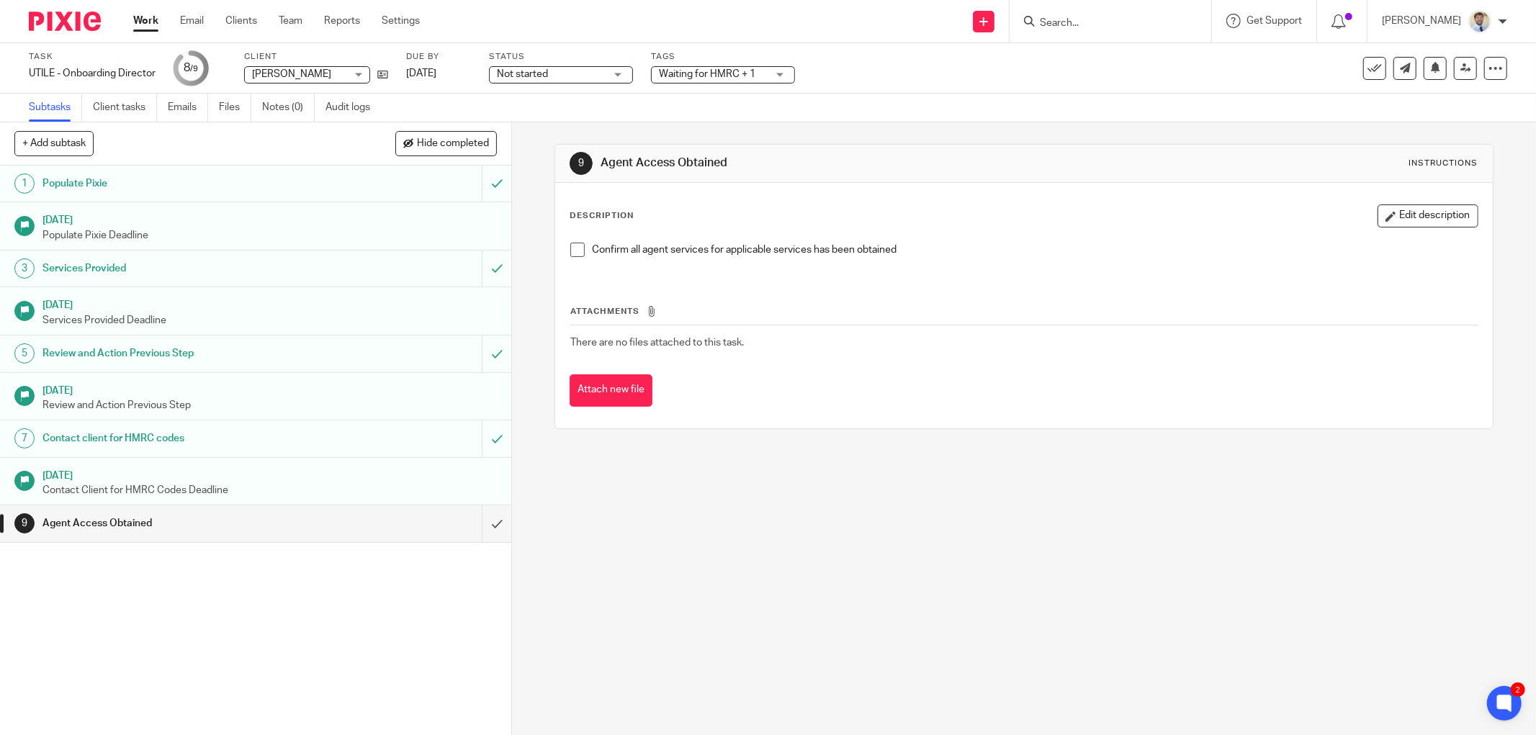
click at [570, 250] on span at bounding box center [577, 250] width 14 height 14
click at [898, 168] on h1 "Agent Access Obtained" at bounding box center [827, 162] width 454 height 15
drag, startPoint x: 483, startPoint y: 531, endPoint x: 649, endPoint y: 509, distance: 167.7
click at [484, 531] on input "submit" at bounding box center [255, 523] width 511 height 36
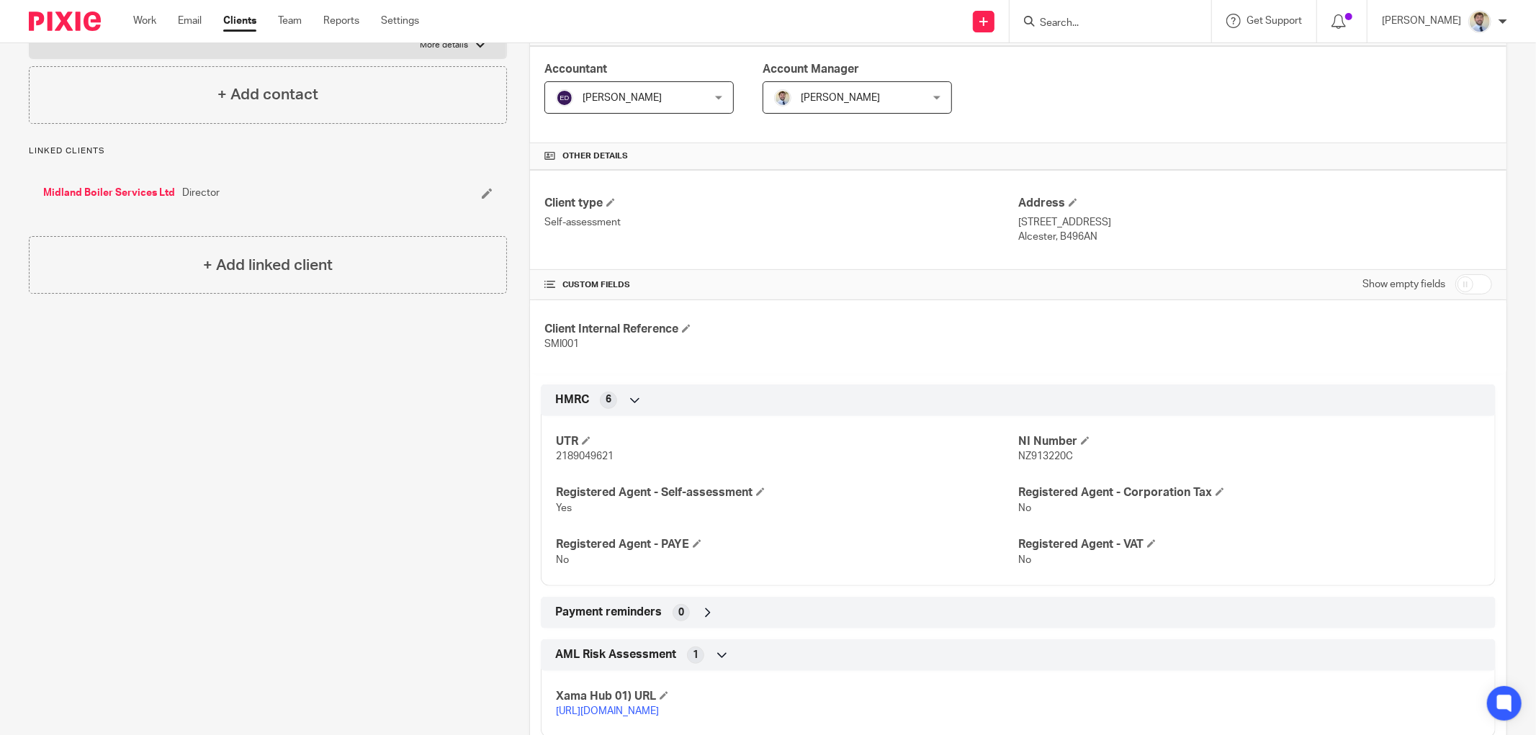
scroll to position [240, 0]
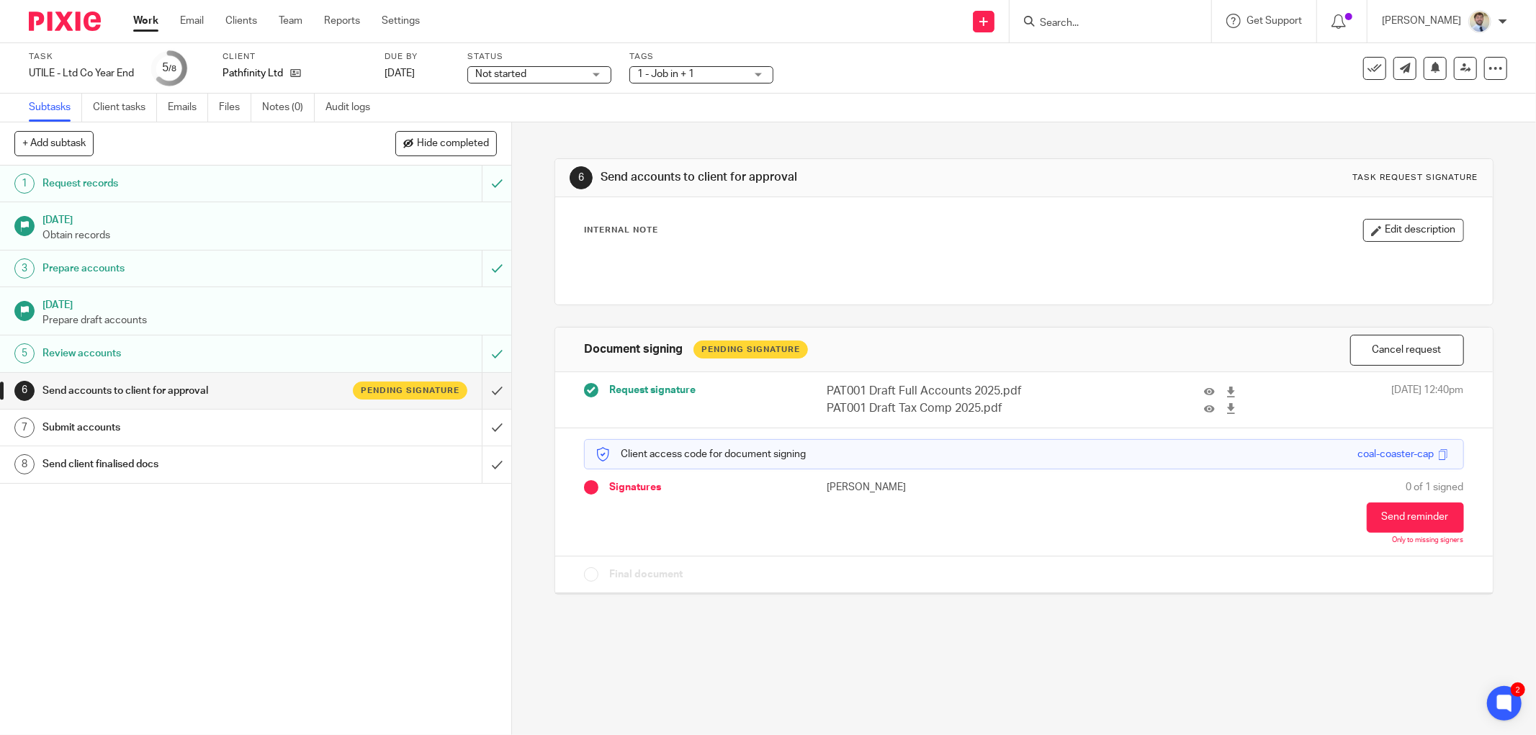
click at [968, 524] on div "[PERSON_NAME]" at bounding box center [1035, 512] width 418 height 64
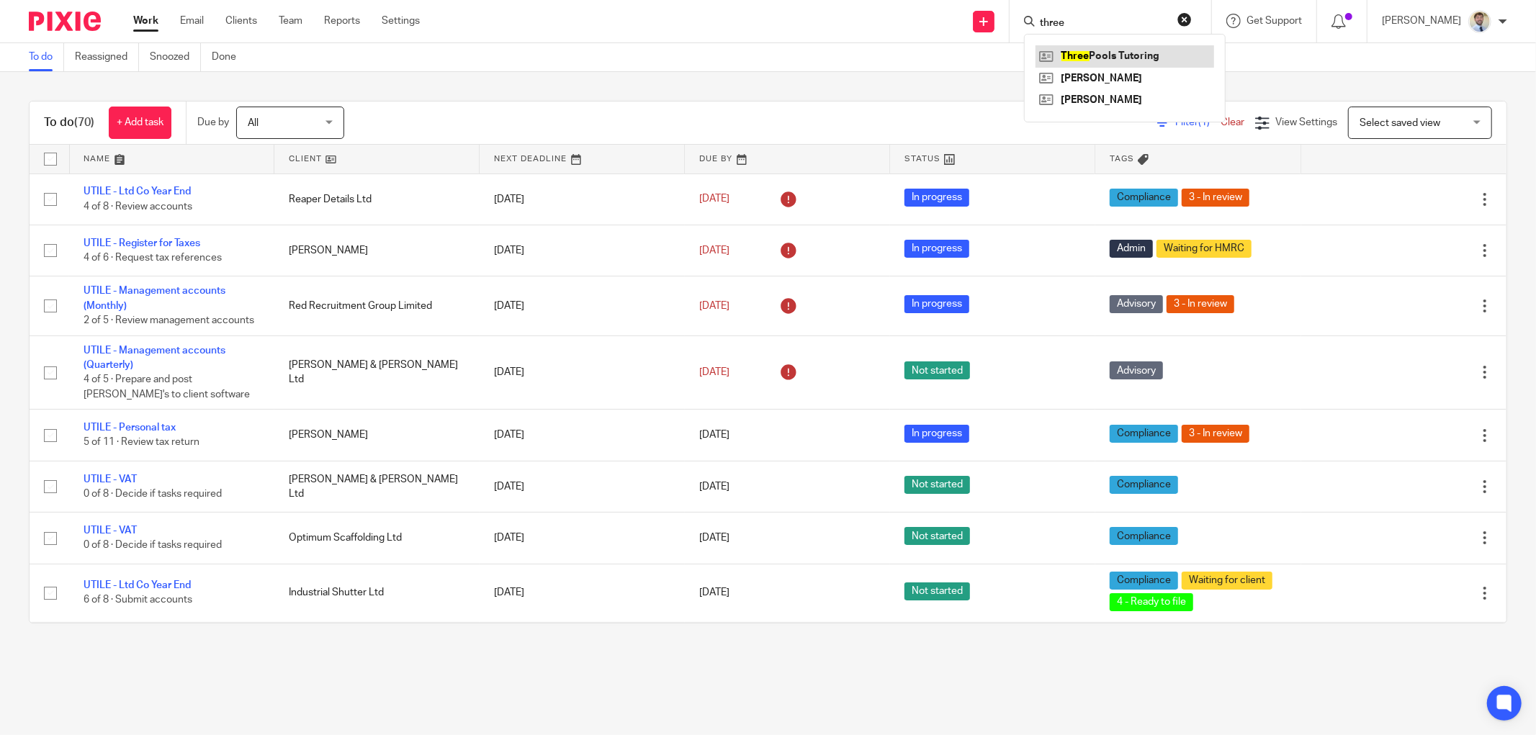
type input "three"
click at [1099, 58] on link at bounding box center [1124, 56] width 179 height 22
click at [886, 55] on div "To do Reassigned Snoozed Done" at bounding box center [768, 57] width 1536 height 29
click at [1063, 23] on input "Search" at bounding box center [1103, 23] width 130 height 13
type input "three"
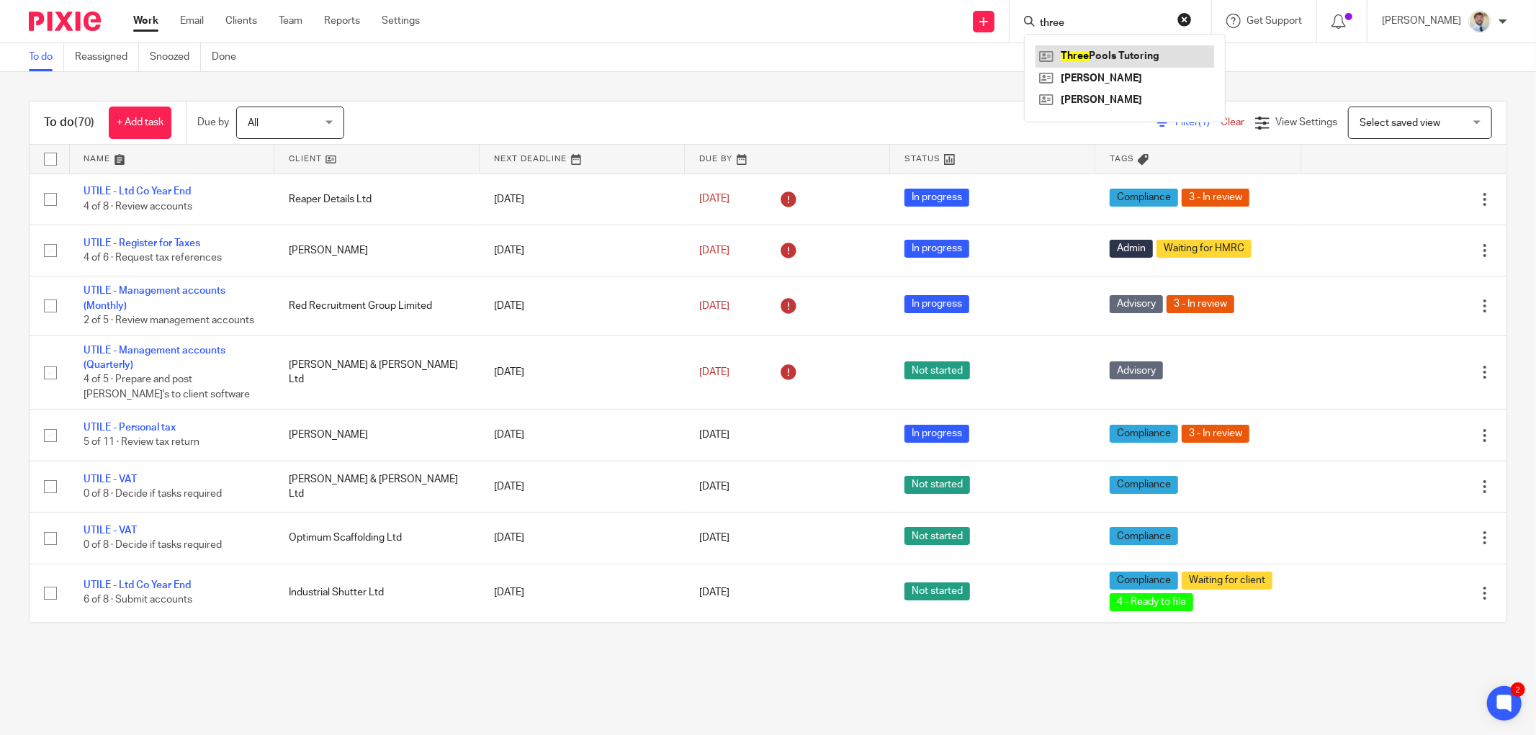
click at [1076, 58] on link at bounding box center [1124, 56] width 179 height 22
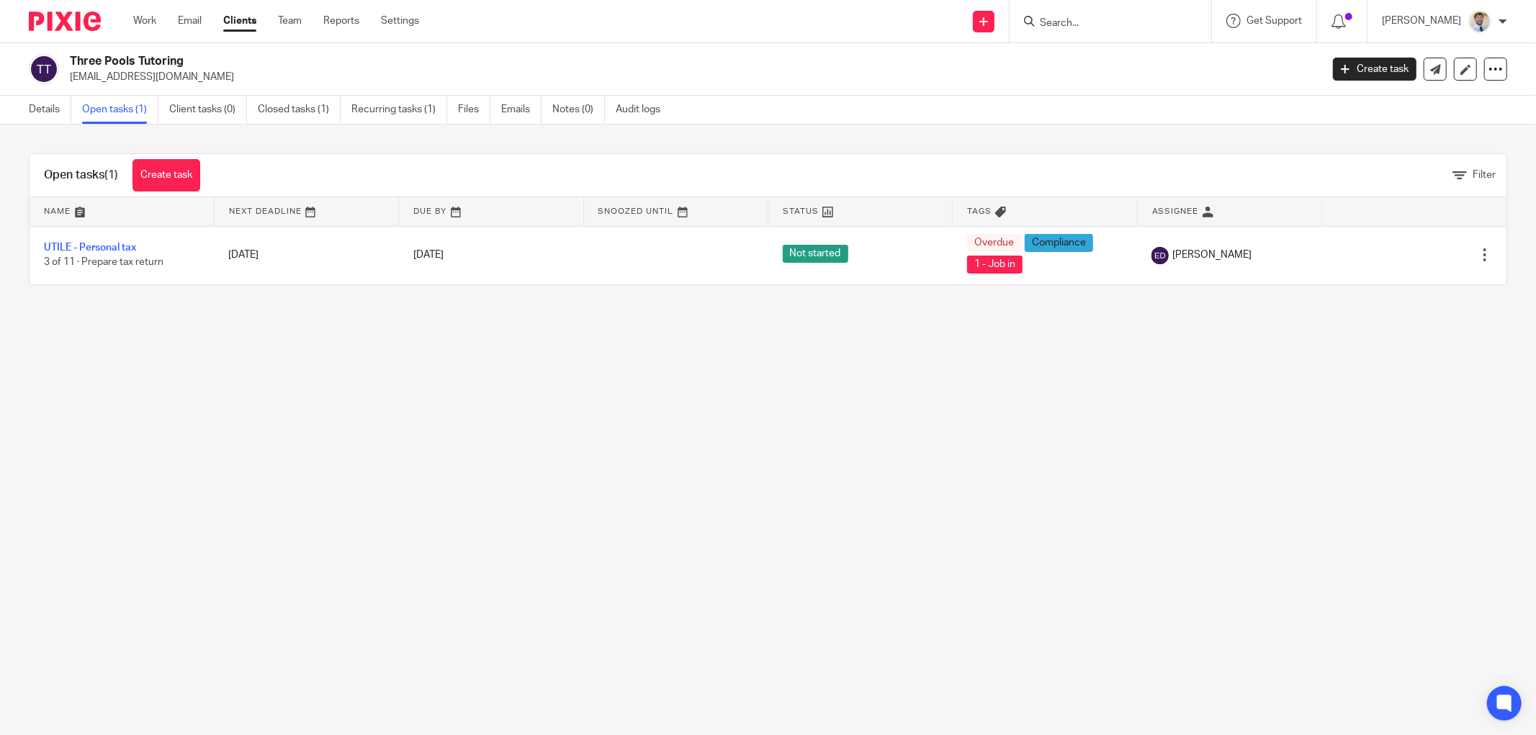
click at [402, 375] on main "Three Pools Tutoring [EMAIL_ADDRESS][DOMAIN_NAME] Create task Update from Compa…" at bounding box center [768, 367] width 1536 height 735
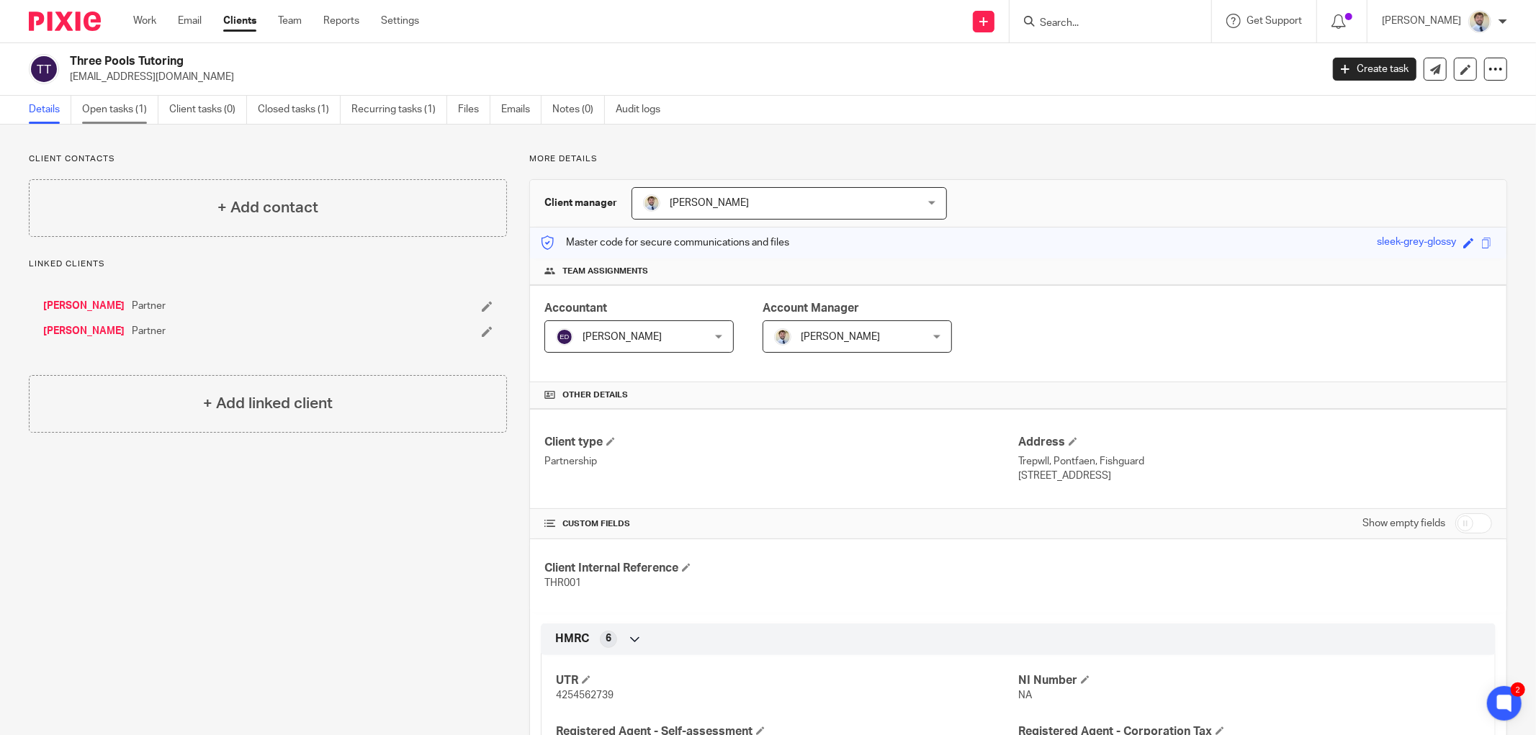
click at [117, 107] on link "Open tasks (1)" at bounding box center [120, 110] width 76 height 28
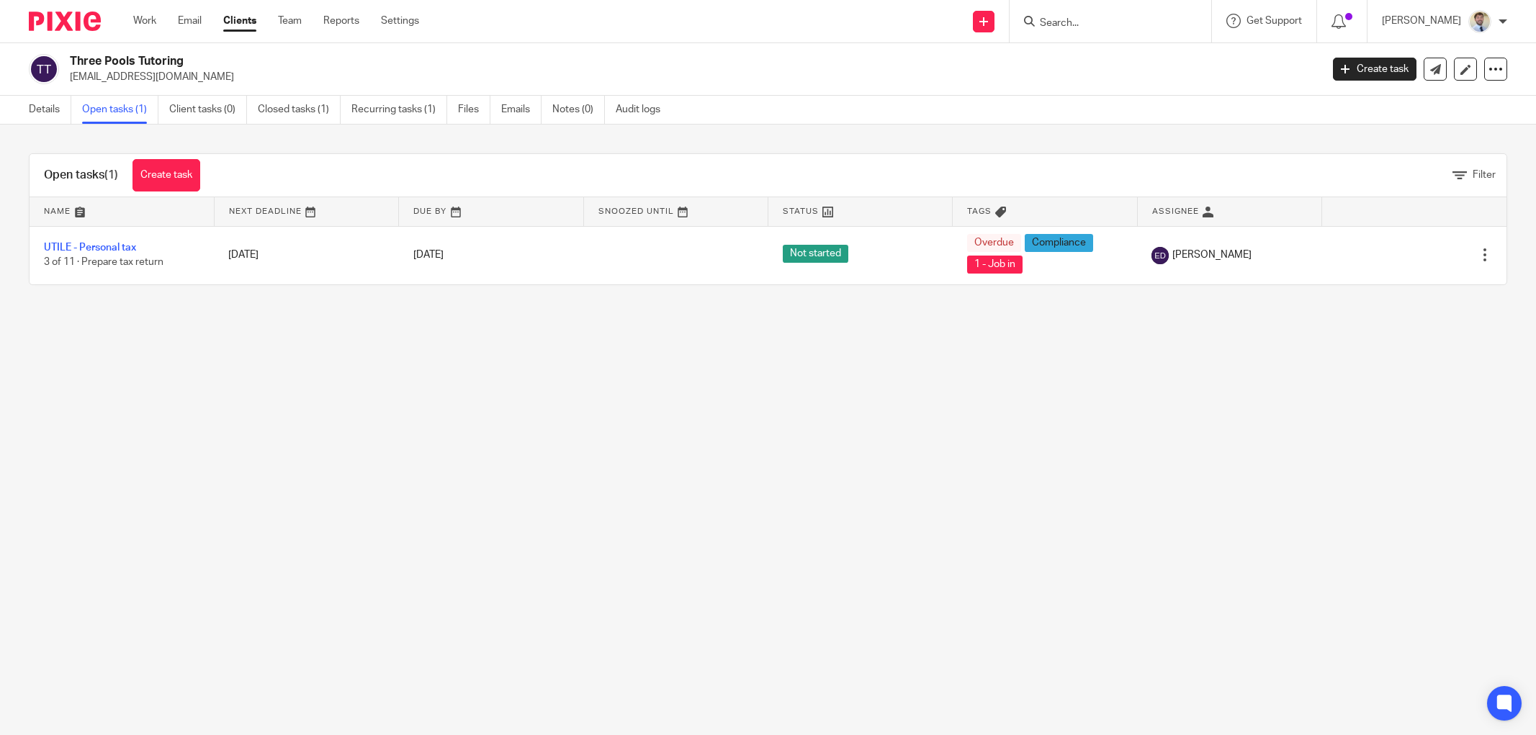
click at [464, 106] on link "Files" at bounding box center [474, 110] width 32 height 28
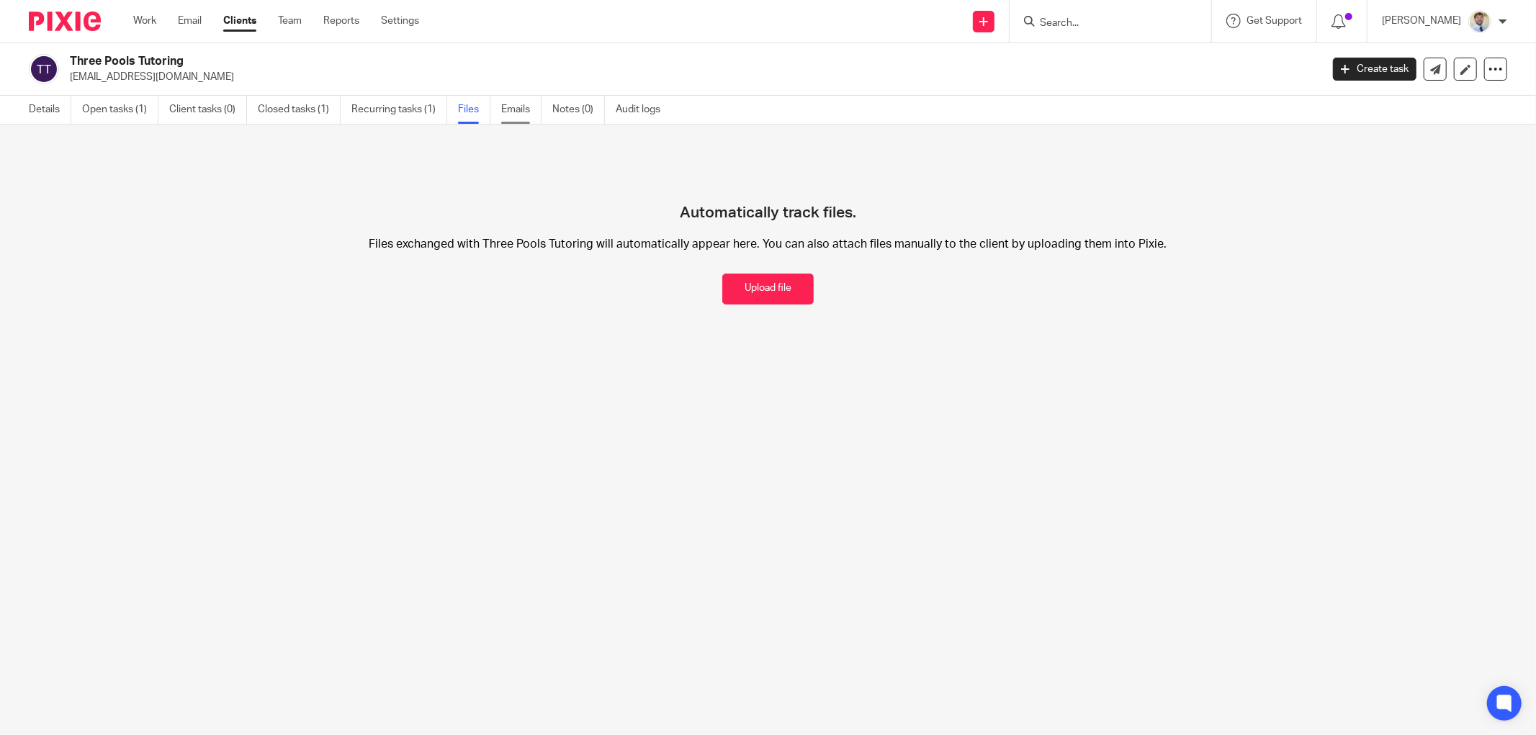
click at [515, 110] on link "Emails" at bounding box center [521, 110] width 40 height 28
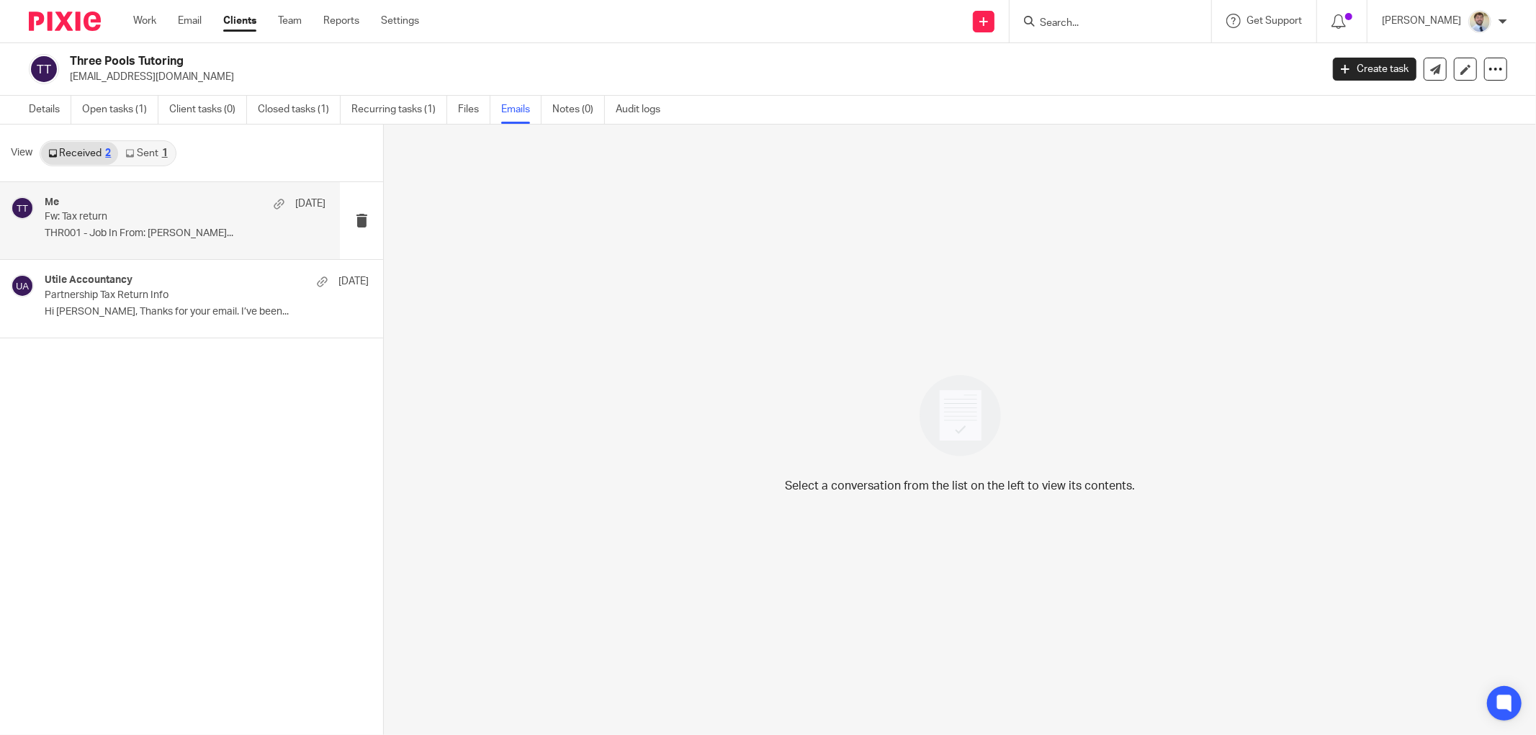
click at [99, 242] on div "Me [DATE] Fw: Tax return THR001 - Job In From: [PERSON_NAME]..." at bounding box center [185, 221] width 281 height 48
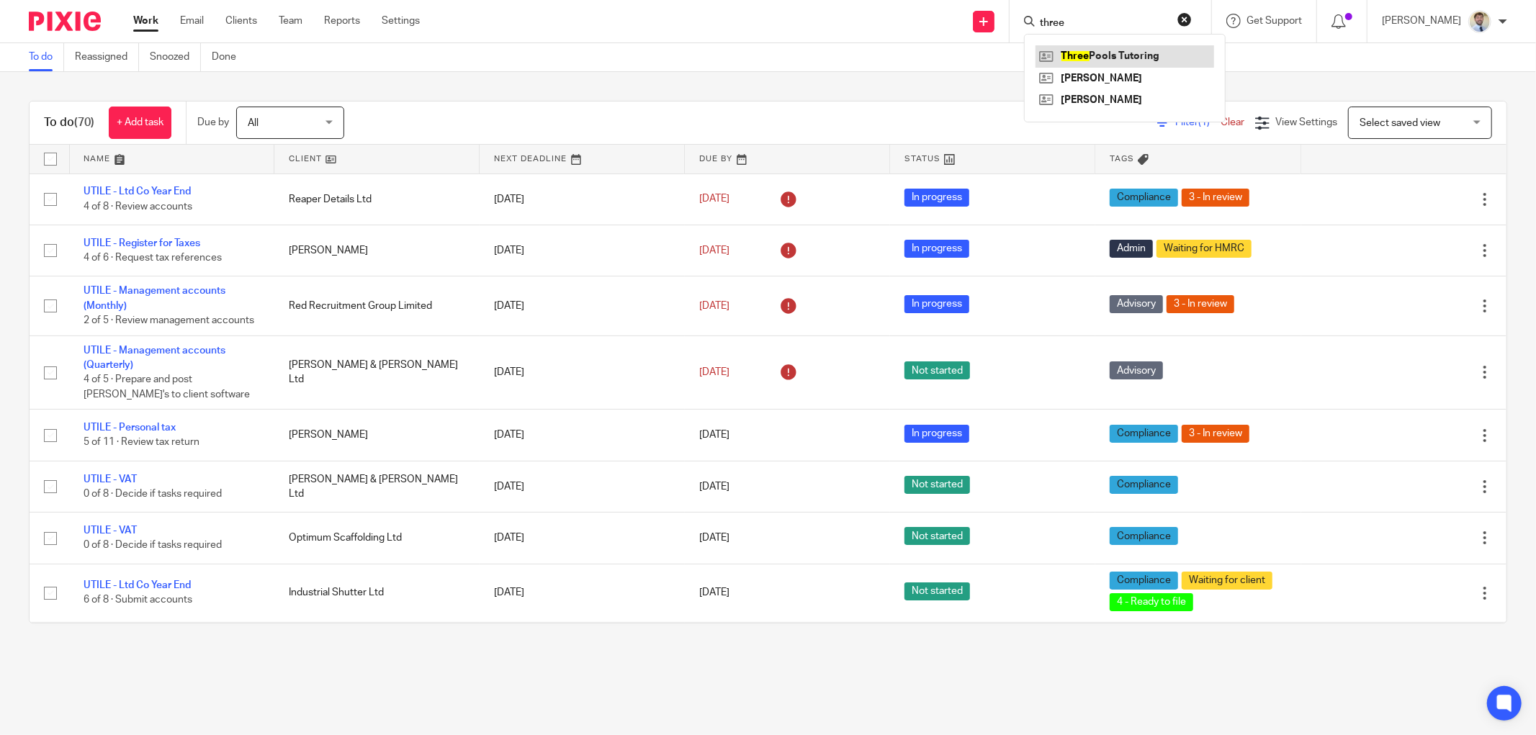
type input "three"
click at [1109, 59] on link at bounding box center [1124, 56] width 179 height 22
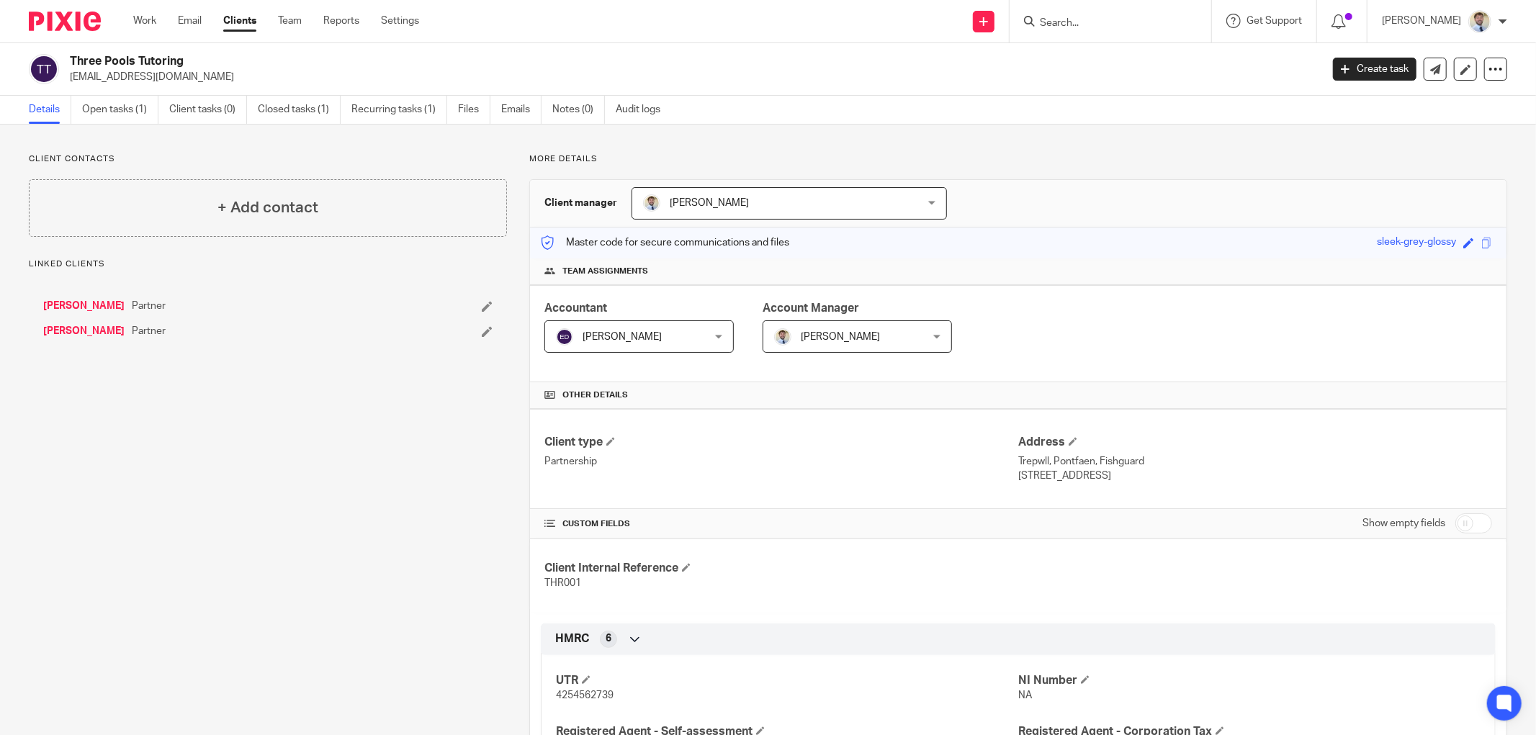
click at [106, 122] on link "Open tasks (1)" at bounding box center [120, 110] width 76 height 28
click at [112, 106] on link "Open tasks (1)" at bounding box center [120, 110] width 76 height 28
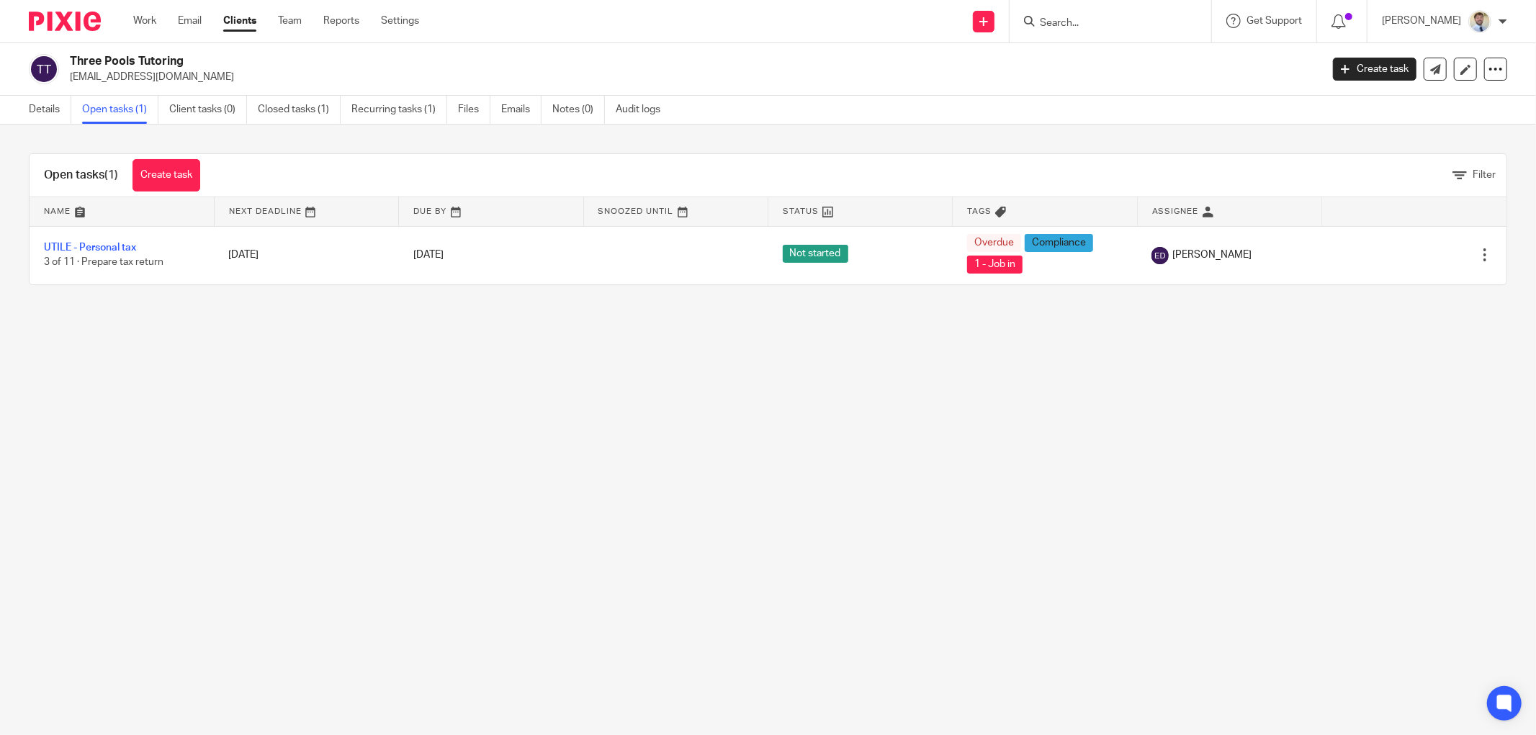
click at [1101, 292] on div "Open tasks (1) Create task Filter Name Next Deadline Due By Snoozed Until Statu…" at bounding box center [768, 219] width 1536 height 189
